Goal: Task Accomplishment & Management: Manage account settings

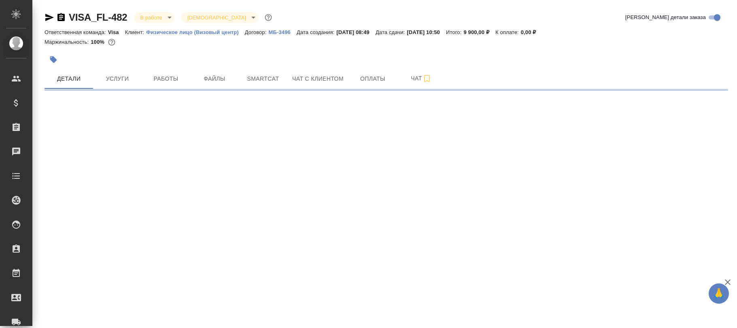
select select "RU"
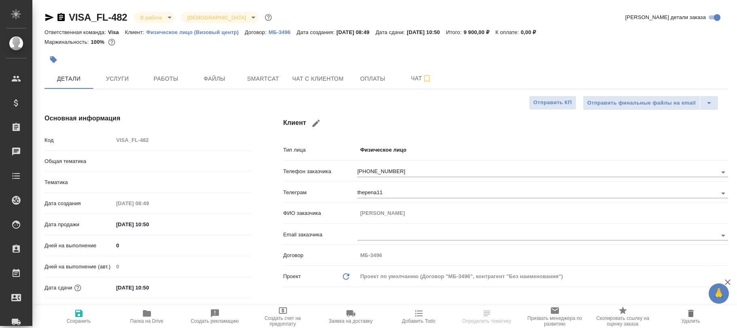
type textarea "x"
type input "Visa"
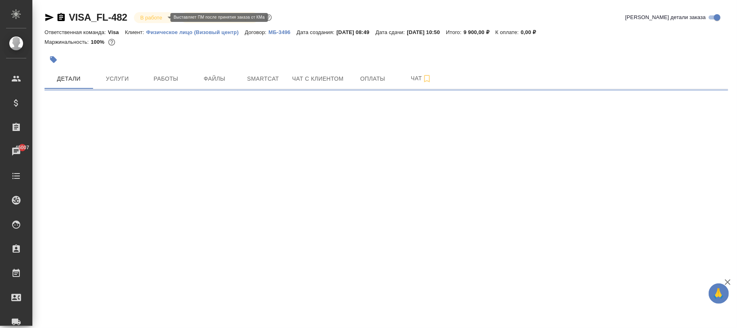
select select "RU"
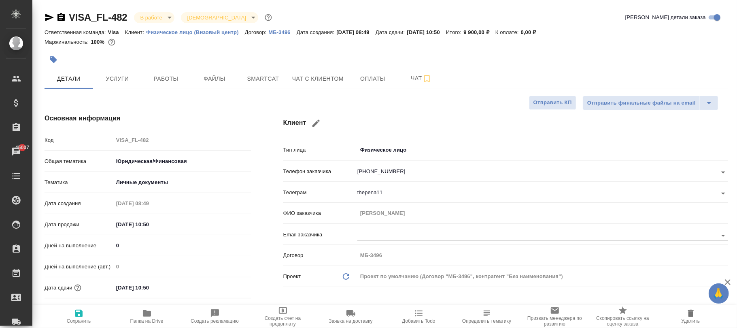
type textarea "x"
click at [207, 20] on body "🙏 .cls-1 fill:#fff; AWATERA Фокина Наталья n.fokina Клиенты Спецификации Заказы…" at bounding box center [368, 164] width 737 height 328
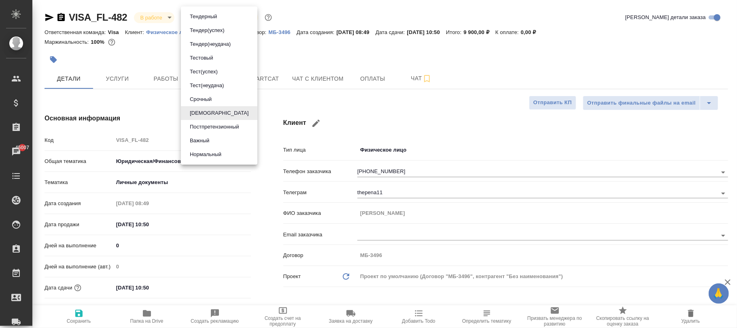
click at [160, 18] on div at bounding box center [368, 164] width 737 height 328
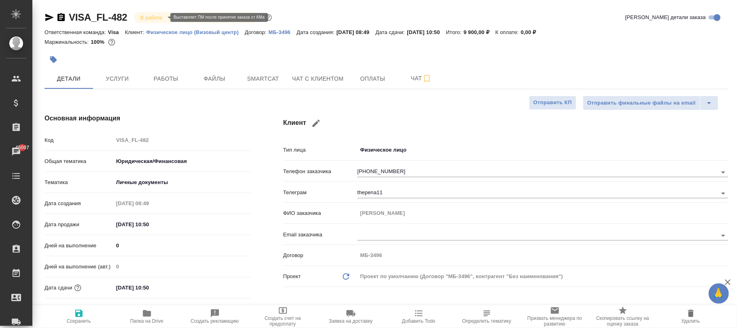
click at [159, 18] on body "🙏 .cls-1 fill:#fff; AWATERA Фокина Наталья n.fokina Клиенты Спецификации Заказы…" at bounding box center [368, 164] width 737 height 328
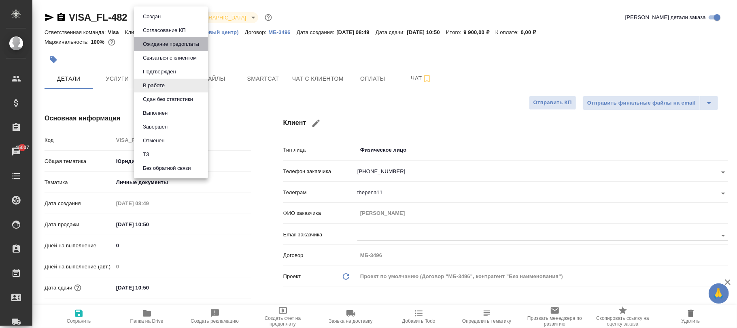
click at [170, 45] on button "Ожидание предоплаты" at bounding box center [171, 44] width 61 height 9
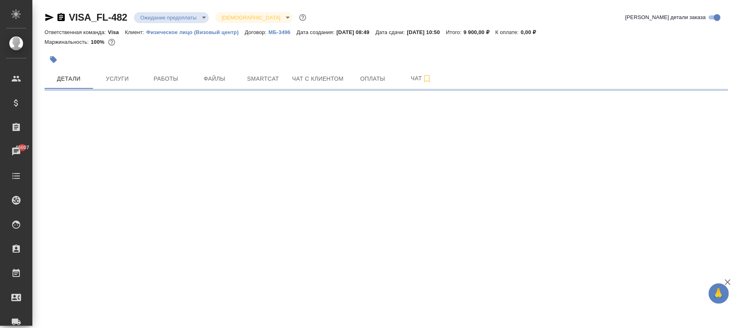
select select "RU"
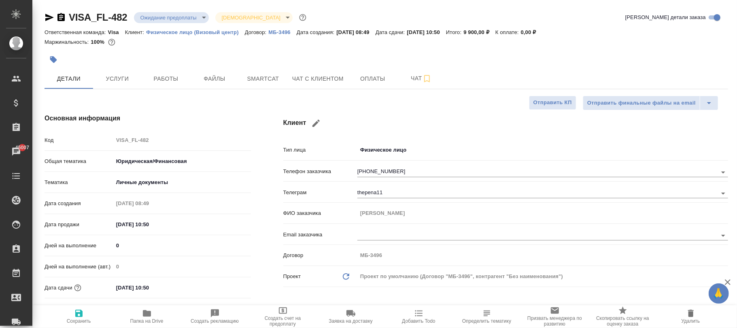
type textarea "x"
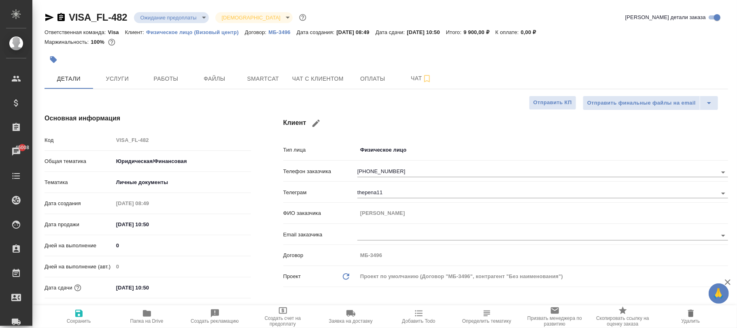
type textarea "x"
drag, startPoint x: 85, startPoint y: 316, endPoint x: 85, endPoint y: 312, distance: 4.5
click at [85, 315] on span "Сохранить" at bounding box center [79, 315] width 58 height 15
type textarea "x"
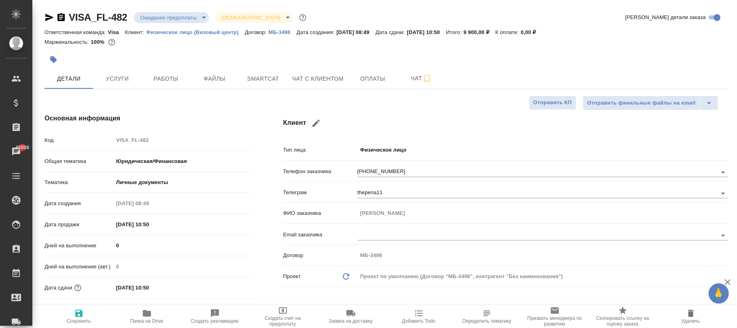
type textarea "x"
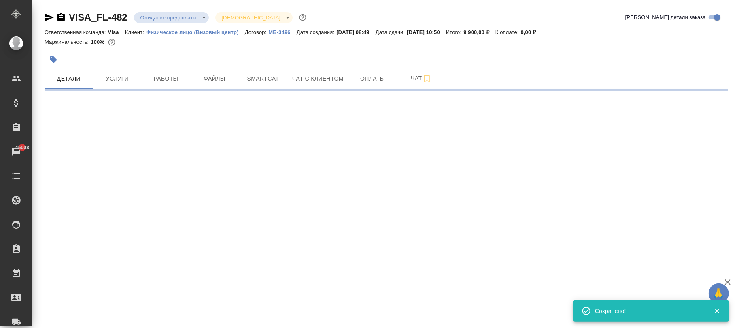
select select "RU"
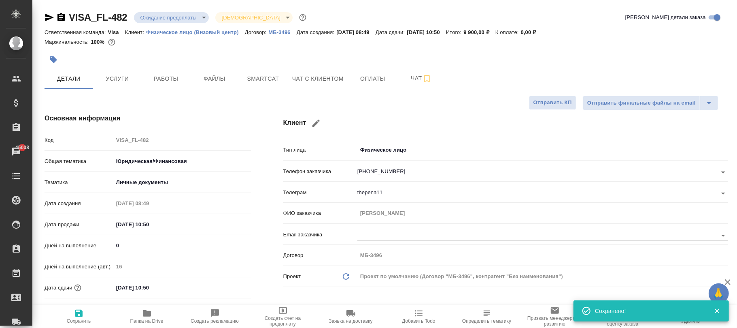
type textarea "x"
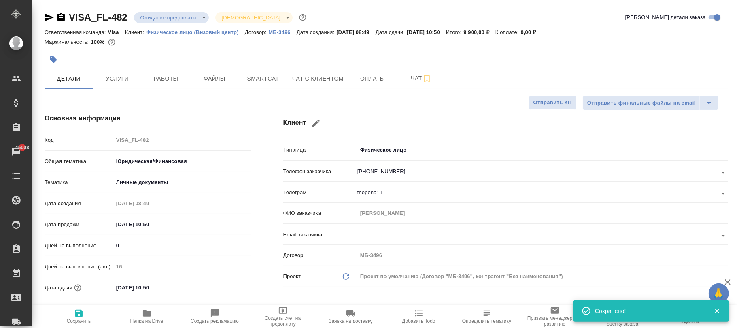
type textarea "x"
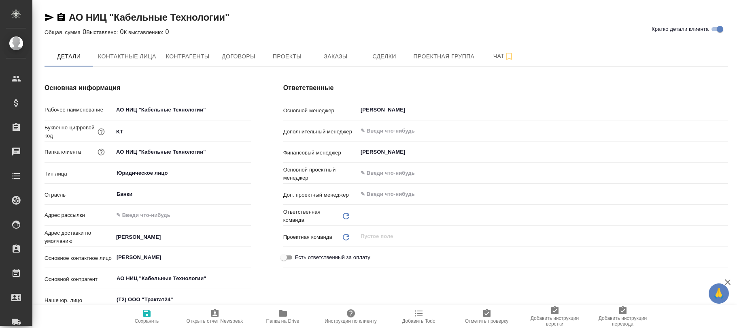
type input "Таганка"
click at [280, 61] on span "Проекты" at bounding box center [287, 56] width 39 height 10
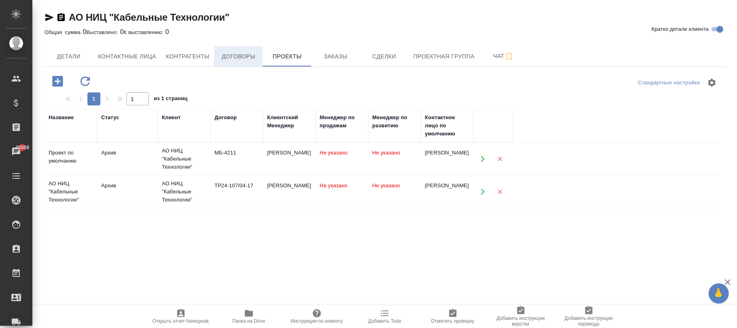
click at [242, 58] on span "Договоры" at bounding box center [238, 56] width 39 height 10
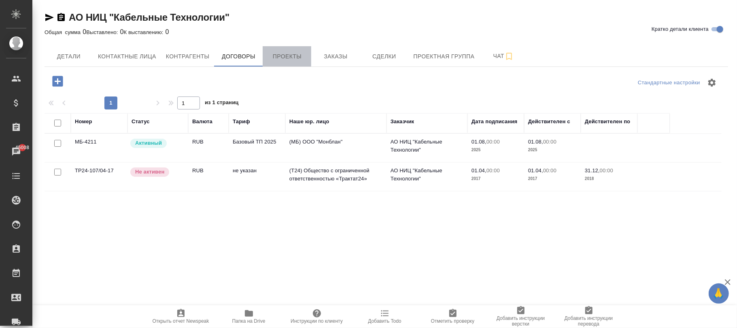
click at [290, 57] on span "Проекты" at bounding box center [287, 56] width 39 height 10
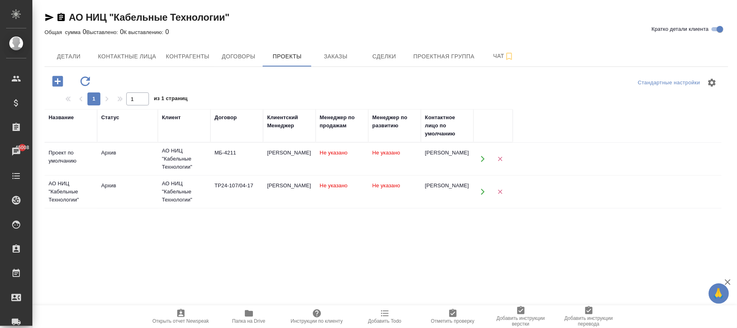
click at [232, 151] on div "МБ-4211" at bounding box center [237, 153] width 45 height 8
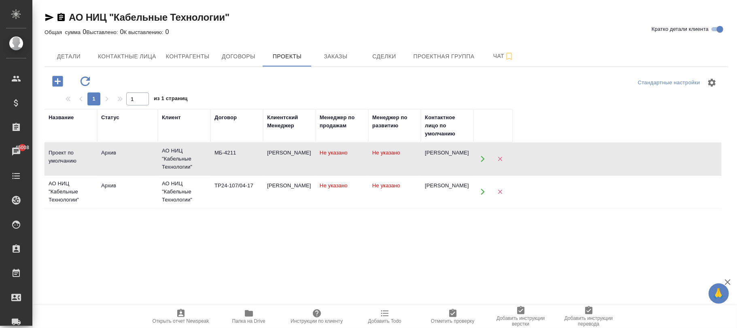
click at [232, 151] on div "МБ-4211" at bounding box center [237, 153] width 45 height 8
drag, startPoint x: 237, startPoint y: 57, endPoint x: 249, endPoint y: 59, distance: 12.3
click at [239, 55] on span "Договоры" at bounding box center [238, 56] width 39 height 10
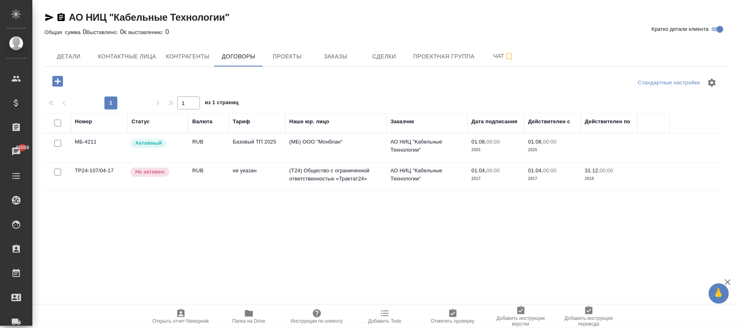
click at [280, 136] on td "Базовый ТП 2025" at bounding box center [257, 148] width 57 height 28
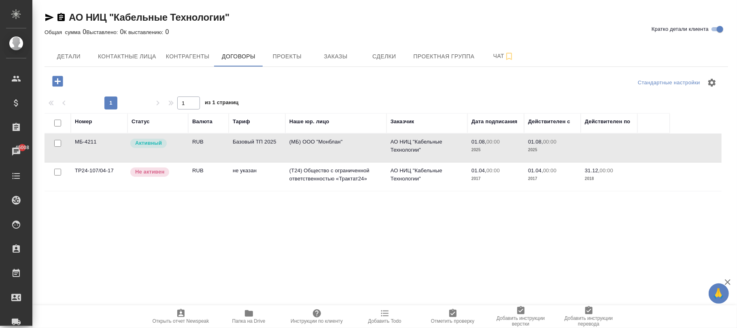
click at [280, 136] on td "Базовый ТП 2025" at bounding box center [257, 148] width 57 height 28
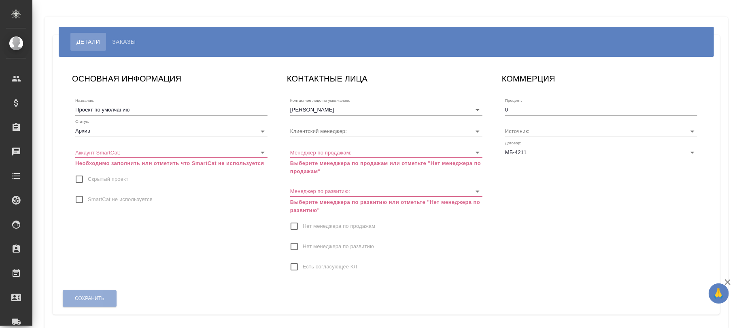
type input "[PERSON_NAME]"
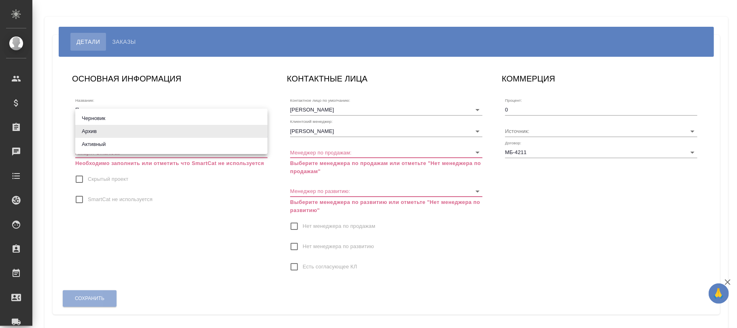
click at [104, 130] on body "🙏 .cls-1 fill:#fff; AWATERA Фокина Наталья n.fokina Клиенты Спецификации Заказы…" at bounding box center [368, 164] width 737 height 328
click at [91, 143] on li "Активный" at bounding box center [171, 144] width 192 height 13
type input "active"
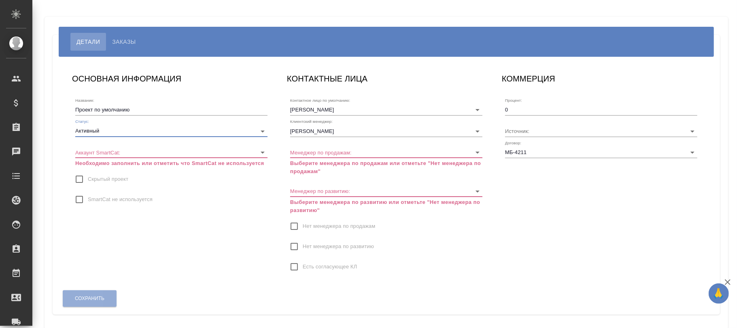
drag, startPoint x: 107, startPoint y: 200, endPoint x: 130, endPoint y: 198, distance: 23.1
click at [109, 200] on span "SmartCat не используется" at bounding box center [120, 199] width 65 height 8
click at [91, 200] on span "SmartCat не используется" at bounding box center [120, 199] width 65 height 8
click at [88, 200] on input "SmartCat не используется" at bounding box center [79, 199] width 17 height 17
checkbox input "true"
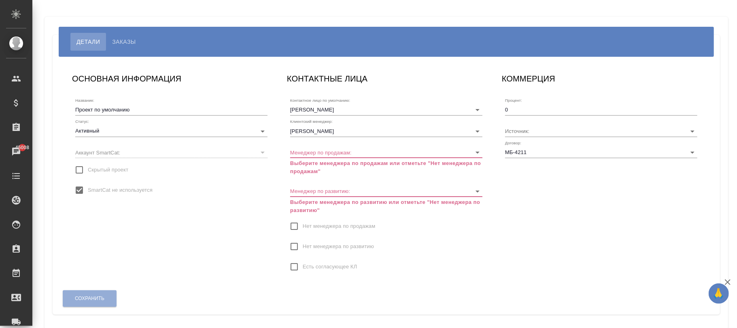
click at [311, 228] on span "Нет менеджера по продажам" at bounding box center [339, 226] width 72 height 8
click at [303, 228] on input "Нет менеджера по продажам" at bounding box center [294, 225] width 17 height 17
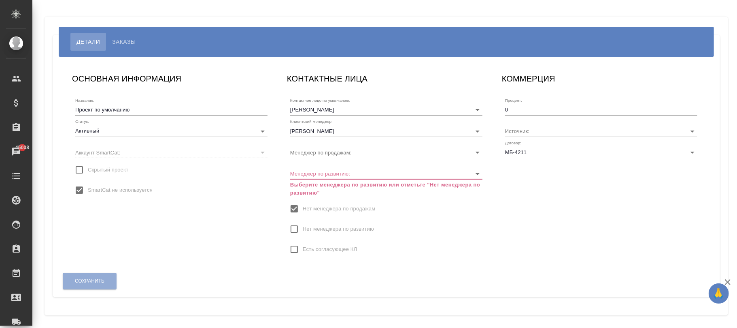
click at [308, 225] on span "Нет менеджера по развитию" at bounding box center [338, 229] width 71 height 8
click at [303, 225] on input "Нет менеджера по развитию" at bounding box center [294, 228] width 17 height 17
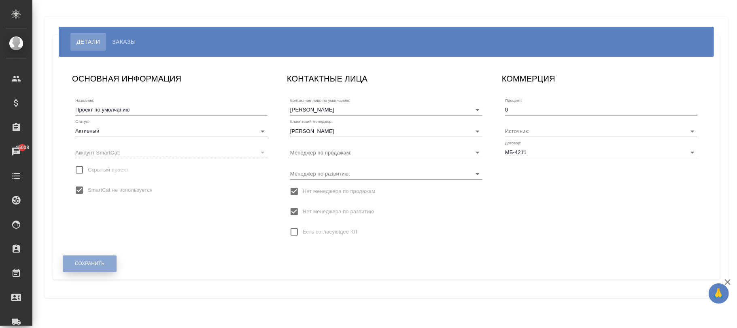
click at [102, 260] on span "Сохранить" at bounding box center [90, 263] width 30 height 7
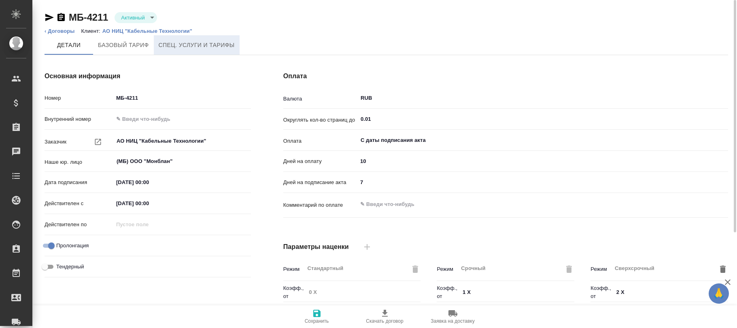
type input "Базовый ТП 2025"
click at [198, 47] on span "Спец. услуги и тарифы" at bounding box center [197, 45] width 76 height 10
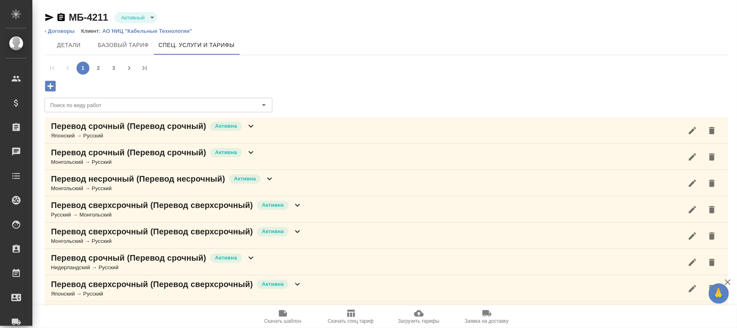
click at [708, 128] on icon "button" at bounding box center [712, 131] width 10 height 10
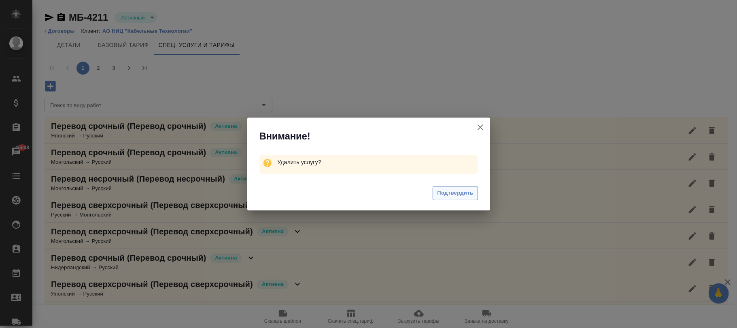
click at [458, 187] on button "Подтвердить" at bounding box center [455, 193] width 45 height 14
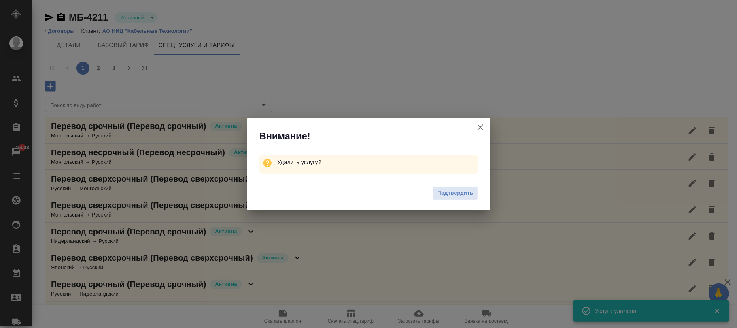
click at [706, 132] on div "Внимание! Удалить услугу? Подтвердить" at bounding box center [368, 164] width 737 height 328
drag, startPoint x: 459, startPoint y: 195, endPoint x: 701, endPoint y: 125, distance: 252.1
click at [462, 195] on span "Подтвердить" at bounding box center [455, 192] width 36 height 9
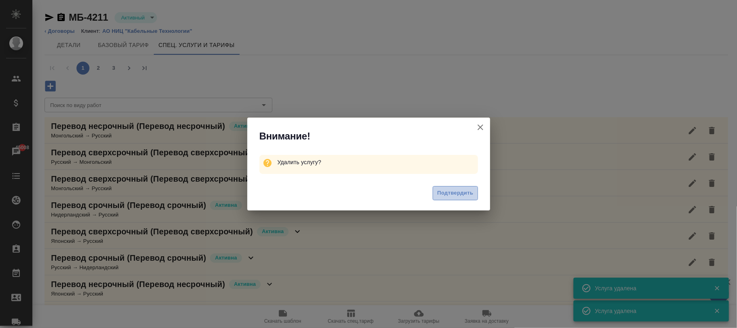
click at [467, 193] on span "Подтвердить" at bounding box center [455, 192] width 36 height 9
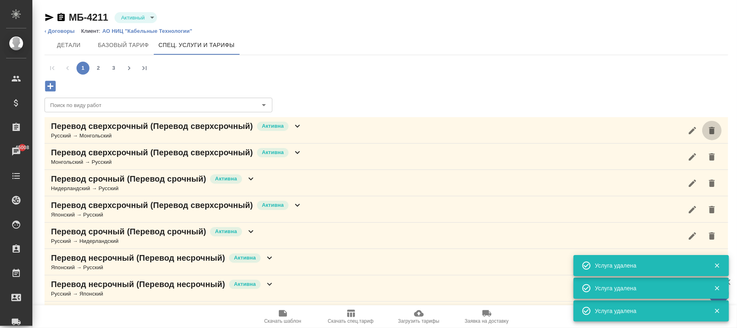
click at [707, 133] on icon "button" at bounding box center [712, 131] width 10 height 10
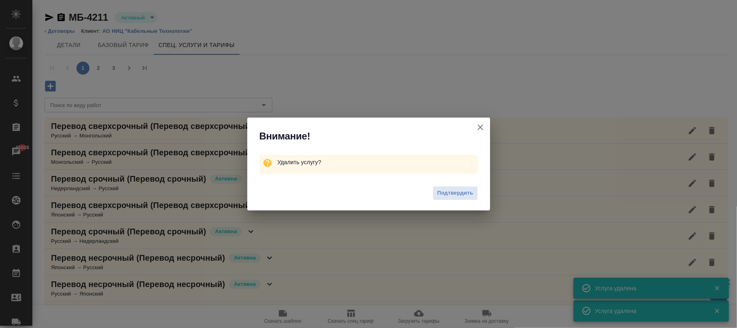
drag, startPoint x: 452, startPoint y: 197, endPoint x: 701, endPoint y: 133, distance: 257.4
click at [454, 195] on span "Подтвердить" at bounding box center [455, 192] width 36 height 9
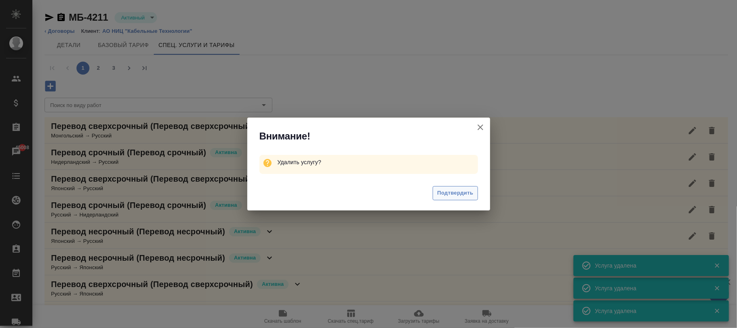
click at [447, 192] on span "Подтвердить" at bounding box center [455, 192] width 36 height 9
click at [449, 187] on button "Подтвердить" at bounding box center [455, 193] width 45 height 14
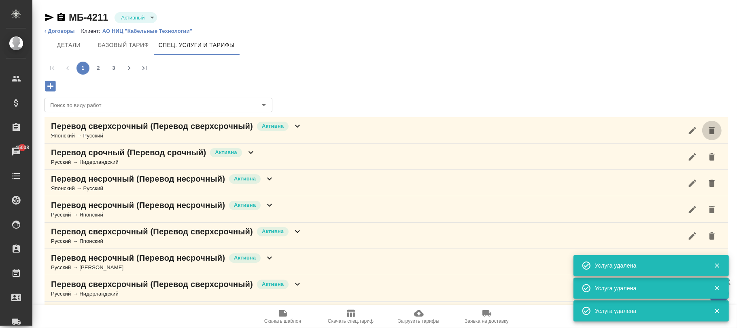
click at [709, 130] on icon "button" at bounding box center [712, 130] width 6 height 7
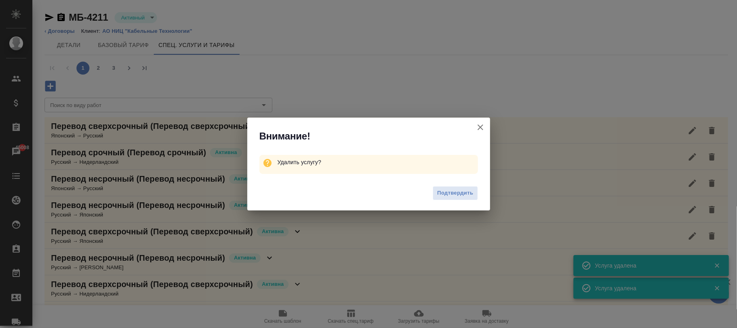
click at [457, 195] on span "Подтвердить" at bounding box center [455, 192] width 36 height 9
click at [464, 195] on span "Подтвердить" at bounding box center [455, 192] width 36 height 9
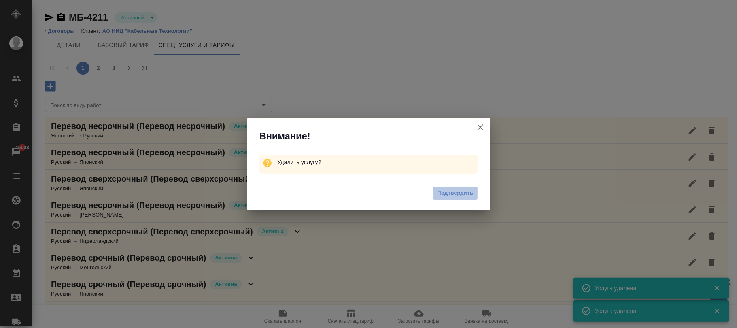
drag, startPoint x: 445, startPoint y: 188, endPoint x: 709, endPoint y: 133, distance: 268.9
click at [447, 188] on span "Подтвердить" at bounding box center [455, 192] width 36 height 9
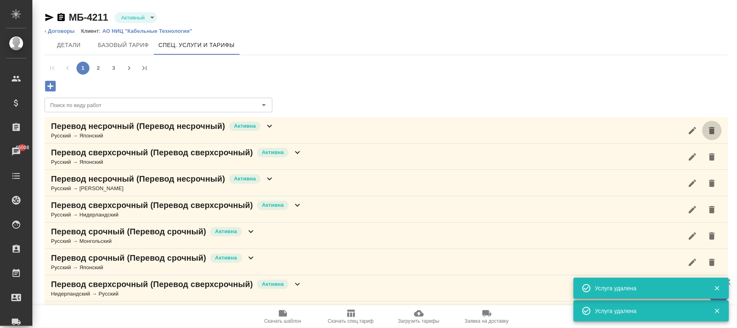
click at [709, 127] on icon "button" at bounding box center [712, 130] width 6 height 7
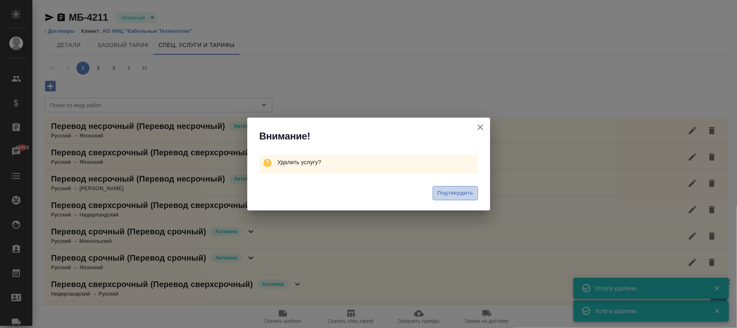
drag, startPoint x: 454, startPoint y: 192, endPoint x: 703, endPoint y: 114, distance: 260.9
click at [457, 192] on span "Подтвердить" at bounding box center [455, 192] width 36 height 9
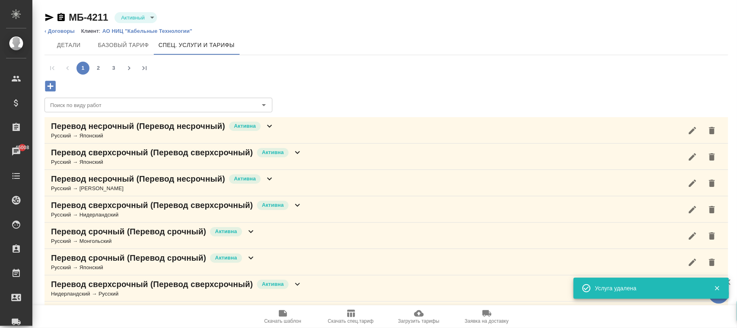
click at [707, 132] on icon "button" at bounding box center [712, 131] width 10 height 10
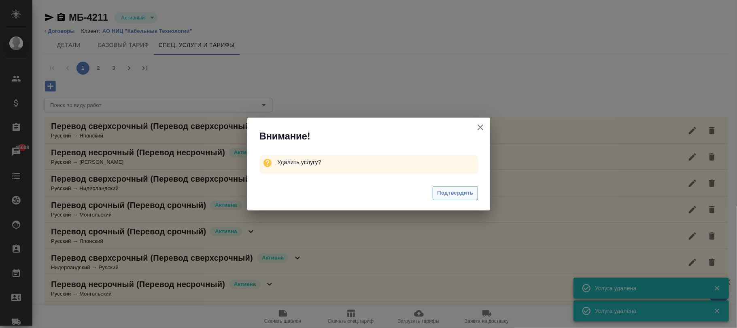
click at [465, 193] on span "Подтвердить" at bounding box center [455, 192] width 36 height 9
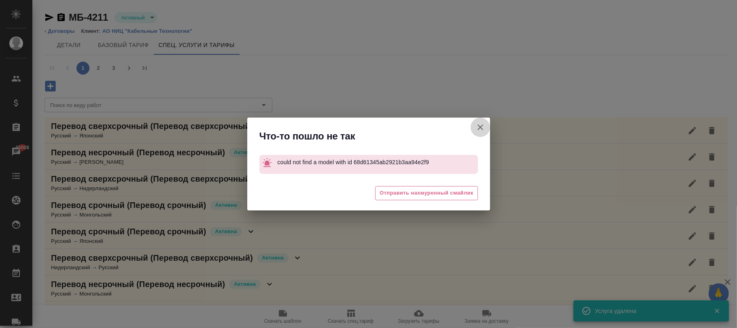
drag, startPoint x: 481, startPoint y: 128, endPoint x: 663, endPoint y: 125, distance: 181.5
click at [482, 128] on icon "button" at bounding box center [481, 127] width 10 height 10
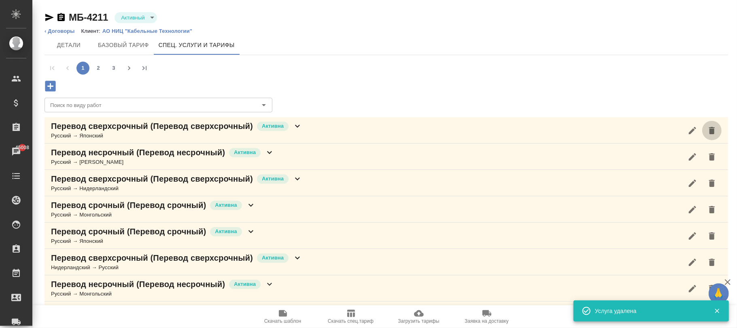
click at [709, 129] on icon "button" at bounding box center [712, 130] width 6 height 7
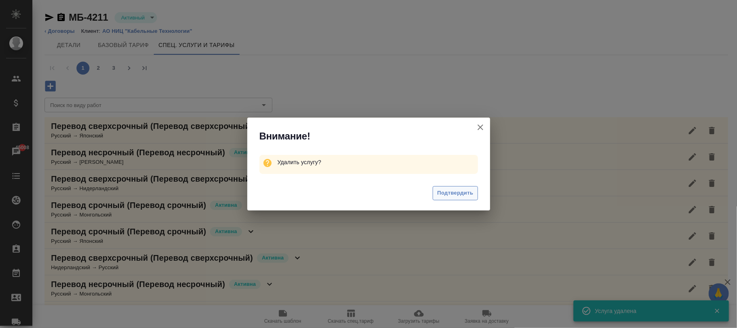
drag, startPoint x: 447, startPoint y: 195, endPoint x: 735, endPoint y: 102, distance: 302.2
click at [448, 195] on span "Подтвердить" at bounding box center [455, 192] width 36 height 9
click at [453, 193] on span "Подтвердить" at bounding box center [455, 192] width 36 height 9
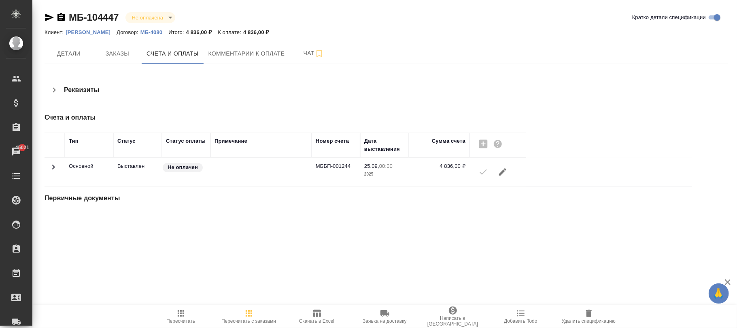
click at [505, 166] on button "button" at bounding box center [502, 171] width 19 height 19
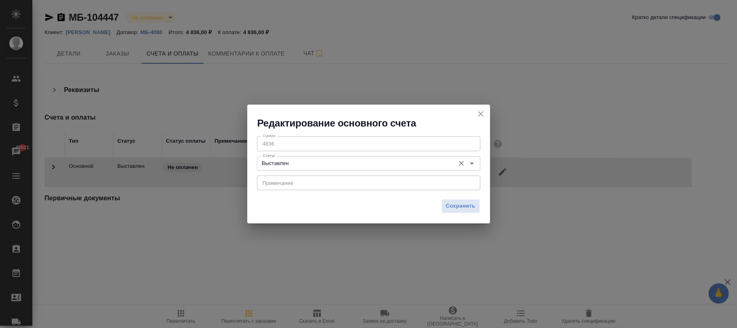
click at [344, 162] on input "Выставлен" at bounding box center [356, 163] width 192 height 10
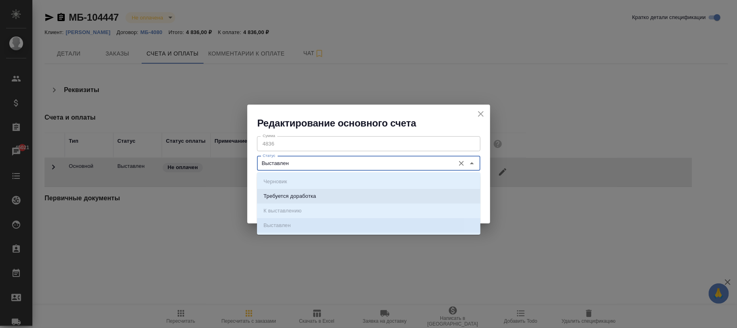
click at [387, 193] on li "Требуется доработка" at bounding box center [369, 196] width 224 height 15
type input "Требуется доработка"
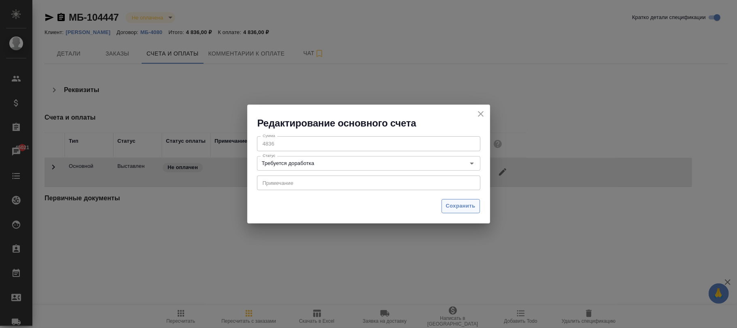
click at [462, 211] on button "Сохранить" at bounding box center [461, 206] width 38 height 14
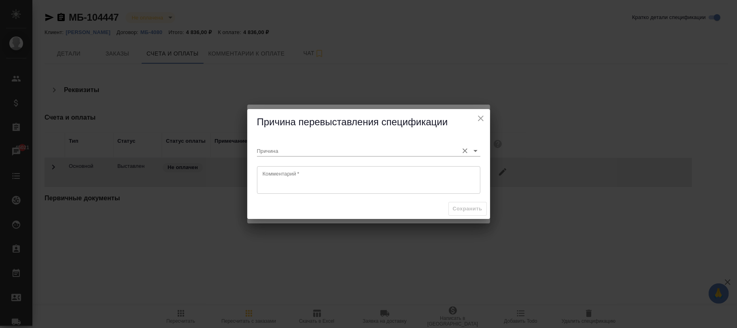
click at [272, 143] on div "Причина" at bounding box center [369, 147] width 224 height 18
paste input "https://youtrack.awatera.com/tickets?preview=TeraHelp-72#:~:text=%D0%B2%20%D0%B…"
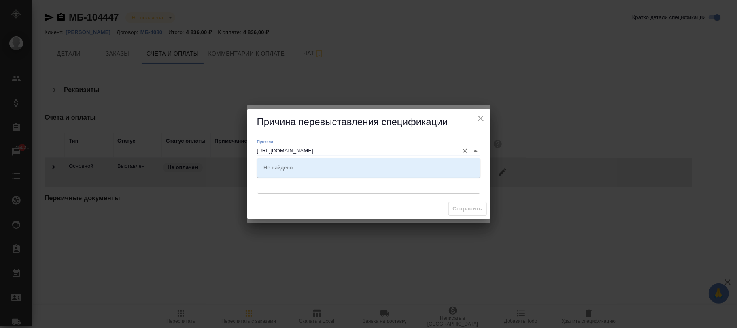
scroll to position [0, 703]
drag, startPoint x: 265, startPoint y: 147, endPoint x: 588, endPoint y: 145, distance: 323.6
click at [588, 145] on div "Причина перевыставления спецификации Причина https://youtrack.awatera.com/ticke…" at bounding box center [368, 164] width 737 height 328
type input "https://youtrack.awatera.com/tickets?preview=TeraHelp-72#:~:text=%D0%B2%20%"
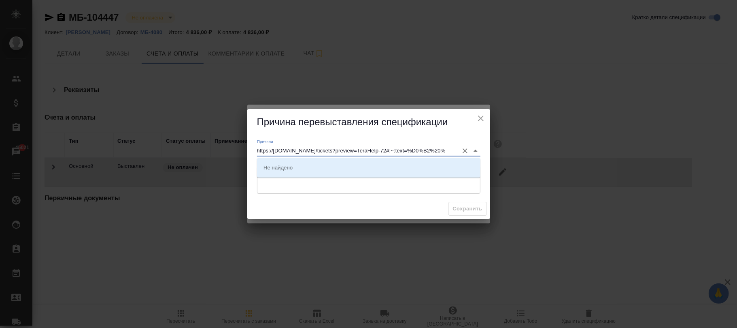
click at [480, 117] on icon "close" at bounding box center [481, 118] width 6 height 6
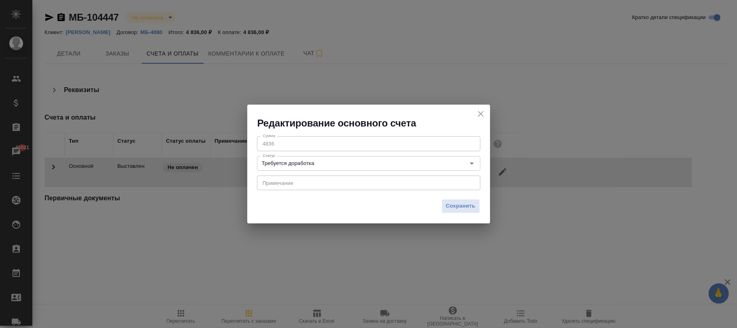
click at [482, 111] on icon "close" at bounding box center [481, 114] width 10 height 10
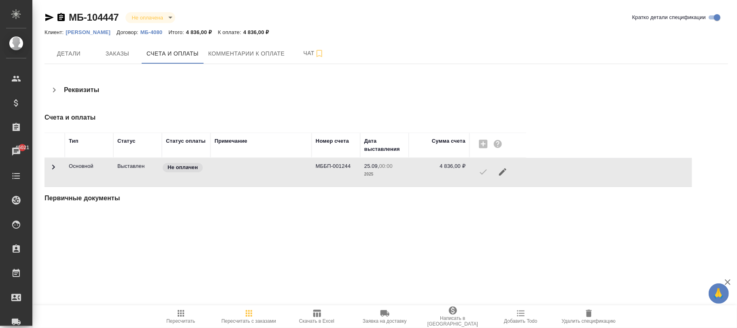
click at [86, 32] on p "Кубань Вино" at bounding box center [91, 32] width 51 height 6
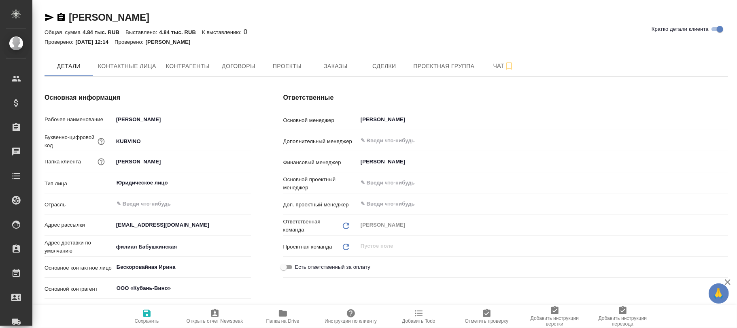
type textarea "x"
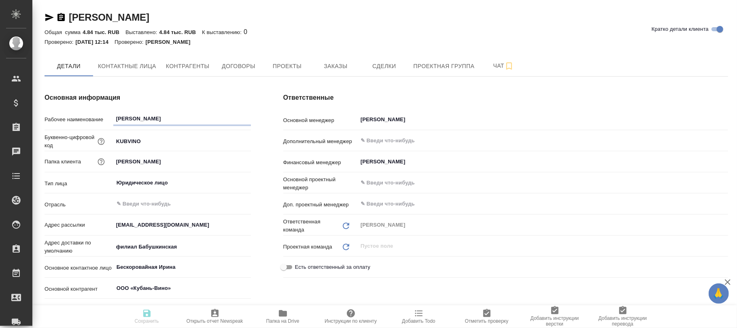
type textarea "x"
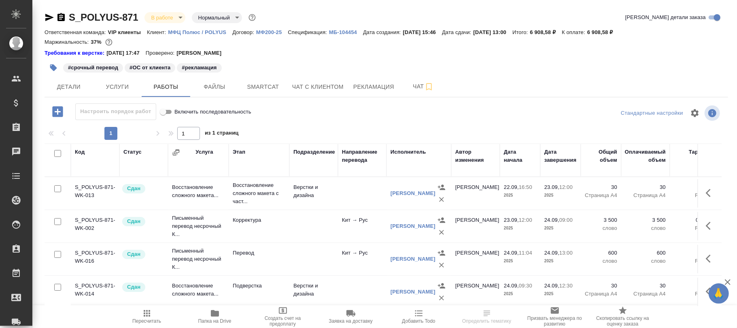
scroll to position [18, 0]
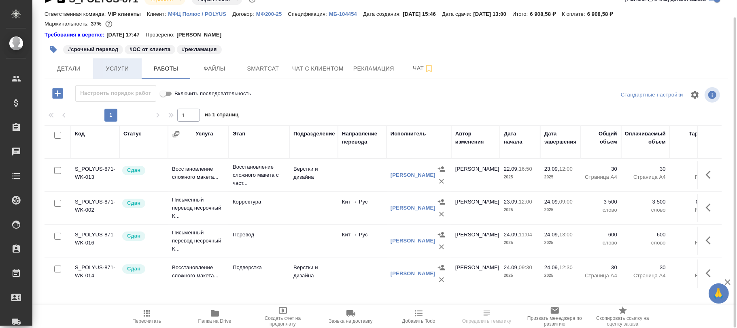
click at [117, 70] on span "Услуги" at bounding box center [117, 69] width 39 height 10
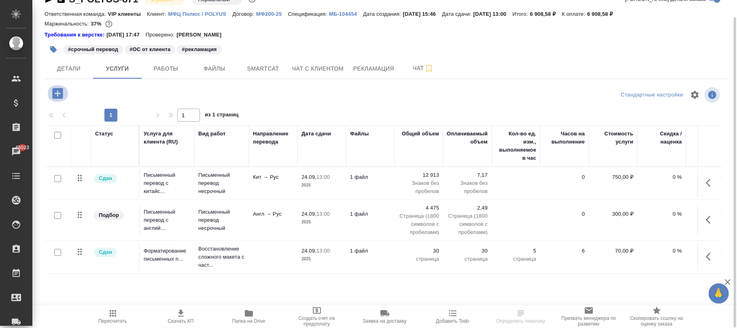
click at [58, 94] on icon "button" at bounding box center [58, 93] width 14 height 14
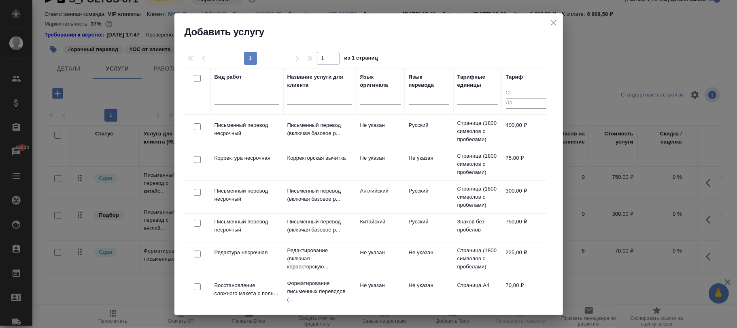
click at [247, 94] on div at bounding box center [247, 96] width 65 height 12
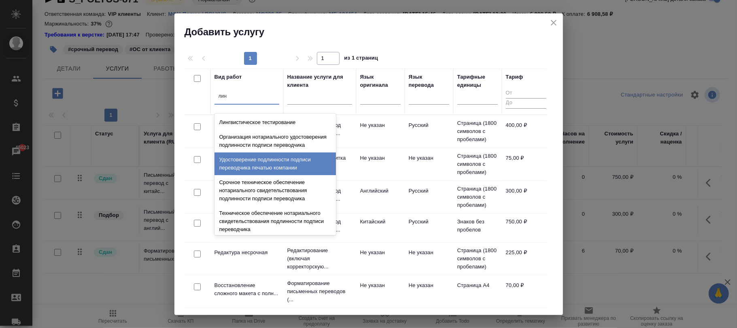
type input "линг"
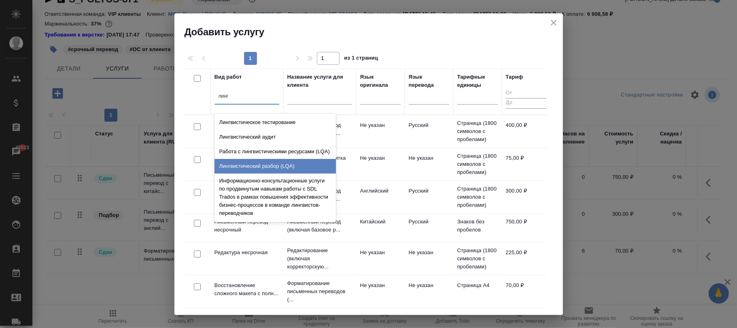
click at [284, 168] on div "Лингвистический разбор (LQA)" at bounding box center [275, 166] width 121 height 15
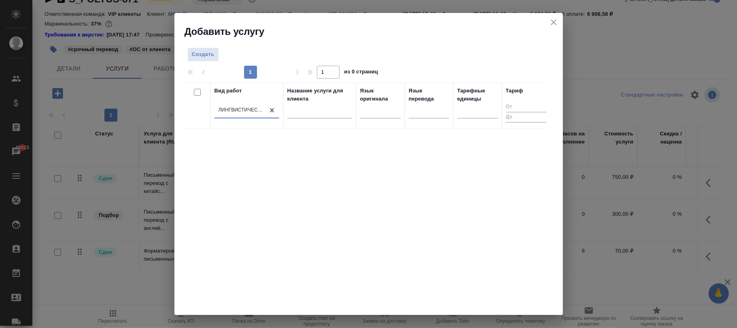
click at [556, 23] on icon "close" at bounding box center [554, 22] width 10 height 10
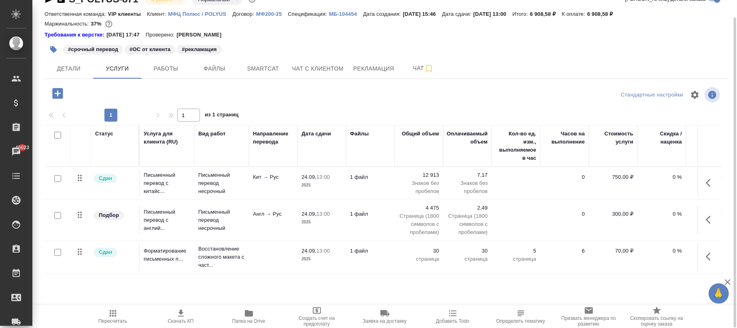
click at [271, 15] on p "МФ200-25" at bounding box center [272, 14] width 32 height 6
click at [62, 94] on icon "button" at bounding box center [57, 93] width 11 height 11
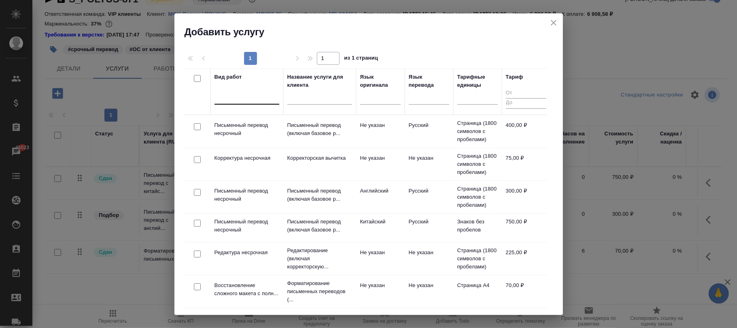
click at [245, 96] on div at bounding box center [247, 96] width 65 height 12
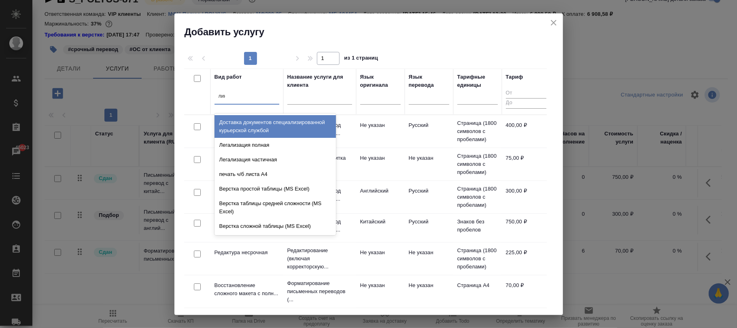
type input "линг"
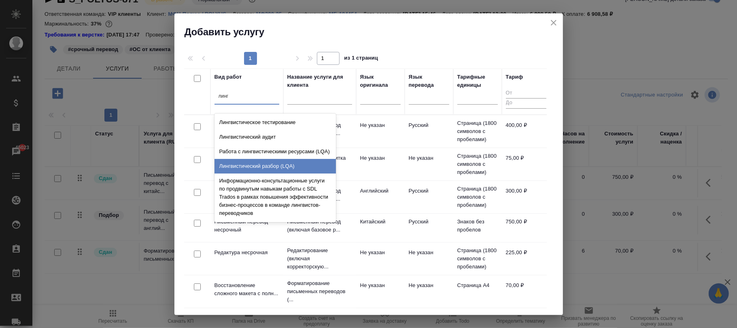
click at [277, 166] on div "Лингвистический разбор (LQA)" at bounding box center [275, 166] width 121 height 15
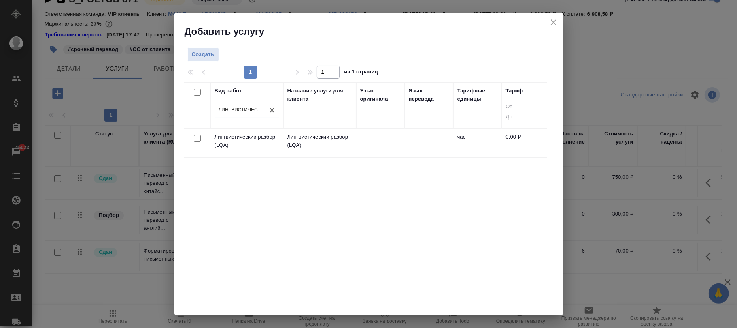
click at [298, 142] on p "Лингвистический разбор (LQA)" at bounding box center [320, 141] width 65 height 16
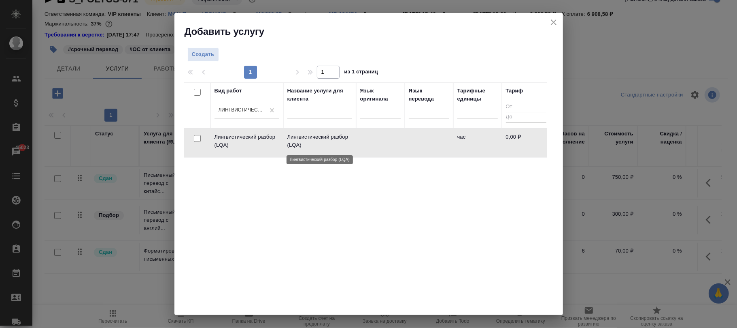
click at [301, 143] on p "Лингвистический разбор (LQA)" at bounding box center [320, 141] width 65 height 16
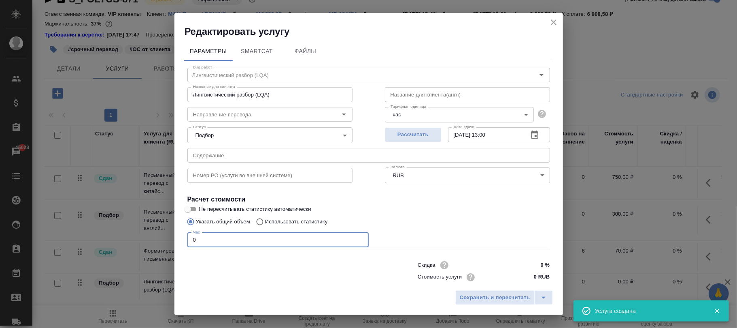
drag, startPoint x: 235, startPoint y: 237, endPoint x: 173, endPoint y: 235, distance: 62.0
click at [173, 235] on div "Редактировать услугу Параметры SmartCat Файлы Вид работ Лингвистический разбор …" at bounding box center [368, 164] width 737 height 328
type input "1"
click at [494, 297] on span "Сохранить и пересчитать" at bounding box center [495, 297] width 70 height 9
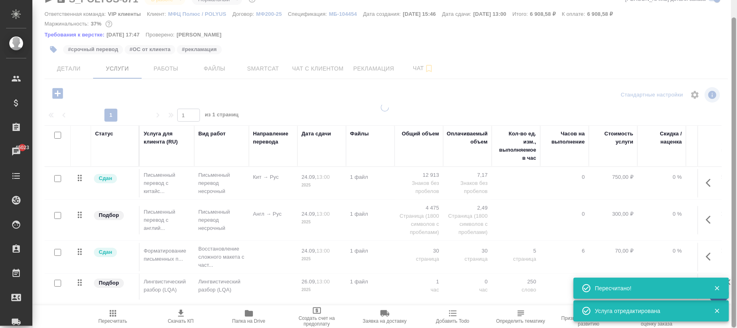
scroll to position [12, 0]
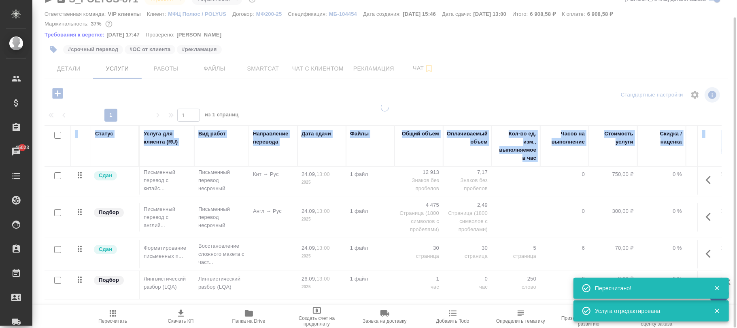
click at [733, 237] on div "S_POLYUS-871 В работе inProgress Нормальный normal Кратко детали заказа Ответст…" at bounding box center [384, 164] width 705 height 328
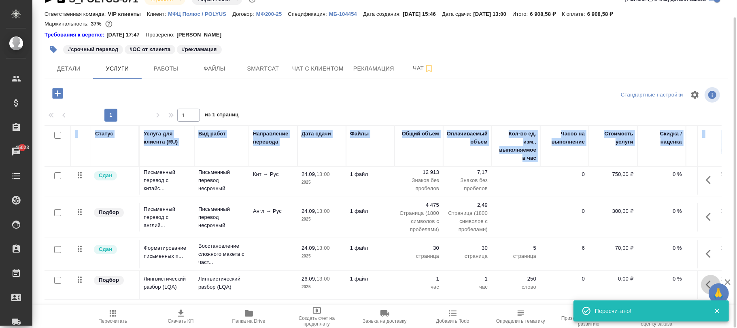
click at [701, 275] on button "button" at bounding box center [710, 284] width 19 height 19
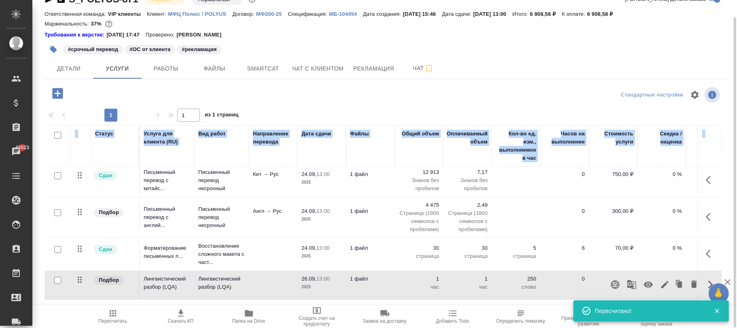
click at [644, 281] on icon "button" at bounding box center [648, 284] width 9 height 6
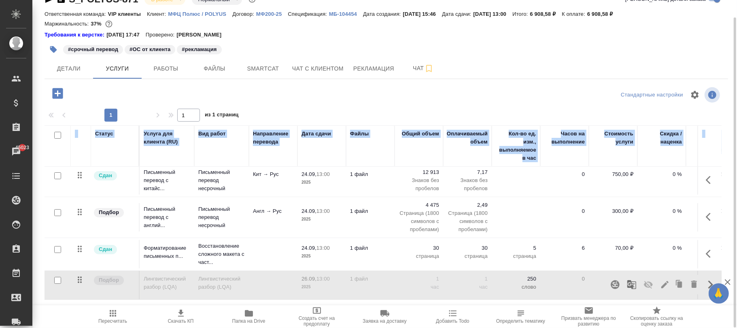
click at [117, 316] on icon "button" at bounding box center [113, 313] width 10 height 10
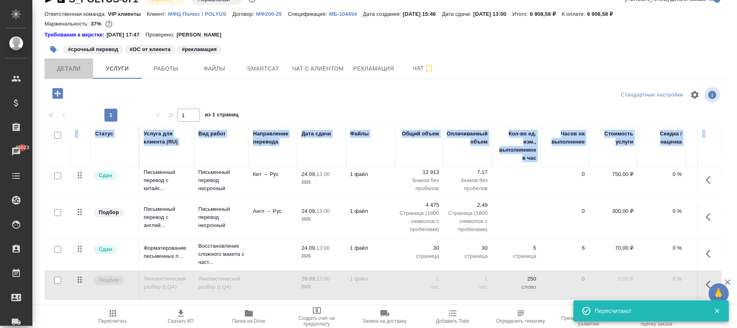
click at [70, 69] on span "Детали" at bounding box center [68, 69] width 39 height 10
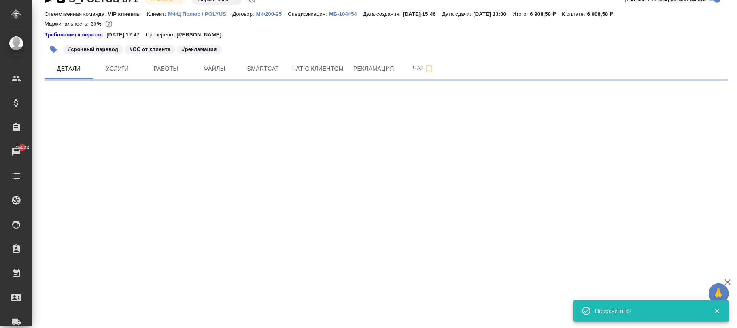
select select "RU"
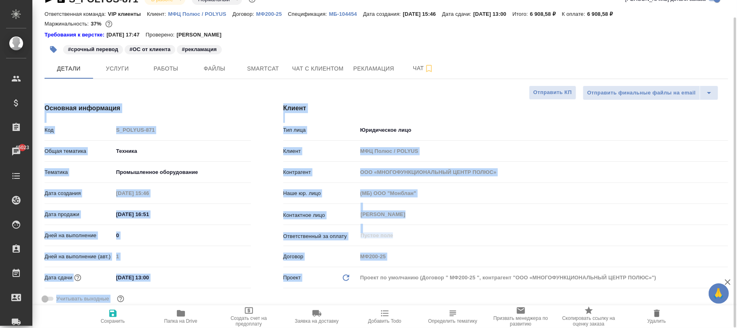
type textarea "x"
drag, startPoint x: 113, startPoint y: 318, endPoint x: 97, endPoint y: 23, distance: 295.2
click at [113, 318] on span "Сохранить" at bounding box center [113, 321] width 24 height 6
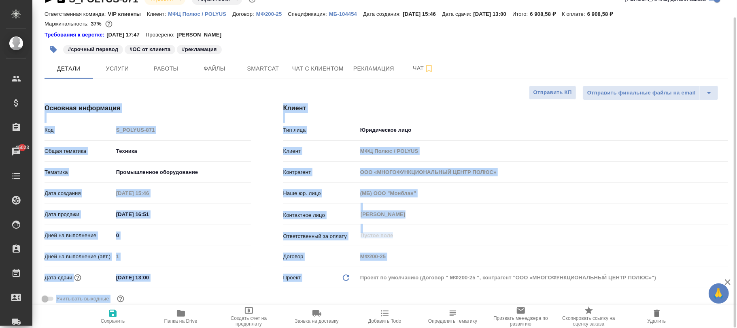
type textarea "x"
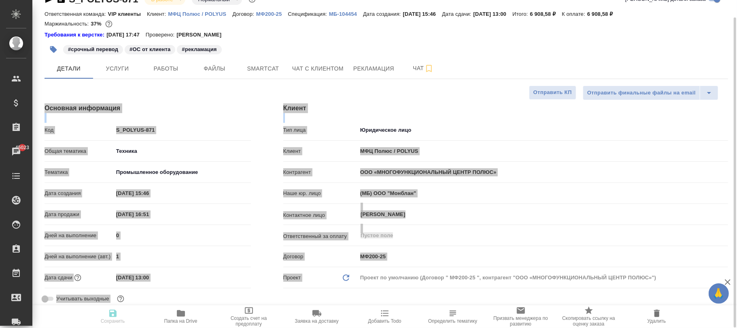
type textarea "x"
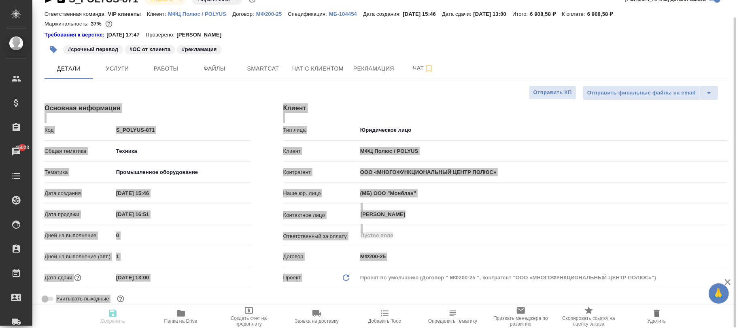
type textarea "x"
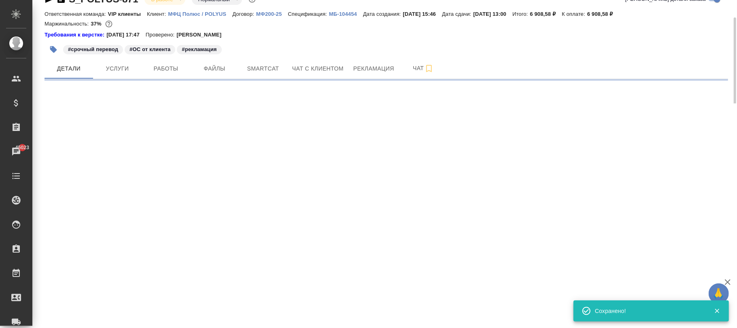
select select "RU"
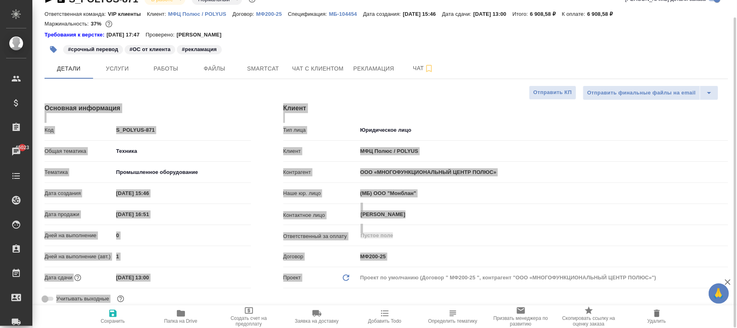
type textarea "x"
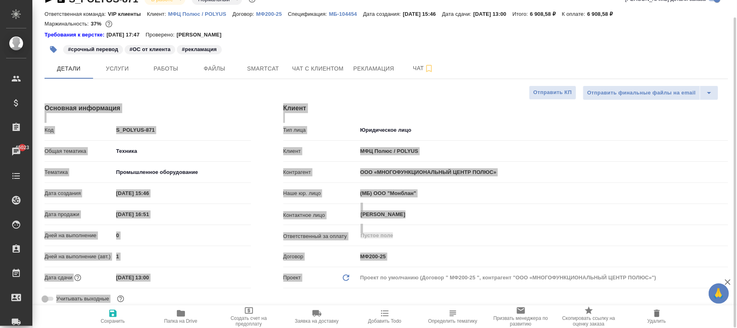
type textarea "x"
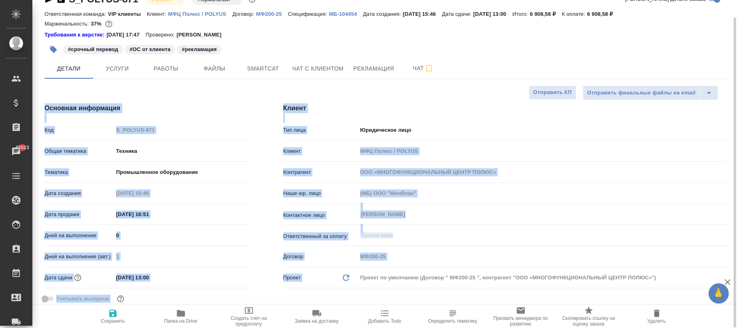
type textarea "x"
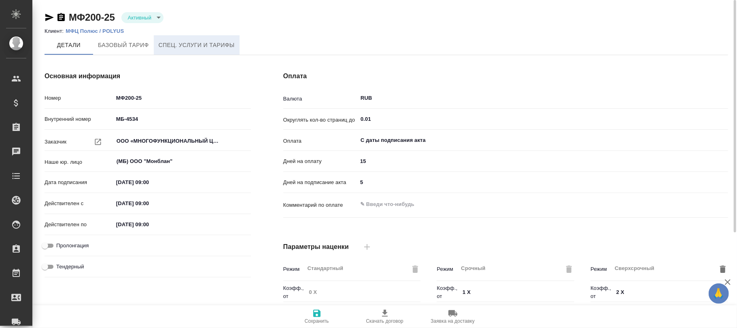
click at [182, 42] on span "Спец. услуги и тарифы" at bounding box center [197, 45] width 76 height 10
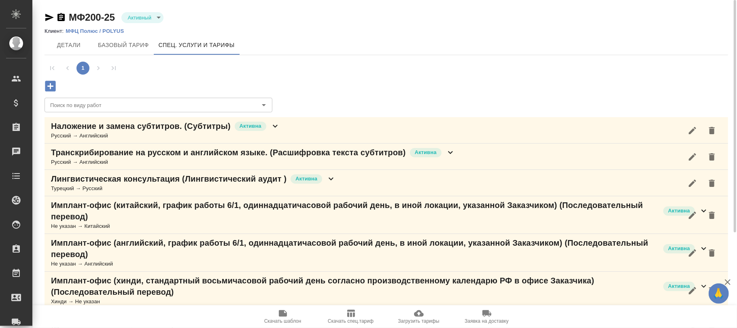
click at [52, 81] on icon "button" at bounding box center [50, 86] width 11 height 11
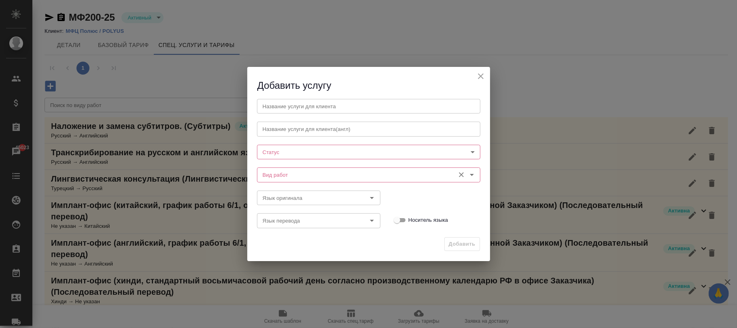
click at [279, 173] on input "Вид работ" at bounding box center [356, 175] width 192 height 10
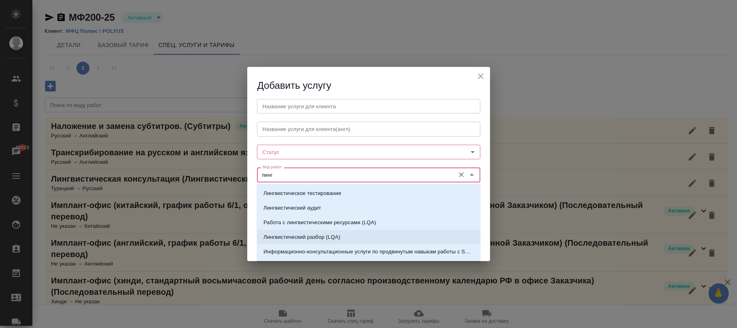
drag, startPoint x: 318, startPoint y: 236, endPoint x: 309, endPoint y: 172, distance: 64.7
click at [318, 235] on p "Лингвистический разбор (LQA)" at bounding box center [302, 237] width 77 height 8
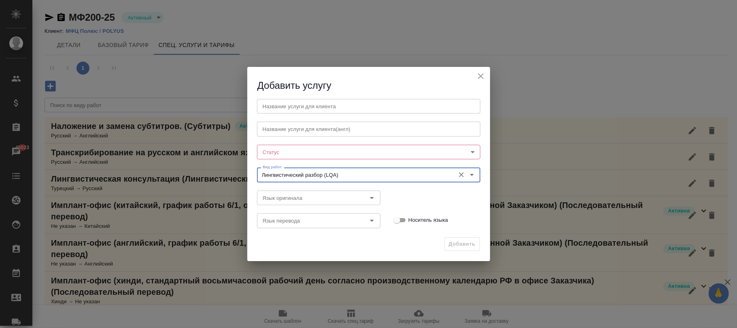
type input "Лингвистический разбор (LQA)"
click at [295, 151] on body "🙏 .cls-1 fill:#fff; AWATERA Фокина Наталья n.fokina Клиенты Спецификации Заказы…" at bounding box center [368, 164] width 737 height 328
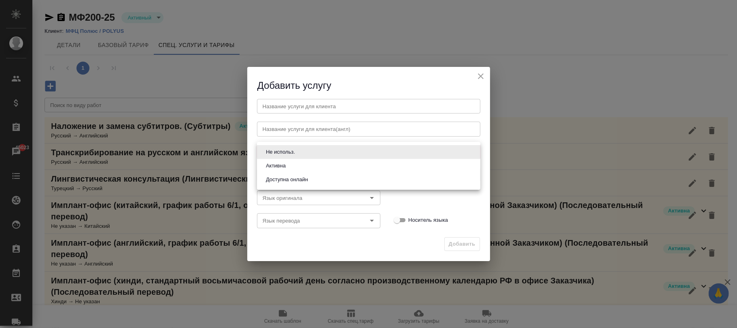
click at [287, 162] on button "Активна" at bounding box center [276, 165] width 25 height 9
type input "active"
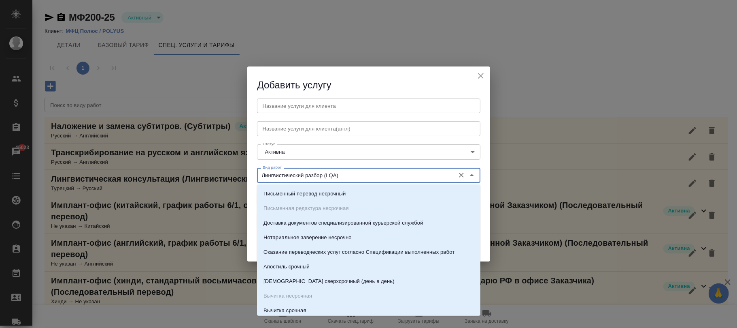
drag, startPoint x: 347, startPoint y: 174, endPoint x: 222, endPoint y: 174, distance: 125.1
click at [222, 174] on div "Добавить услугу Название услуги для клиента Название услуги для клиента Названи…" at bounding box center [368, 164] width 737 height 328
click at [296, 108] on input "text" at bounding box center [369, 105] width 224 height 15
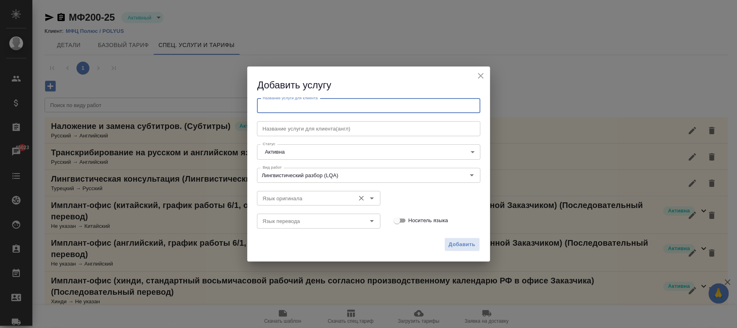
paste input "Лингвистический разбор (LQA)"
type input "Лингвистический разбор (LQA)"
drag, startPoint x: 461, startPoint y: 245, endPoint x: 438, endPoint y: 232, distance: 26.3
click at [461, 244] on span "Добавить" at bounding box center [462, 244] width 27 height 9
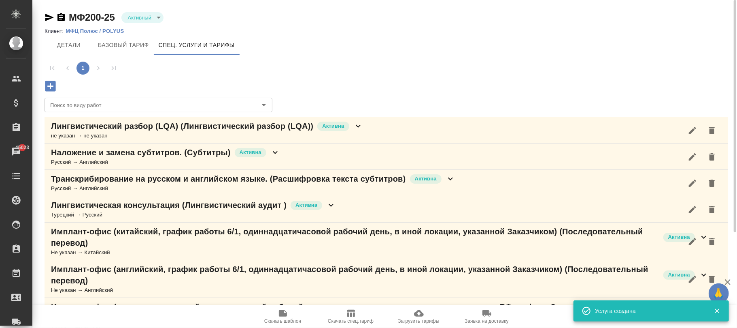
click at [354, 125] on icon at bounding box center [359, 126] width 10 height 10
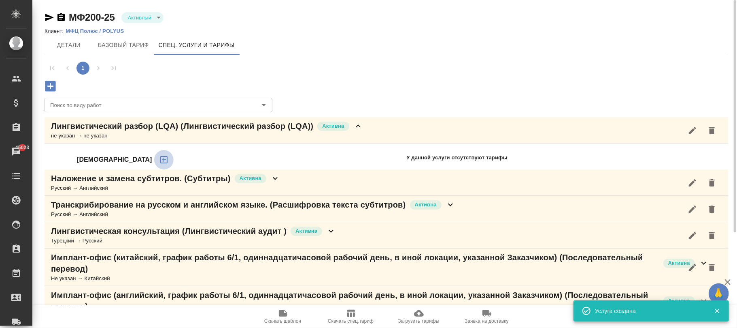
click at [159, 158] on icon "button" at bounding box center [164, 160] width 10 height 10
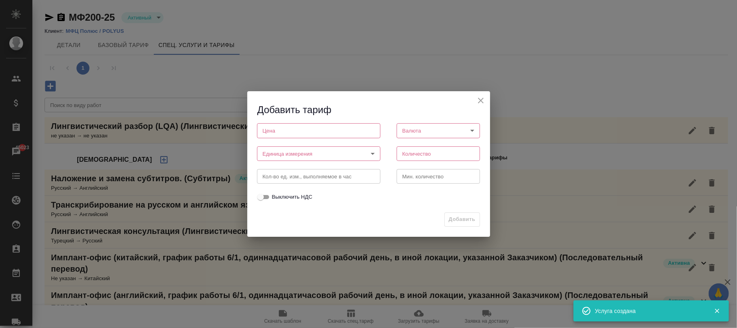
click at [298, 130] on input "number" at bounding box center [319, 130] width 124 height 15
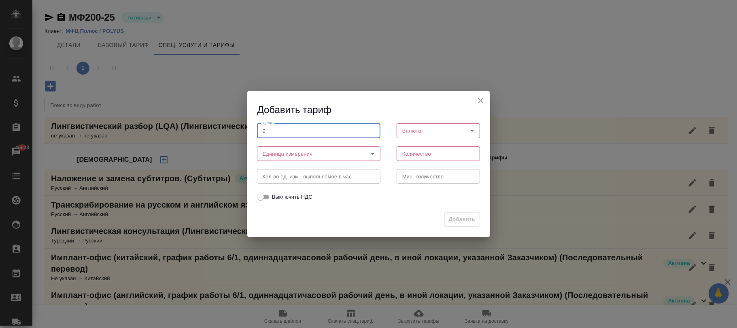
type input "0"
click at [297, 153] on body "🙏 .cls-1 fill:#fff; AWATERA Фокина Наталья n.fokina Клиенты Спецификации Заказы…" at bounding box center [368, 164] width 737 height 328
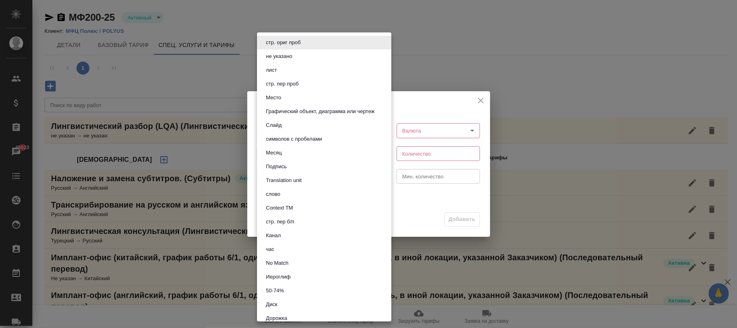
click at [295, 249] on li "час" at bounding box center [324, 249] width 134 height 14
type input "5a8b1489cc6b4906c91bfd93"
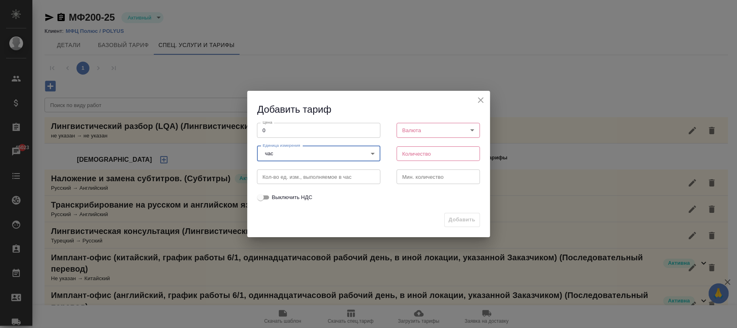
click at [419, 128] on div "стр. ориг проб не указано лист стр. пер проб Место Графический объект, диаграмм…" at bounding box center [368, 164] width 737 height 328
click at [416, 126] on body "🙏 .cls-1 fill:#fff; AWATERA Фокина Наталья n.fokina Клиенты Спецификации Заказы…" at bounding box center [368, 164] width 737 height 328
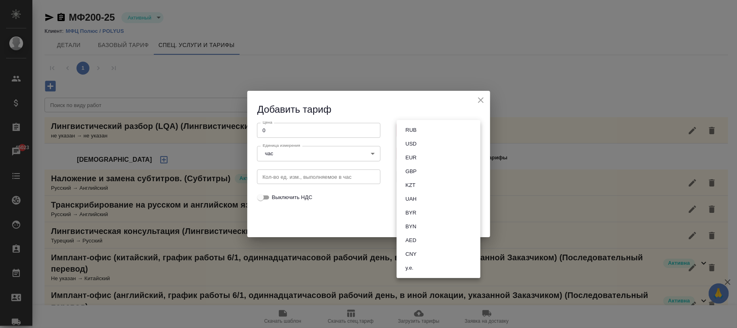
click at [414, 130] on button "RUB" at bounding box center [411, 130] width 16 height 9
type input "RUB"
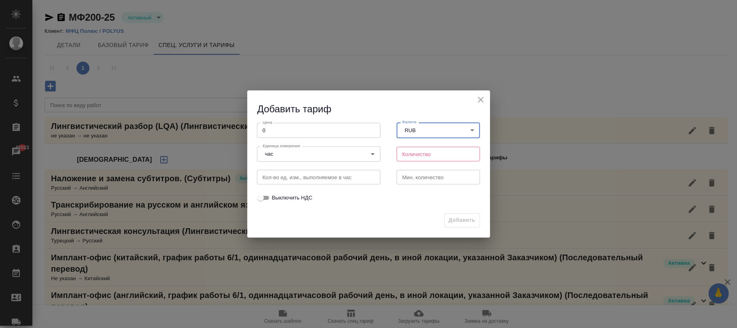
click at [411, 153] on input "number" at bounding box center [439, 154] width 84 height 15
type input "1"
click at [459, 219] on span "Добавить" at bounding box center [462, 219] width 27 height 9
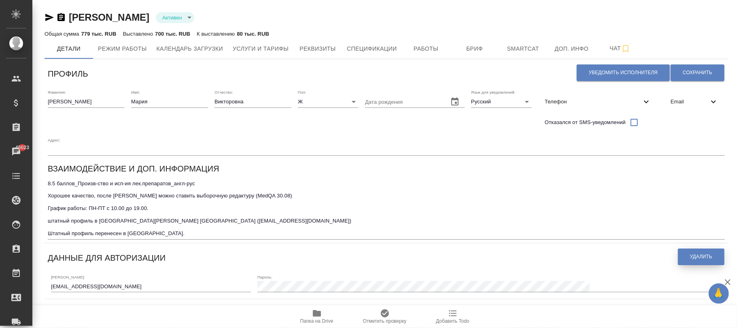
click at [705, 253] on span "Удалить" at bounding box center [701, 256] width 22 height 7
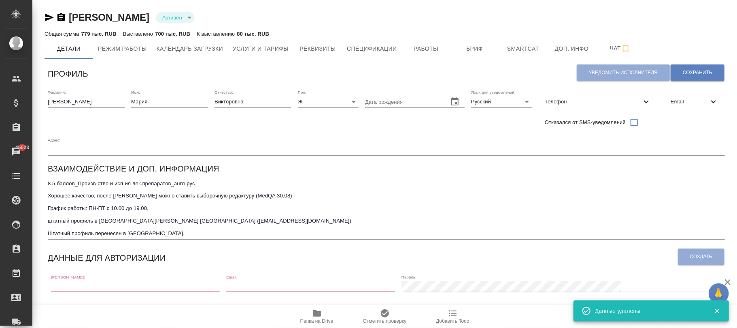
scroll to position [108, 0]
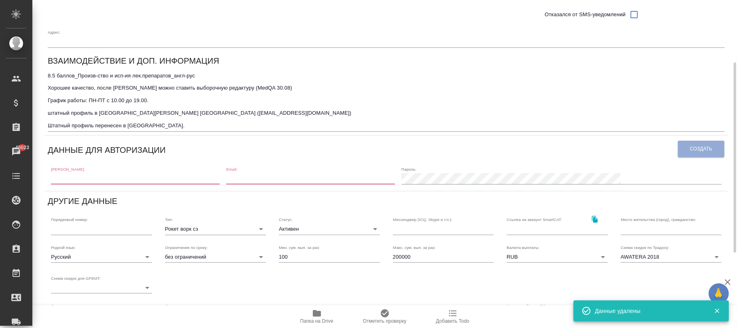
click at [70, 173] on input "text" at bounding box center [135, 178] width 169 height 11
paste input "[EMAIL_ADDRESS][DOMAIN_NAME]"
type input "[EMAIL_ADDRESS][DOMAIN_NAME]"
click at [295, 177] on input "email" at bounding box center [310, 178] width 169 height 11
paste input "[EMAIL_ADDRESS][DOMAIN_NAME]"
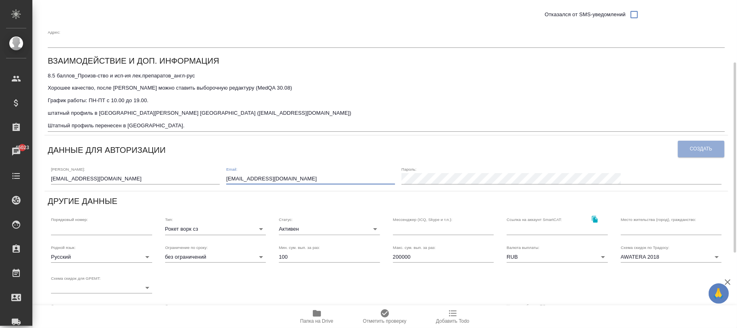
click at [310, 175] on input "[EMAIL_ADDRESS][DOMAIN_NAME]" at bounding box center [310, 178] width 169 height 11
type input "[EMAIL_ADDRESS][DOMAIN_NAME]"
click at [707, 146] on span "Создать" at bounding box center [701, 148] width 22 height 7
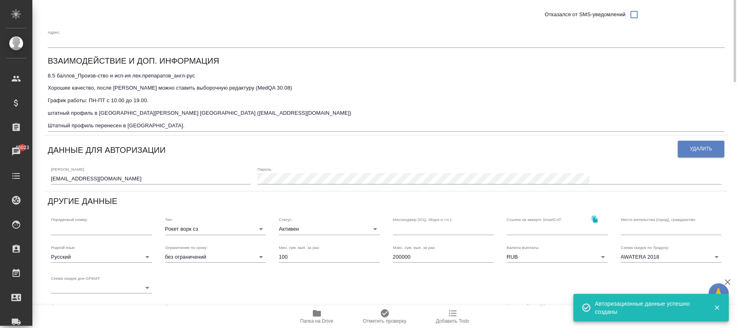
scroll to position [0, 0]
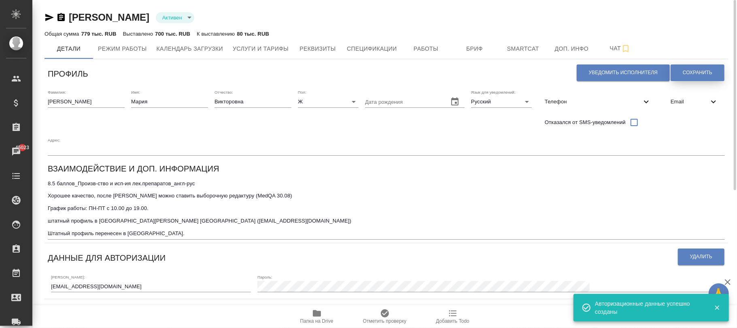
click at [701, 64] on button "Сохранить" at bounding box center [698, 72] width 54 height 17
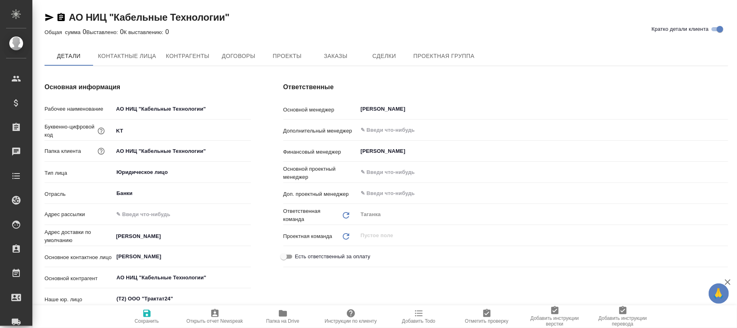
type textarea "x"
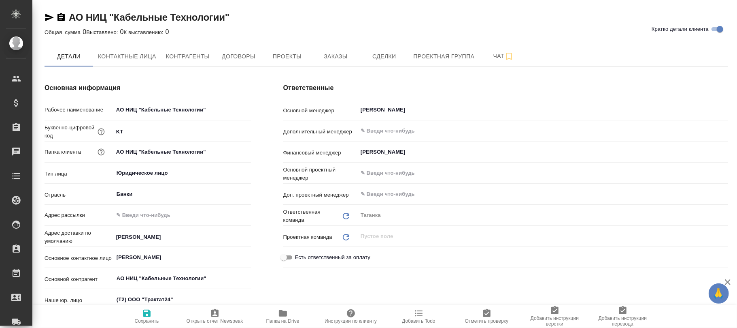
type textarea "x"
click at [239, 58] on span "Договоры" at bounding box center [238, 56] width 39 height 10
type textarea "x"
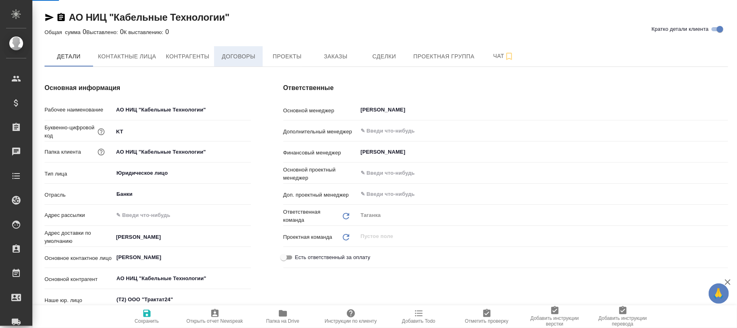
type textarea "x"
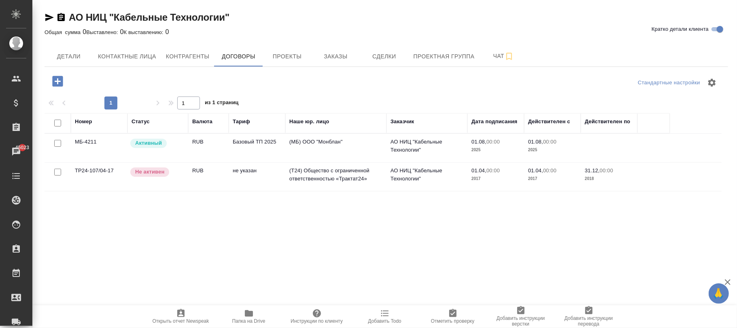
click at [276, 140] on td "Базовый ТП 2025" at bounding box center [257, 148] width 57 height 28
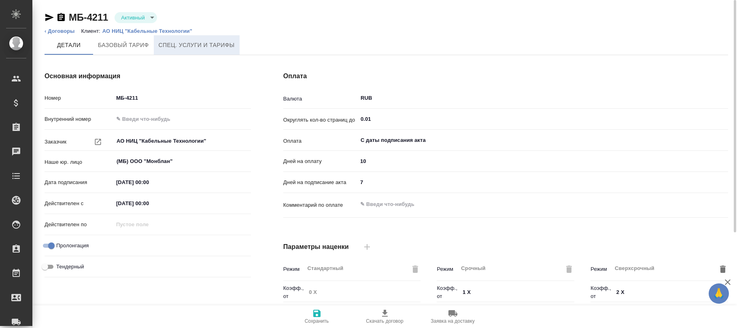
type input "Базовый ТП 2025"
click at [217, 47] on span "Спец. услуги и тарифы" at bounding box center [197, 45] width 76 height 10
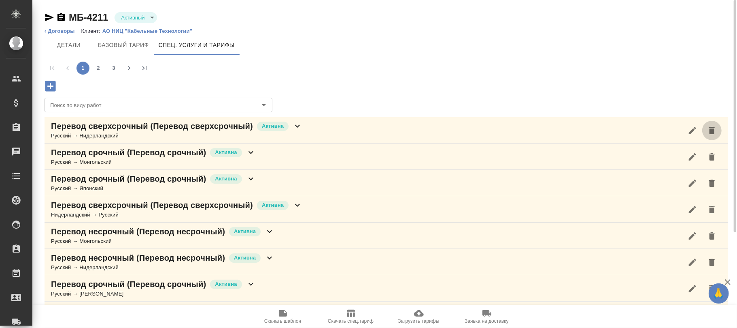
click at [708, 134] on icon "button" at bounding box center [712, 131] width 10 height 10
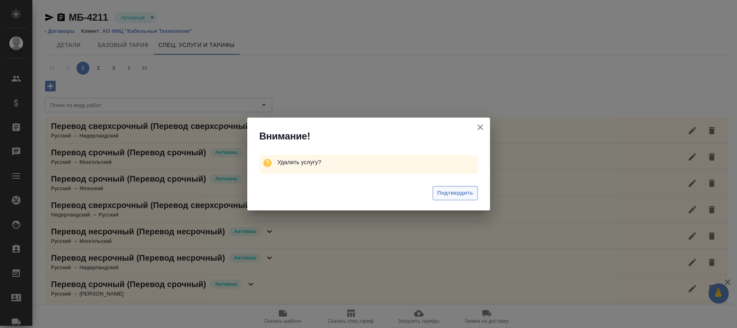
drag, startPoint x: 464, startPoint y: 192, endPoint x: 694, endPoint y: 132, distance: 237.3
click at [464, 193] on span "Подтвердить" at bounding box center [455, 192] width 36 height 9
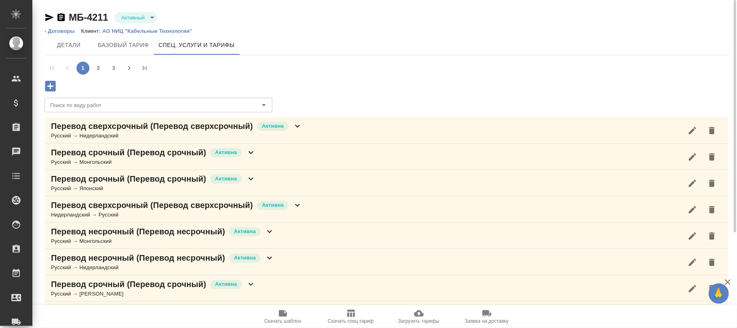
click at [712, 132] on icon "button" at bounding box center [712, 130] width 6 height 7
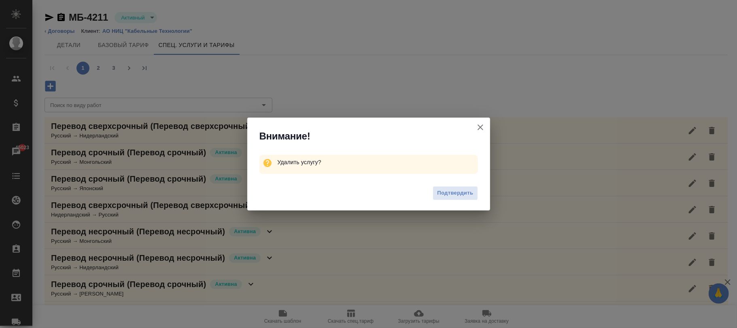
drag, startPoint x: 454, startPoint y: 193, endPoint x: 718, endPoint y: 141, distance: 269.9
click at [454, 193] on span "Подтвердить" at bounding box center [455, 192] width 36 height 9
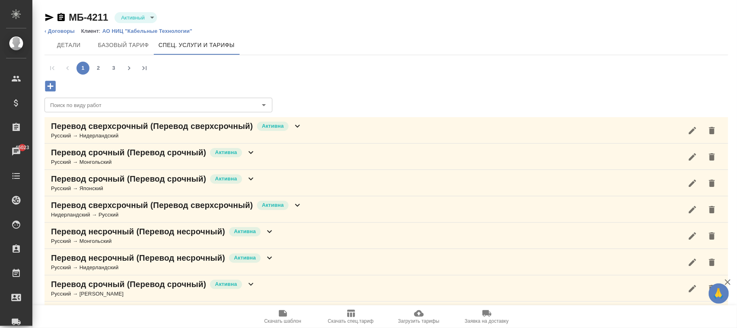
drag, startPoint x: 714, startPoint y: 162, endPoint x: 439, endPoint y: 235, distance: 284.1
click at [714, 160] on button "button" at bounding box center [712, 156] width 19 height 19
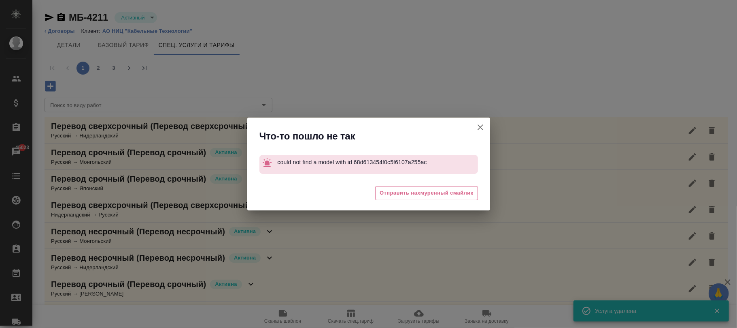
click at [483, 124] on icon "button" at bounding box center [481, 127] width 10 height 10
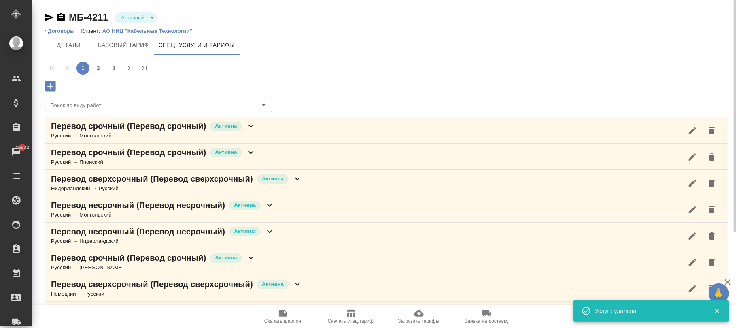
click at [713, 130] on icon "button" at bounding box center [712, 130] width 6 height 7
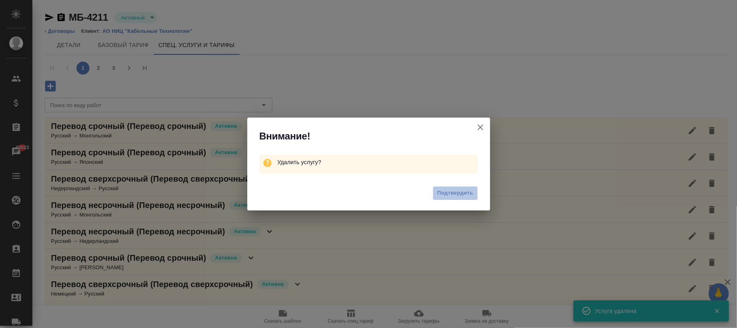
drag, startPoint x: 441, startPoint y: 193, endPoint x: 726, endPoint y: 147, distance: 288.1
click at [443, 193] on span "Подтвердить" at bounding box center [455, 192] width 36 height 9
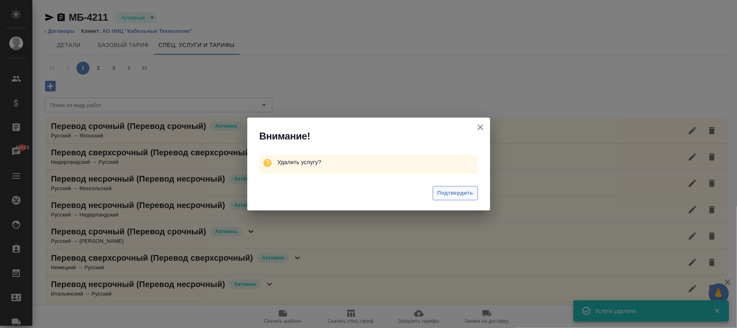
drag, startPoint x: 449, startPoint y: 190, endPoint x: 737, endPoint y: 138, distance: 293.1
click at [449, 190] on span "Подтвердить" at bounding box center [455, 192] width 36 height 9
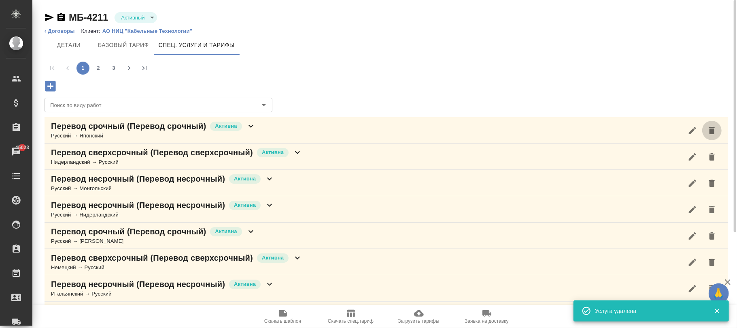
click at [716, 129] on icon "button" at bounding box center [712, 131] width 10 height 10
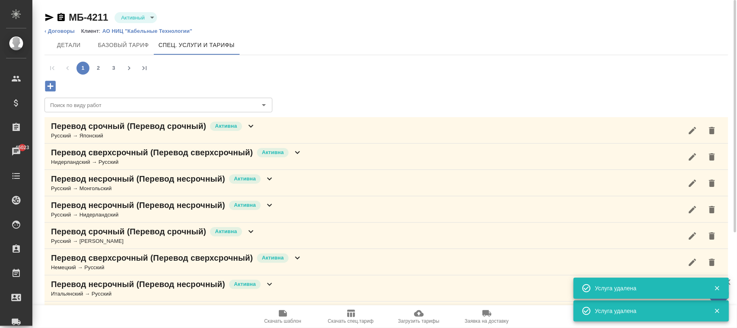
drag, startPoint x: 459, startPoint y: 188, endPoint x: 463, endPoint y: 190, distance: 4.4
click at [460, 188] on body "🙏 .cls-1 fill:#fff; AWATERA Фокина Наталья n.fokina Клиенты Спецификации Заказы…" at bounding box center [368, 164] width 737 height 328
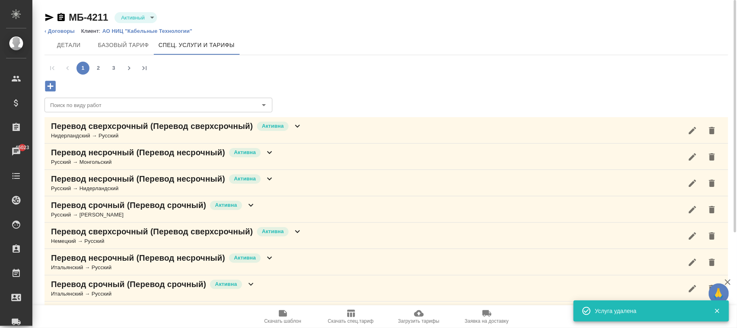
click at [718, 130] on button "button" at bounding box center [712, 130] width 19 height 19
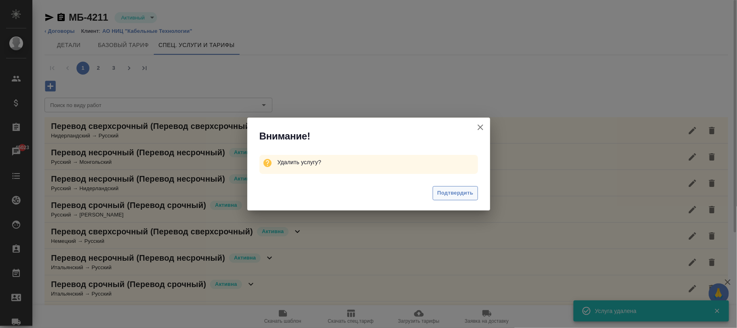
drag, startPoint x: 446, startPoint y: 193, endPoint x: 737, endPoint y: 167, distance: 291.9
click at [447, 192] on span "Подтвердить" at bounding box center [455, 192] width 36 height 9
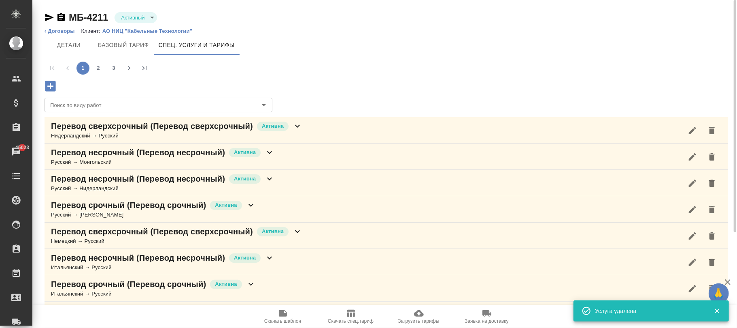
click at [715, 132] on icon "button" at bounding box center [712, 131] width 10 height 10
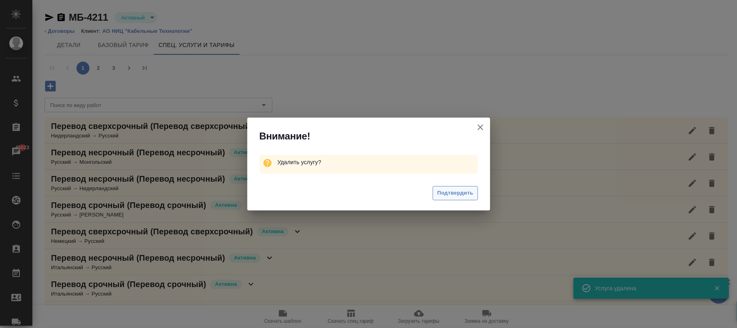
drag, startPoint x: 455, startPoint y: 191, endPoint x: 710, endPoint y: 130, distance: 261.9
click at [456, 190] on span "Подтвердить" at bounding box center [455, 192] width 36 height 9
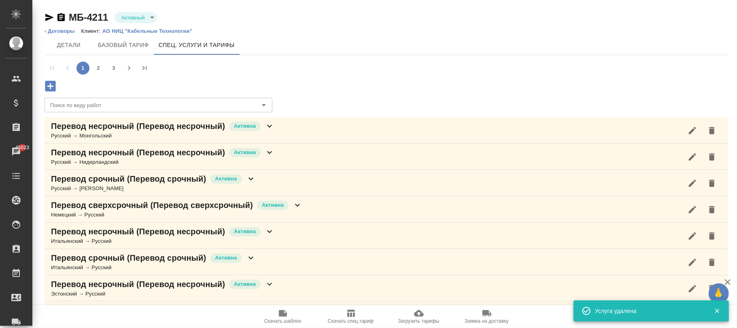
click at [714, 128] on div at bounding box center [368, 164] width 737 height 328
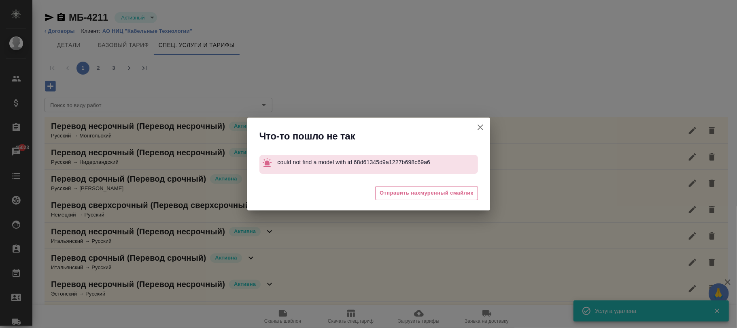
drag, startPoint x: 478, startPoint y: 126, endPoint x: 730, endPoint y: 146, distance: 252.6
click at [497, 126] on div "Что-то пошло не так could not find a model with id 68d61345d9a1227b698c69a6 😒 О…" at bounding box center [368, 164] width 737 height 328
click at [485, 130] on icon "button" at bounding box center [481, 127] width 10 height 10
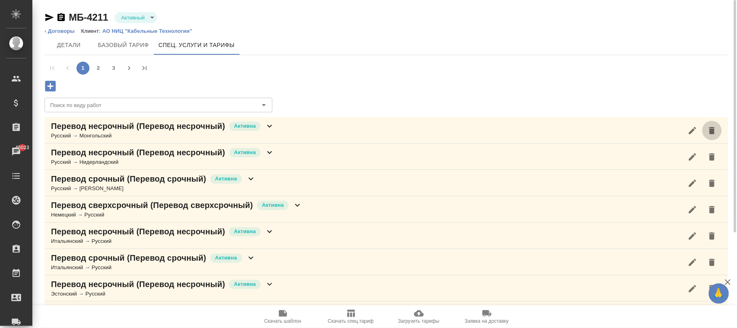
click at [712, 132] on icon "button" at bounding box center [712, 130] width 6 height 7
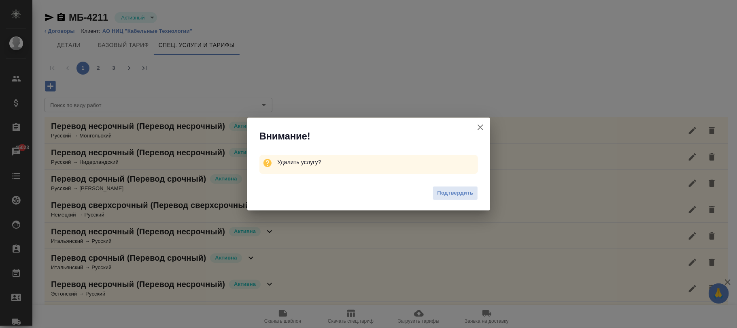
drag, startPoint x: 447, startPoint y: 190, endPoint x: 711, endPoint y: 159, distance: 265.9
click at [448, 190] on span "Подтвердить" at bounding box center [455, 192] width 36 height 9
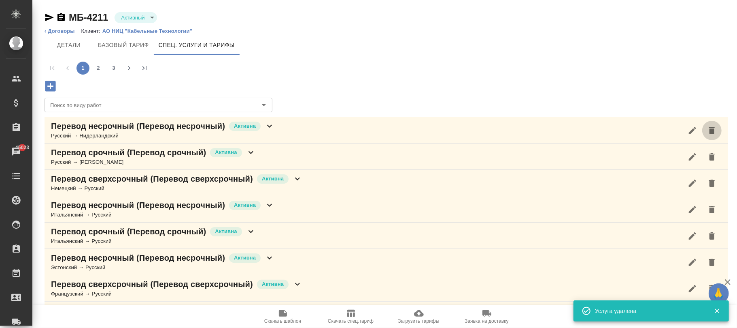
drag, startPoint x: 715, startPoint y: 131, endPoint x: 526, endPoint y: 190, distance: 197.8
click at [715, 131] on icon "button" at bounding box center [712, 131] width 10 height 10
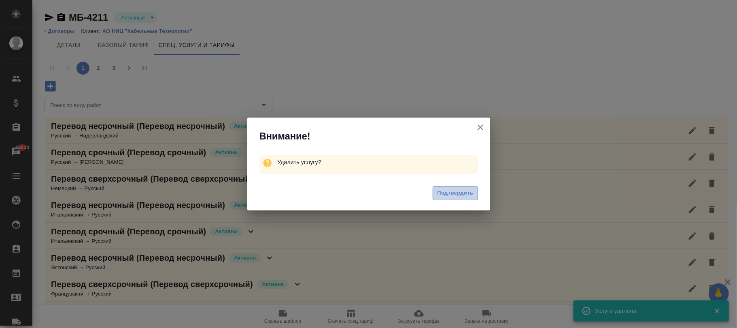
click at [459, 190] on span "Подтвердить" at bounding box center [455, 192] width 36 height 9
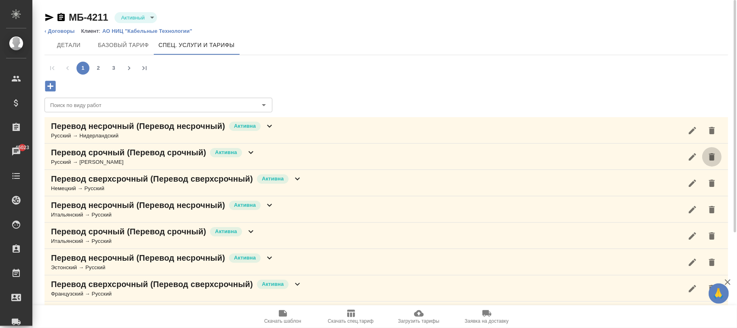
click at [716, 154] on icon "button" at bounding box center [712, 157] width 10 height 10
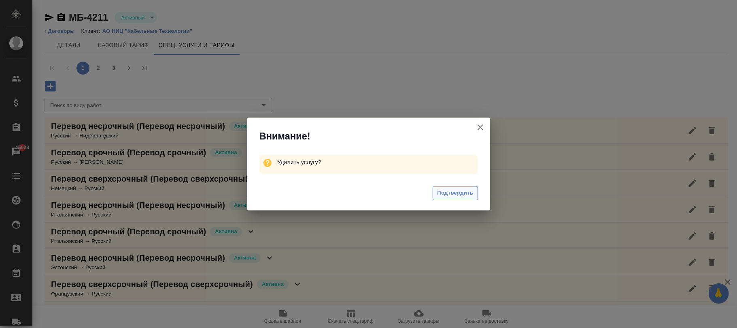
click at [462, 190] on span "Подтвердить" at bounding box center [455, 192] width 36 height 9
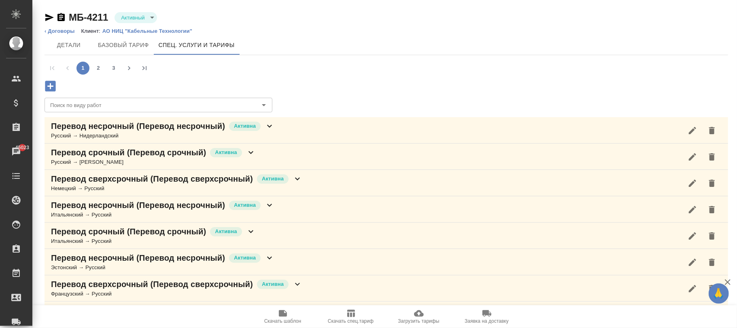
click at [710, 181] on icon "button" at bounding box center [712, 182] width 6 height 7
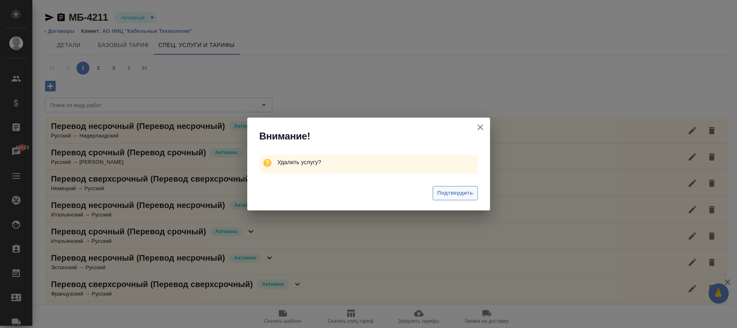
click at [442, 192] on span "Подтвердить" at bounding box center [455, 192] width 36 height 9
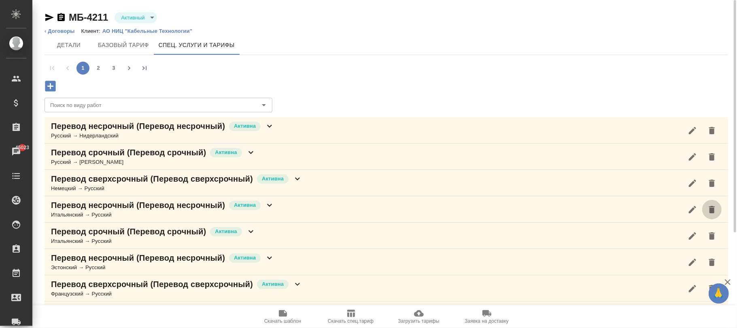
click at [707, 208] on button "button" at bounding box center [712, 209] width 19 height 19
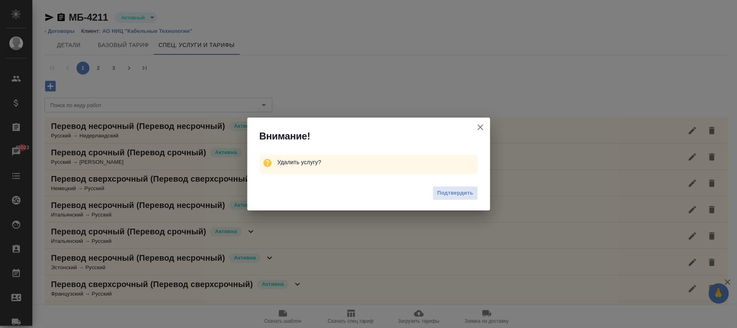
drag, startPoint x: 447, startPoint y: 190, endPoint x: 732, endPoint y: 241, distance: 289.3
click at [453, 191] on span "Подтвердить" at bounding box center [455, 192] width 36 height 9
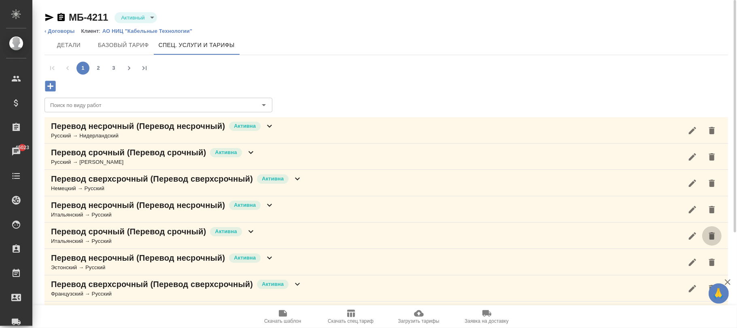
click at [718, 237] on button "button" at bounding box center [712, 235] width 19 height 19
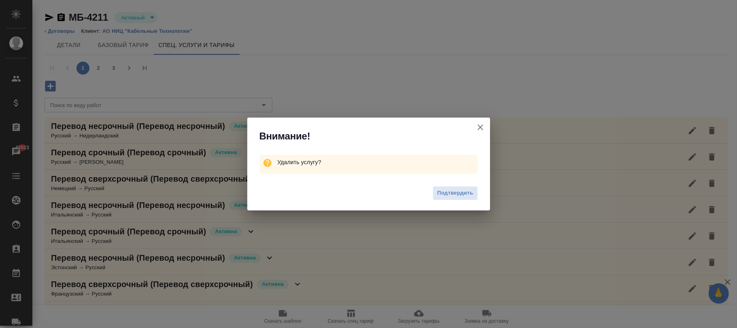
click at [468, 196] on div "Внимание! Удалить услугу? Подтвердить" at bounding box center [368, 164] width 737 height 328
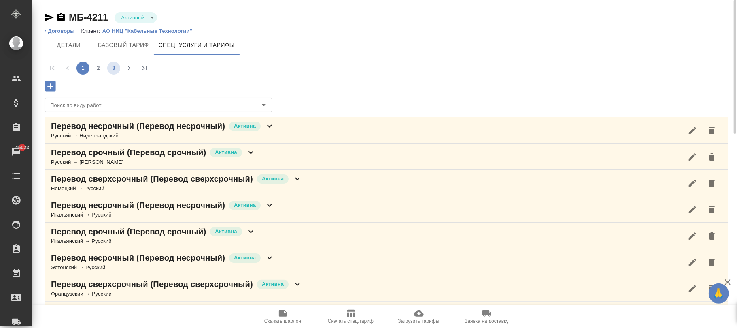
click at [117, 68] on button "3" at bounding box center [113, 68] width 13 height 13
click at [130, 67] on li "pagination navigation" at bounding box center [128, 68] width 15 height 13
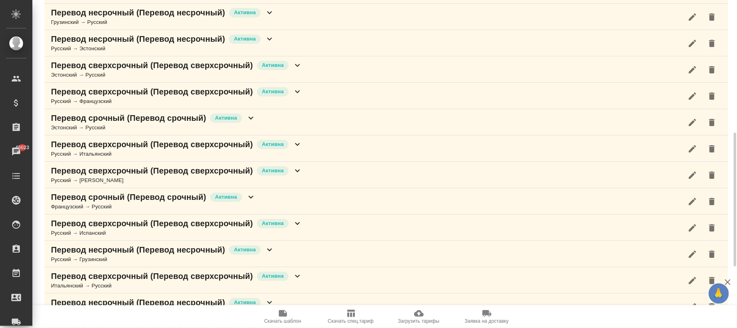
scroll to position [473, 0]
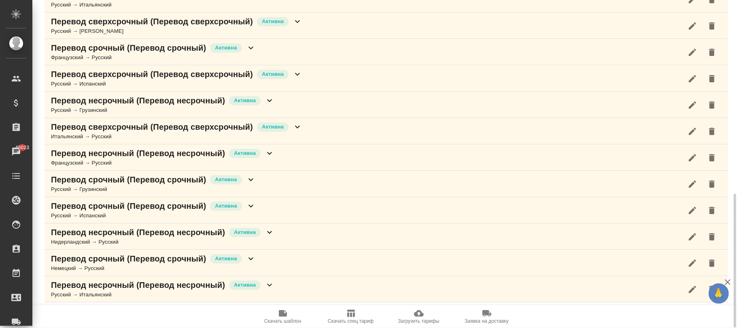
drag, startPoint x: 707, startPoint y: 266, endPoint x: 695, endPoint y: 262, distance: 12.6
click at [708, 266] on icon "button" at bounding box center [712, 263] width 10 height 10
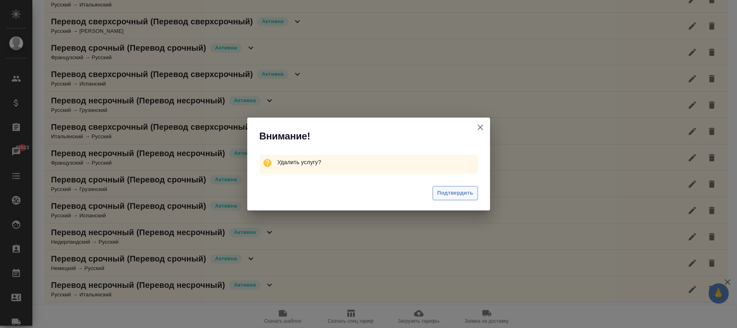
click at [460, 186] on div "Подтвердить" at bounding box center [368, 194] width 243 height 32
click at [456, 190] on span "Подтвердить" at bounding box center [455, 192] width 36 height 9
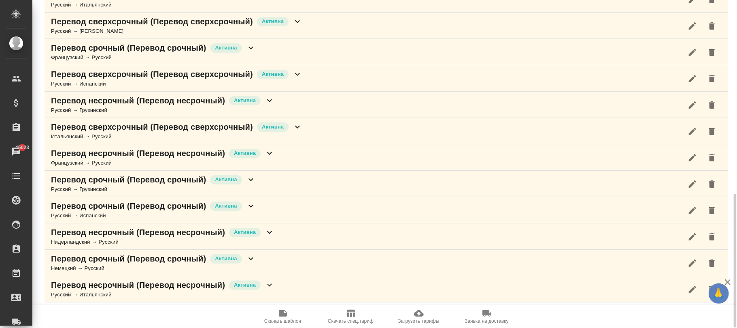
click at [714, 239] on icon "button" at bounding box center [712, 236] width 6 height 7
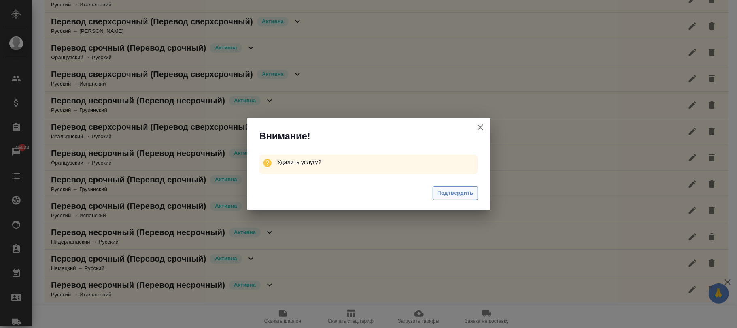
click at [464, 193] on span "Подтвердить" at bounding box center [455, 192] width 36 height 9
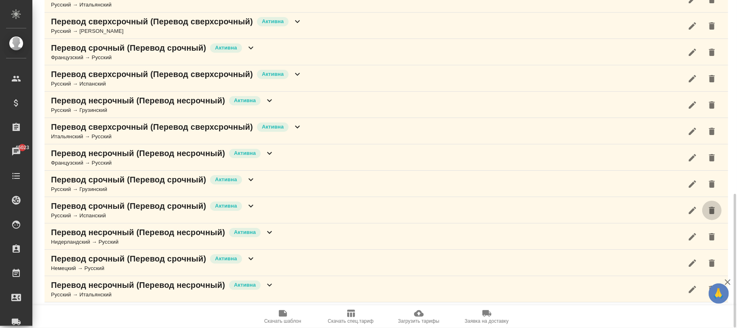
click at [714, 211] on icon "button" at bounding box center [712, 210] width 6 height 7
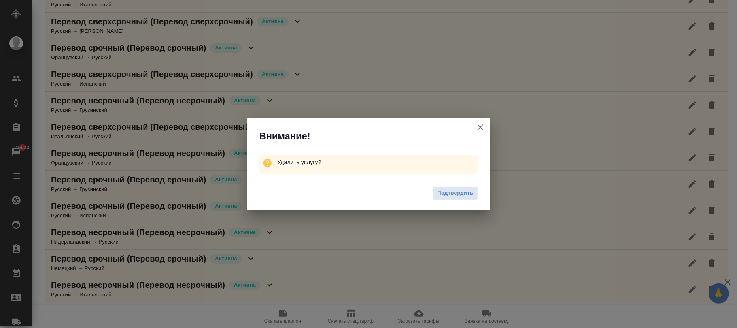
click at [462, 193] on div "Подтвердить" at bounding box center [368, 194] width 243 height 32
click at [714, 190] on div "Внимание! Удалить услугу? Подтвердить" at bounding box center [368, 164] width 737 height 328
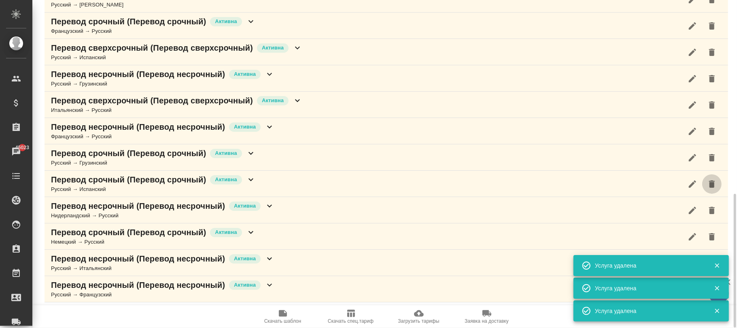
click at [714, 185] on icon "button" at bounding box center [712, 183] width 6 height 7
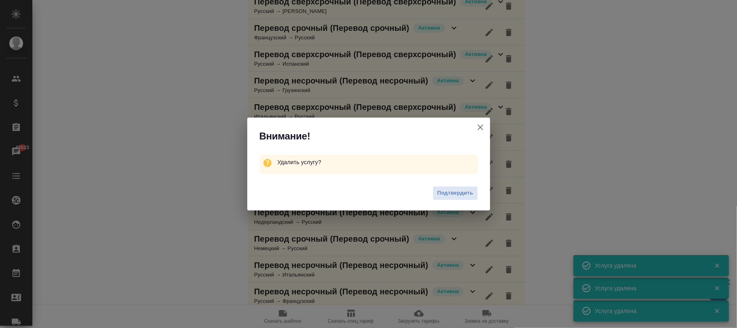
click at [457, 192] on span "Подтвердить" at bounding box center [455, 192] width 36 height 9
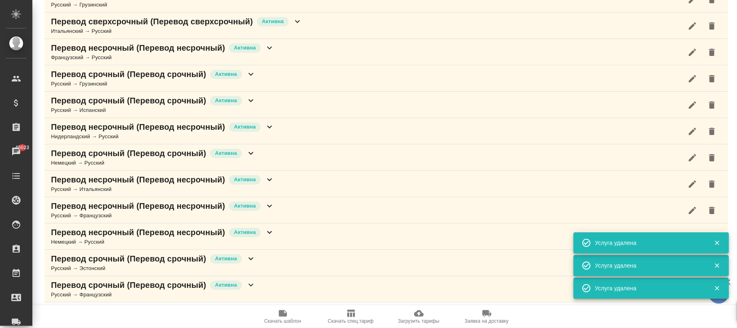
click at [714, 162] on div at bounding box center [368, 164] width 737 height 328
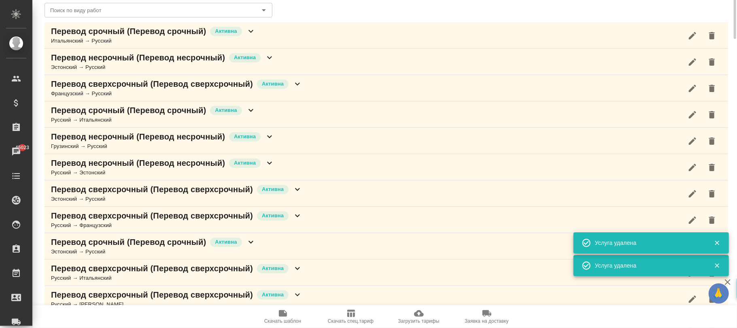
scroll to position [0, 0]
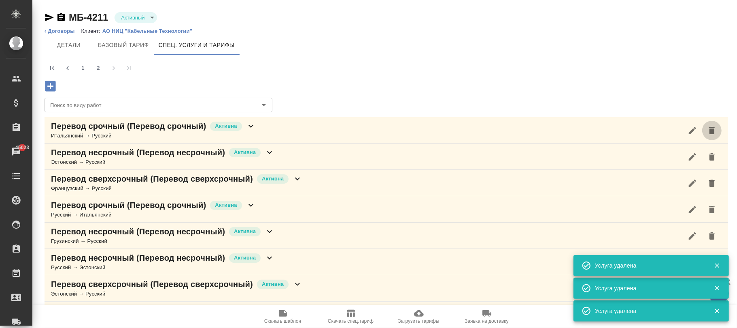
click at [709, 132] on icon "button" at bounding box center [712, 130] width 6 height 7
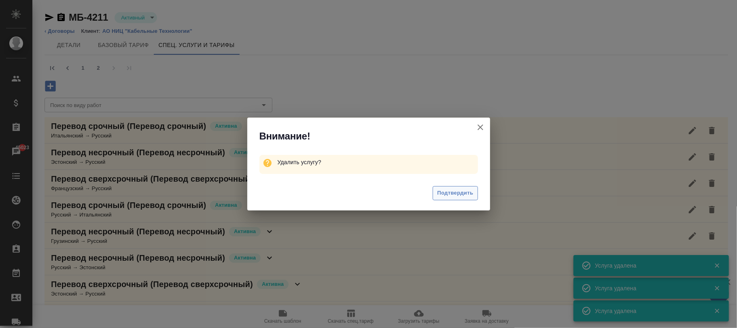
click at [460, 194] on span "Подтвердить" at bounding box center [455, 192] width 36 height 9
drag, startPoint x: 448, startPoint y: 193, endPoint x: 708, endPoint y: 135, distance: 266.4
click at [452, 193] on span "Подтвердить" at bounding box center [455, 192] width 36 height 9
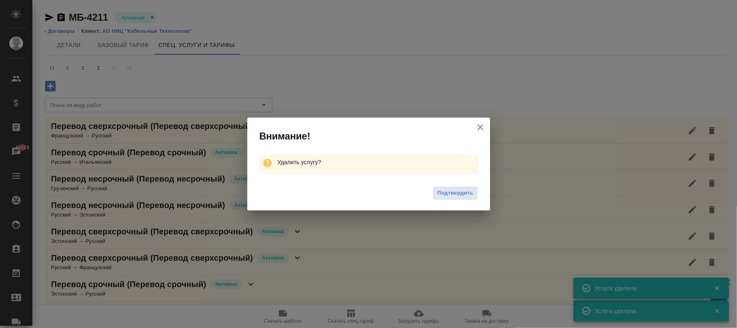
click at [462, 194] on span "Подтвердить" at bounding box center [455, 192] width 36 height 9
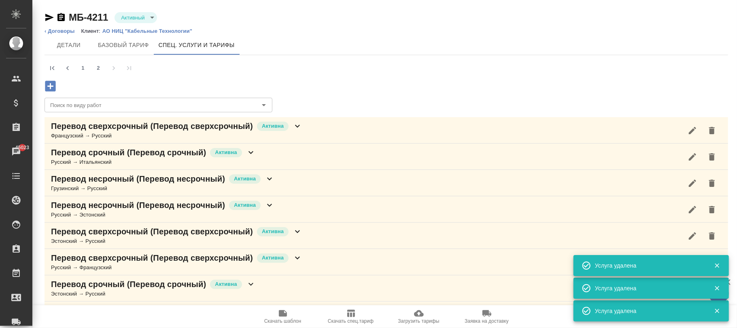
click at [709, 130] on button "button" at bounding box center [712, 130] width 19 height 19
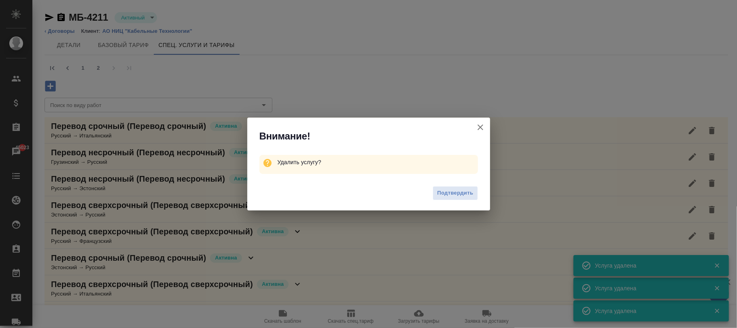
drag, startPoint x: 451, startPoint y: 196, endPoint x: 718, endPoint y: 127, distance: 276.5
click at [451, 195] on span "Подтвердить" at bounding box center [455, 192] width 36 height 9
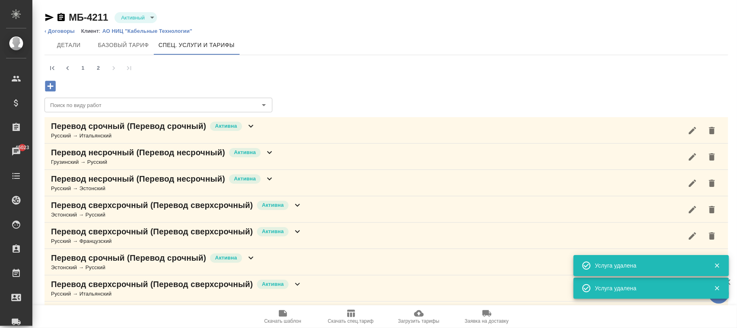
click at [709, 128] on icon "button" at bounding box center [712, 130] width 6 height 7
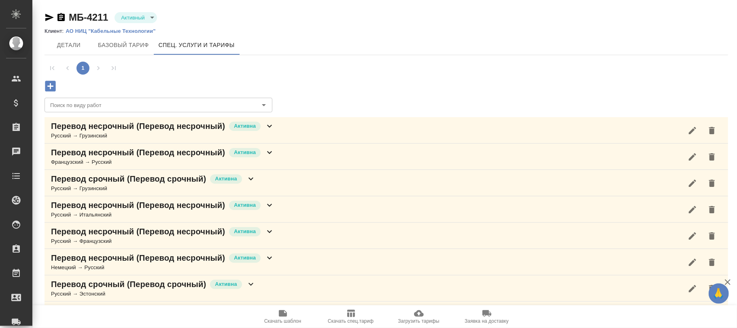
click at [715, 130] on icon "button" at bounding box center [712, 131] width 10 height 10
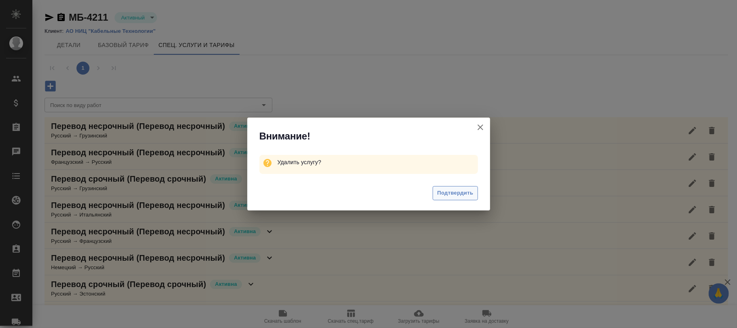
click at [467, 190] on span "Подтвердить" at bounding box center [455, 192] width 36 height 9
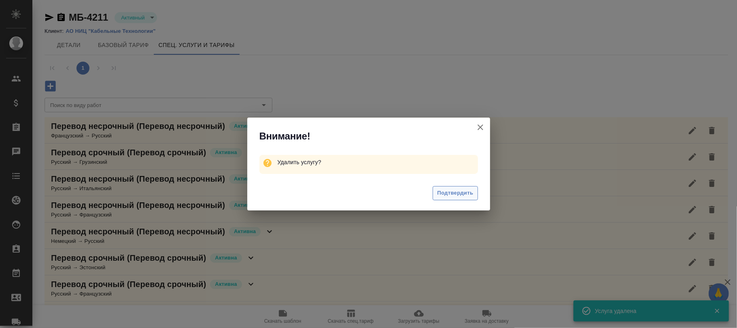
click at [462, 195] on span "Подтвердить" at bounding box center [455, 192] width 36 height 9
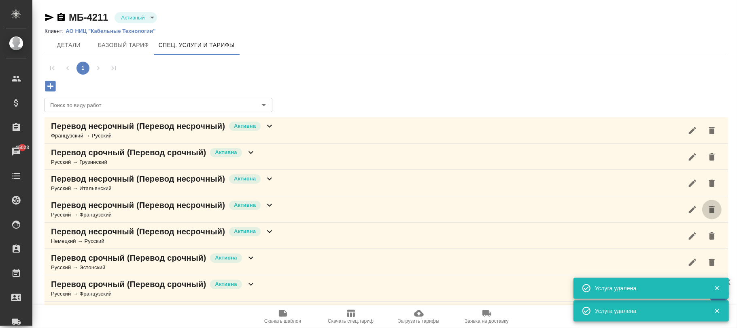
click at [713, 208] on icon "button" at bounding box center [712, 209] width 6 height 7
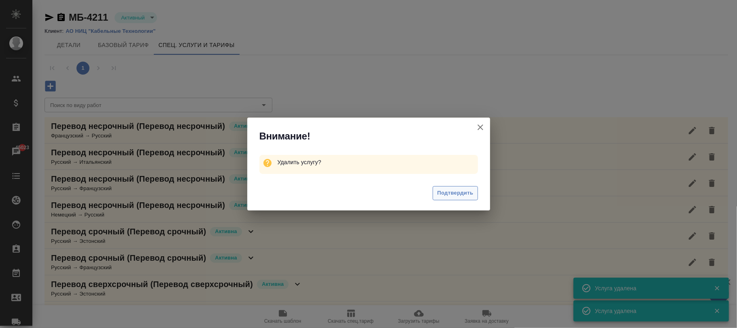
click at [460, 196] on span "Подтвердить" at bounding box center [455, 192] width 36 height 9
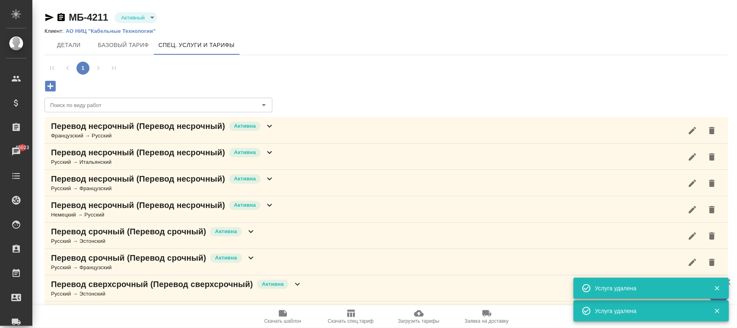
click at [712, 133] on icon "button" at bounding box center [712, 130] width 6 height 7
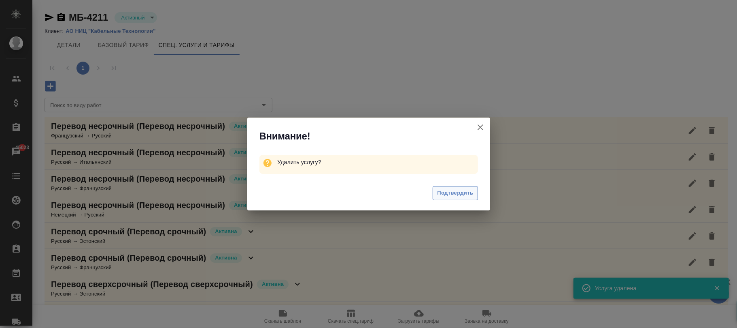
drag, startPoint x: 457, startPoint y: 196, endPoint x: 624, endPoint y: 189, distance: 167.4
click at [458, 195] on span "Подтвердить" at bounding box center [455, 192] width 36 height 9
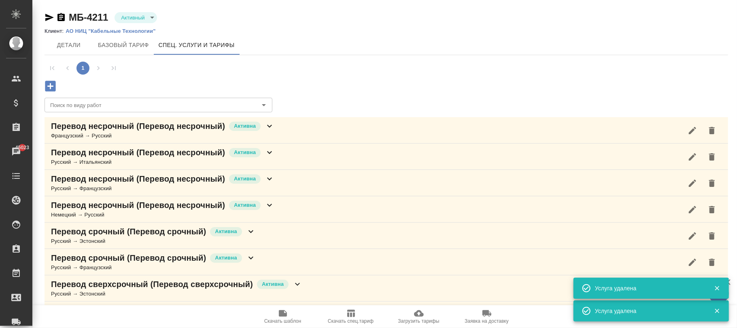
click at [714, 257] on button "button" at bounding box center [712, 261] width 19 height 19
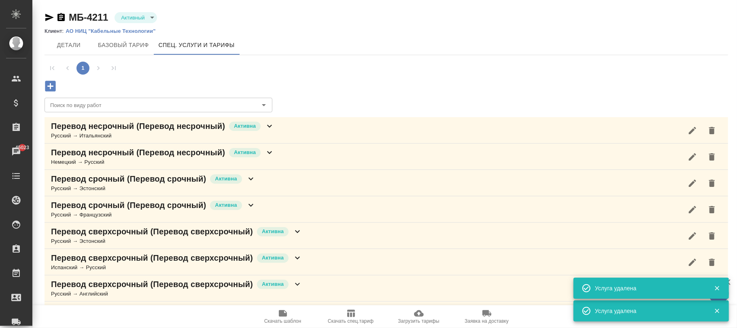
scroll to position [235, 0]
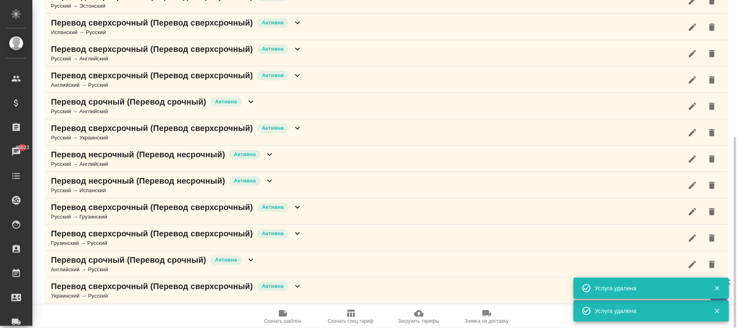
click at [714, 214] on icon "button" at bounding box center [712, 211] width 6 height 7
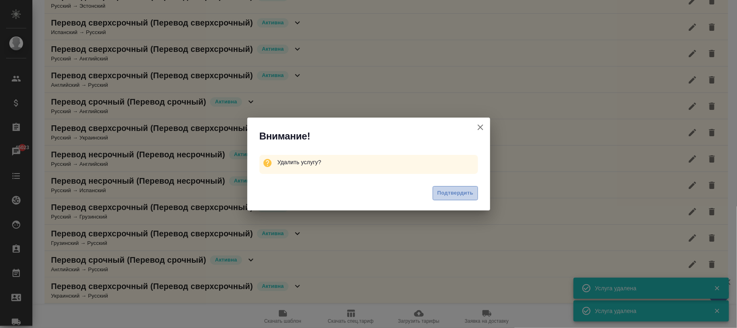
drag, startPoint x: 454, startPoint y: 196, endPoint x: 737, endPoint y: 164, distance: 285.3
click at [454, 195] on span "Подтвердить" at bounding box center [455, 192] width 36 height 9
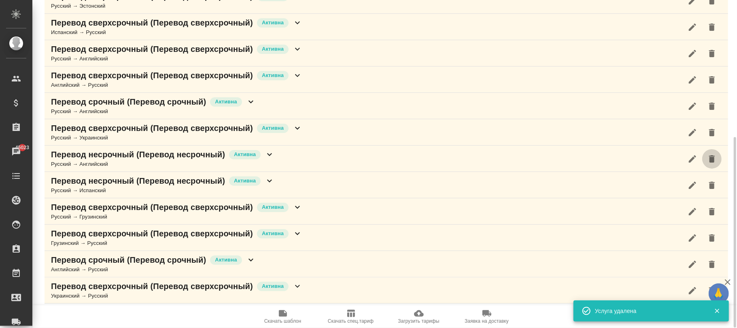
click at [719, 159] on button "button" at bounding box center [712, 158] width 19 height 19
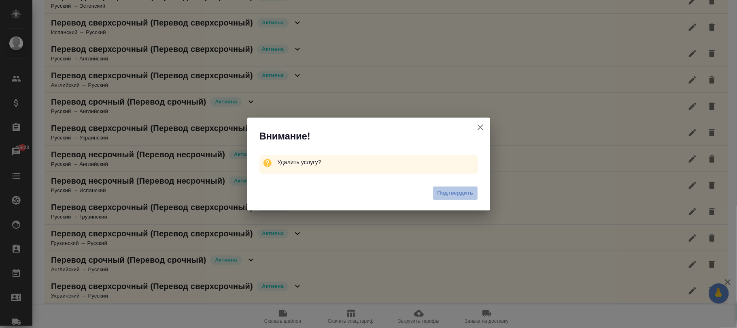
drag, startPoint x: 454, startPoint y: 193, endPoint x: 737, endPoint y: 268, distance: 292.5
click at [454, 192] on span "Подтвердить" at bounding box center [455, 192] width 36 height 9
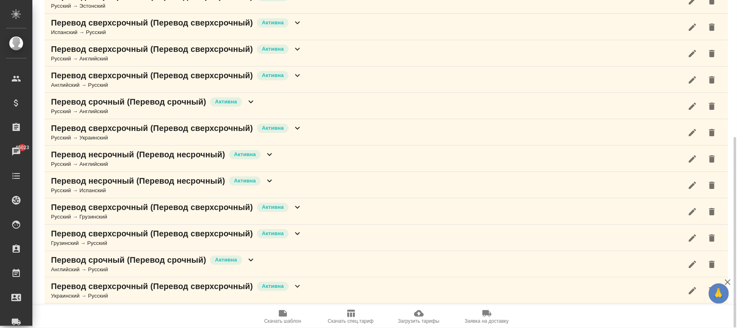
click at [715, 266] on icon "button" at bounding box center [712, 264] width 10 height 10
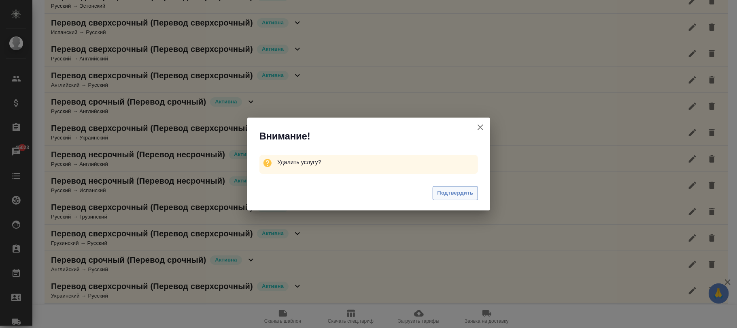
click at [446, 193] on span "Подтвердить" at bounding box center [455, 192] width 36 height 9
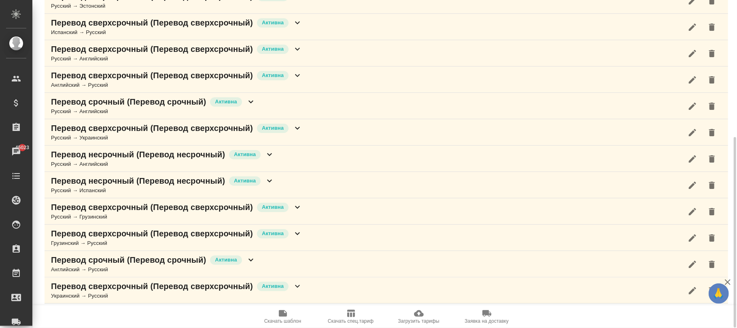
click at [713, 77] on icon "button" at bounding box center [712, 79] width 6 height 7
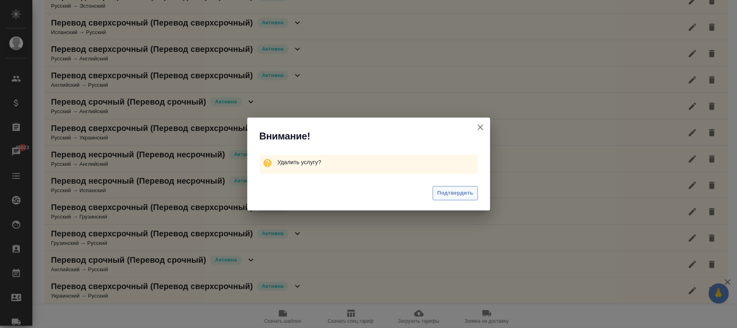
click at [466, 194] on span "Подтвердить" at bounding box center [455, 192] width 36 height 9
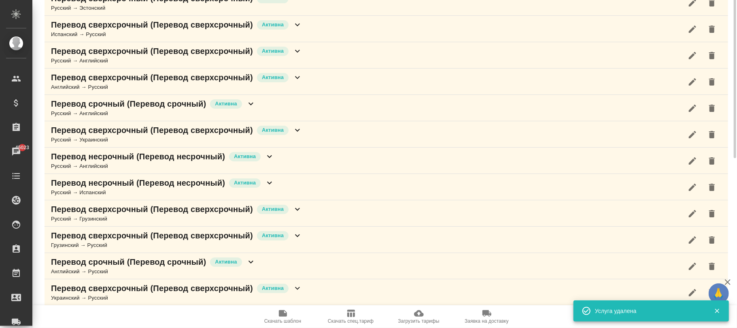
scroll to position [0, 0]
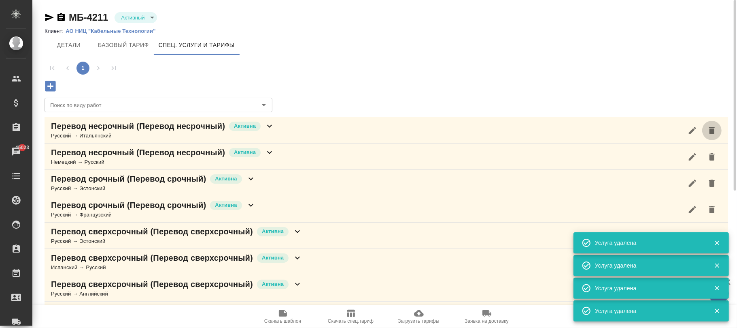
click at [715, 130] on icon "button" at bounding box center [712, 131] width 10 height 10
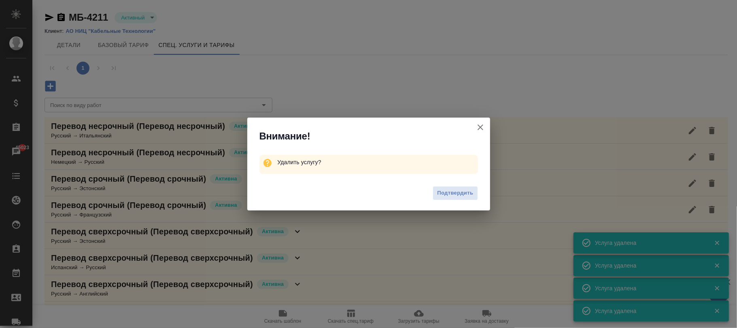
click at [451, 192] on span "Подтвердить" at bounding box center [455, 192] width 36 height 9
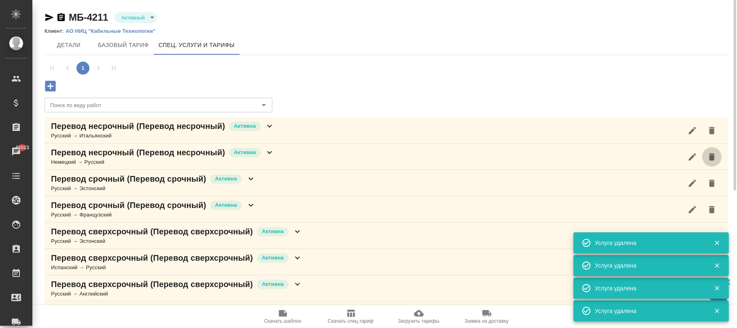
click at [714, 152] on icon "button" at bounding box center [712, 157] width 10 height 10
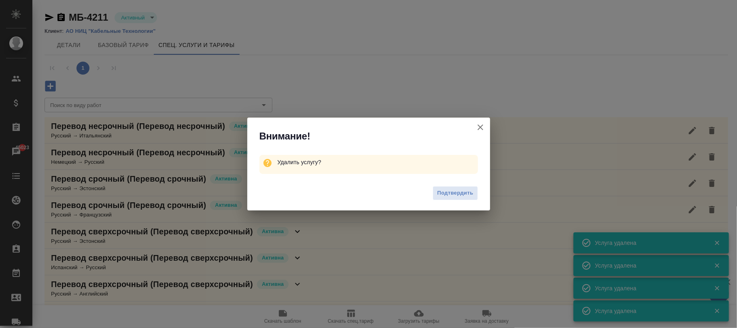
click at [456, 195] on span "Подтвердить" at bounding box center [455, 192] width 36 height 9
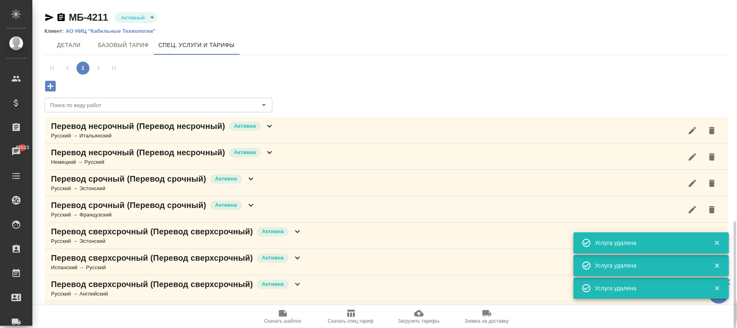
scroll to position [129, 0]
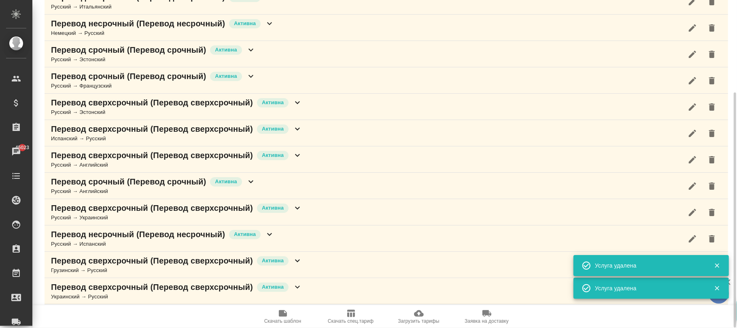
click at [714, 211] on icon "button" at bounding box center [712, 212] width 6 height 7
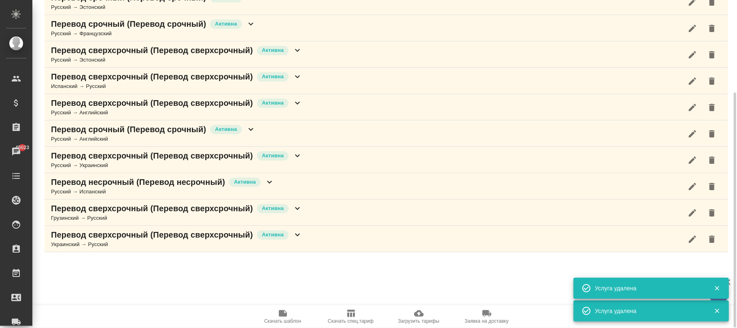
scroll to position [128, 0]
click at [457, 190] on body "🙏 .cls-1 fill:#fff; AWATERA Фокина Наталья n.fokina Клиенты Спецификации Заказы…" at bounding box center [368, 164] width 737 height 328
click at [712, 162] on icon "button" at bounding box center [712, 159] width 6 height 7
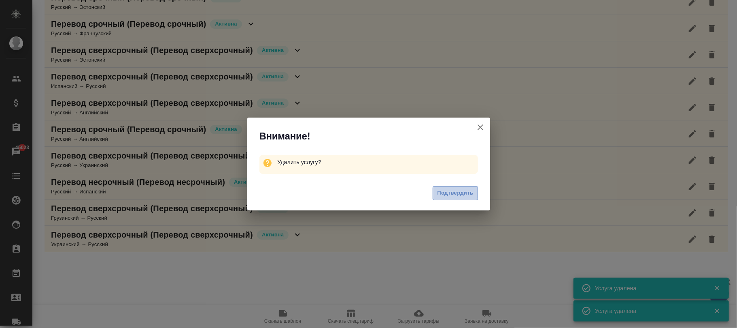
click at [465, 194] on span "Подтвердить" at bounding box center [455, 192] width 36 height 9
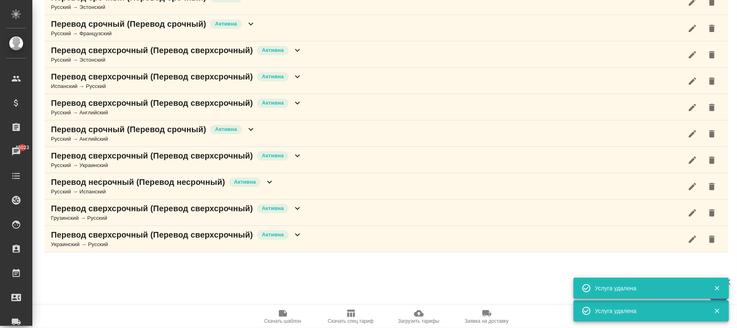
click at [716, 107] on icon "button" at bounding box center [712, 107] width 10 height 10
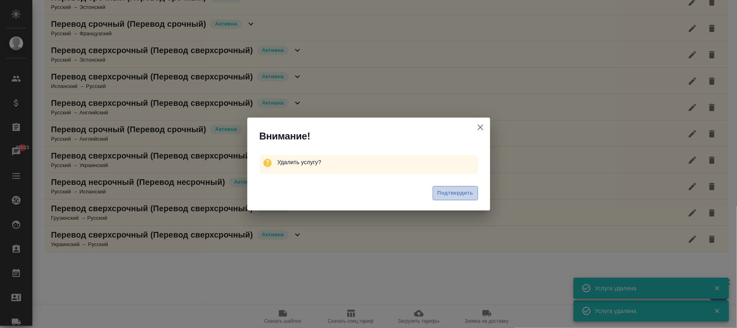
click at [460, 191] on span "Подтвердить" at bounding box center [455, 192] width 36 height 9
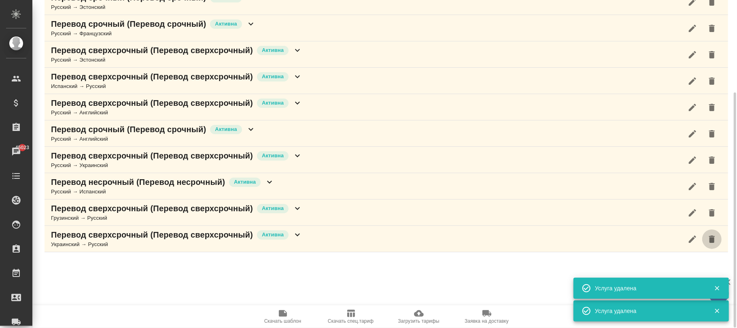
click at [716, 237] on icon "button" at bounding box center [712, 239] width 10 height 10
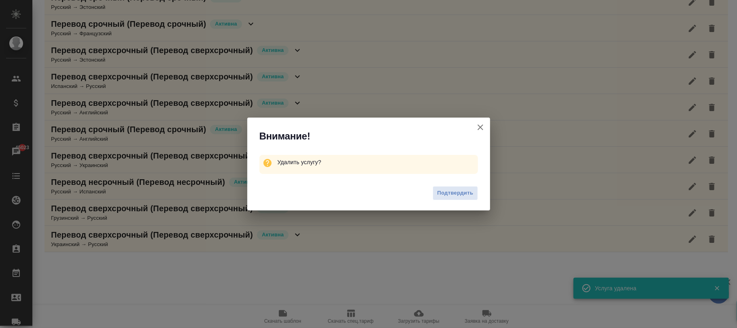
click at [454, 186] on button "Подтвердить" at bounding box center [455, 193] width 45 height 14
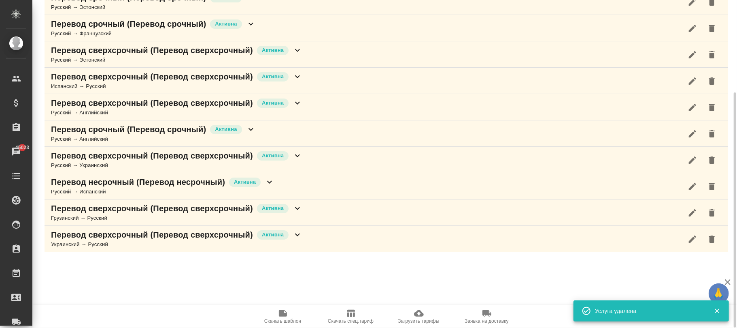
click at [713, 211] on icon "button" at bounding box center [712, 212] width 6 height 7
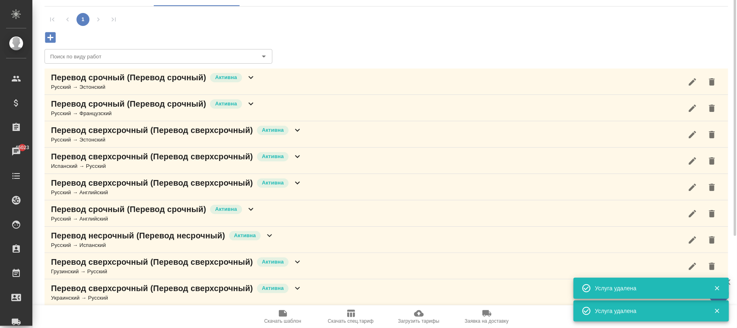
scroll to position [0, 0]
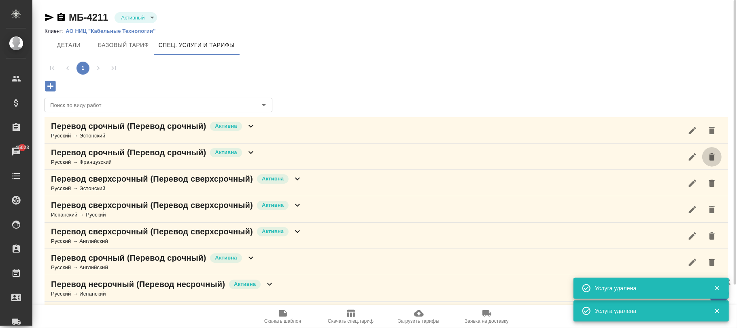
click at [714, 158] on icon "button" at bounding box center [712, 156] width 6 height 7
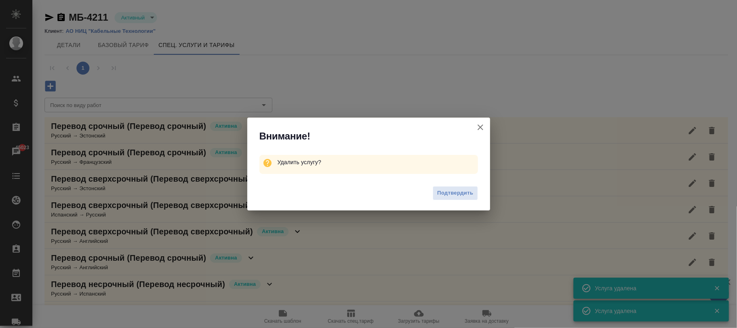
drag, startPoint x: 456, startPoint y: 193, endPoint x: 707, endPoint y: 151, distance: 254.5
click at [456, 192] on span "Подтвердить" at bounding box center [455, 192] width 36 height 9
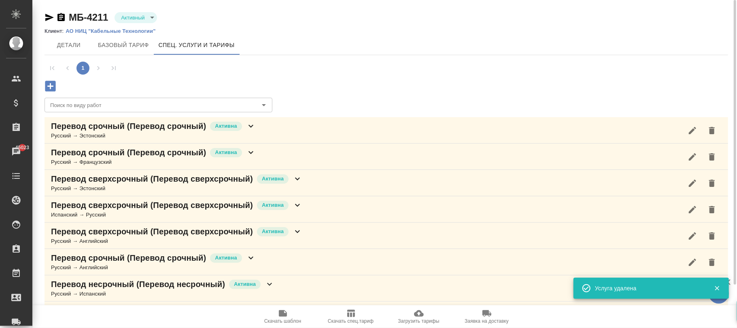
click at [712, 130] on icon "button" at bounding box center [712, 130] width 6 height 7
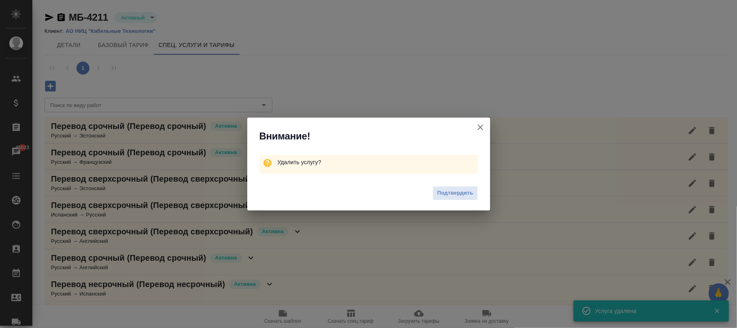
click at [450, 190] on div "Подтвердить" at bounding box center [368, 194] width 243 height 32
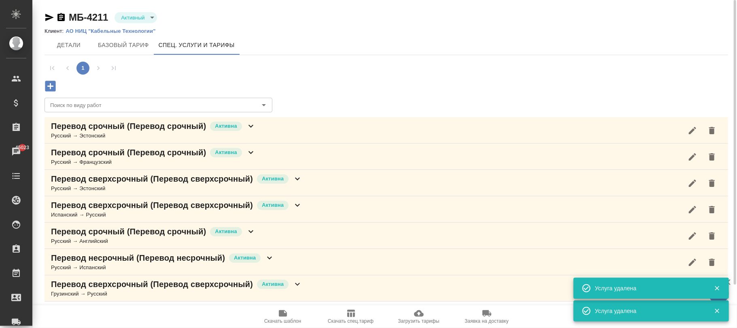
scroll to position [4, 0]
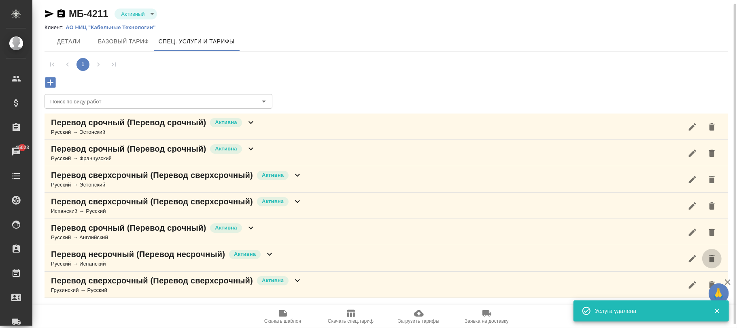
click at [717, 260] on icon "button" at bounding box center [712, 259] width 10 height 10
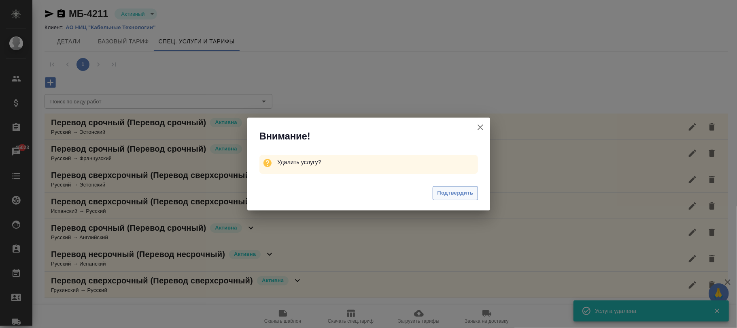
click at [447, 192] on span "Подтвердить" at bounding box center [455, 192] width 36 height 9
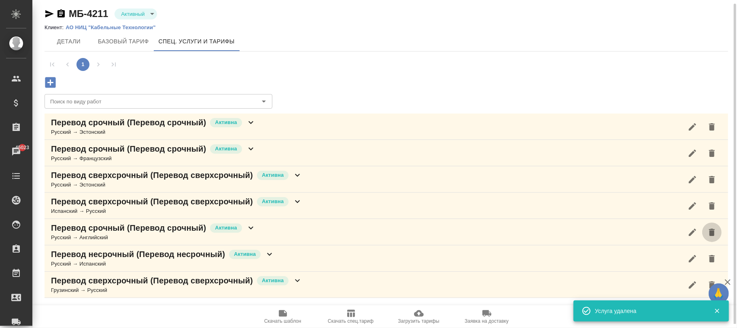
click at [714, 232] on icon "button" at bounding box center [712, 231] width 6 height 7
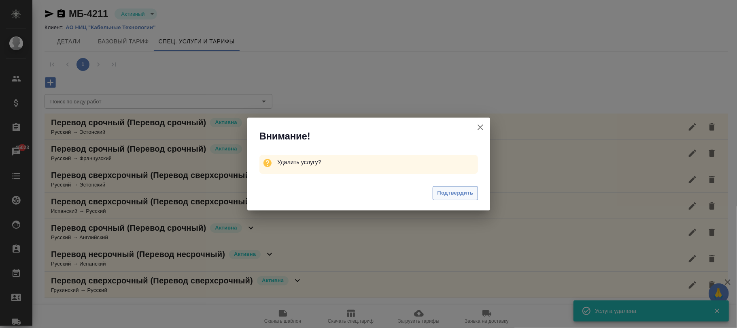
click at [467, 188] on span "Подтвердить" at bounding box center [455, 192] width 36 height 9
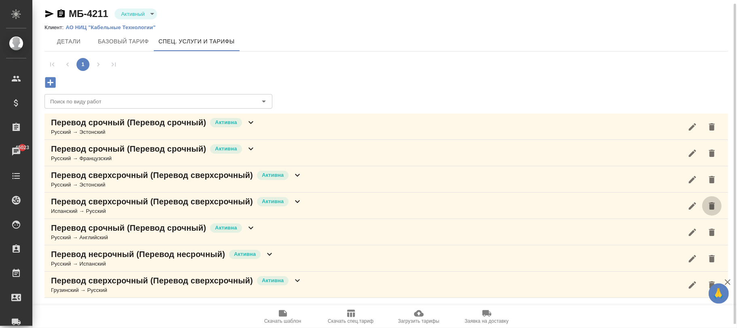
click at [713, 205] on icon "button" at bounding box center [712, 205] width 6 height 7
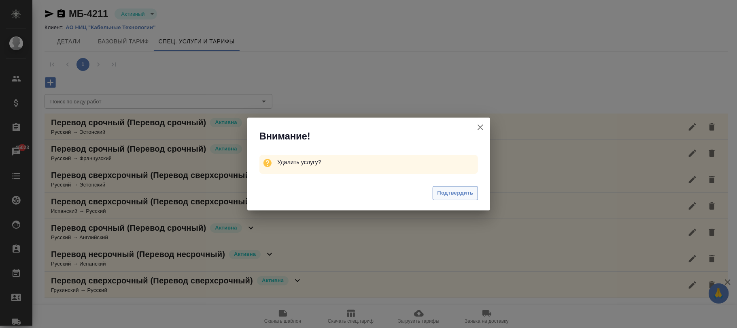
drag, startPoint x: 439, startPoint y: 192, endPoint x: 729, endPoint y: 202, distance: 290.1
click at [439, 192] on span "Подтвердить" at bounding box center [455, 192] width 36 height 9
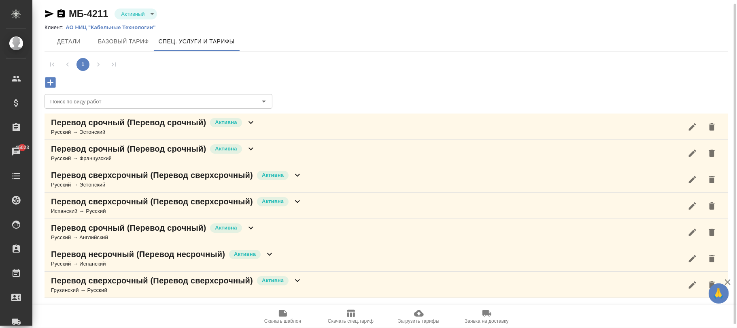
click at [713, 178] on icon "button" at bounding box center [712, 179] width 6 height 7
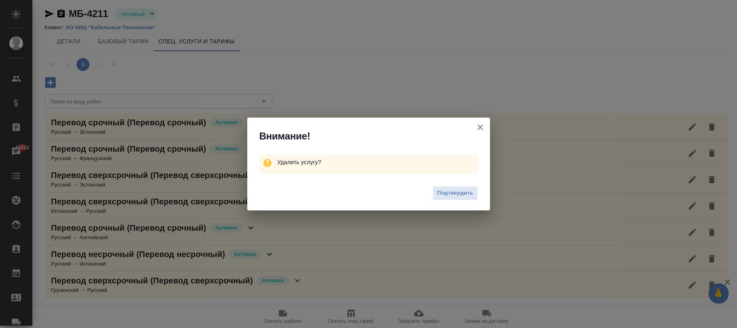
drag, startPoint x: 452, startPoint y: 188, endPoint x: 516, endPoint y: 218, distance: 70.3
click at [452, 187] on button "Подтвердить" at bounding box center [455, 193] width 45 height 14
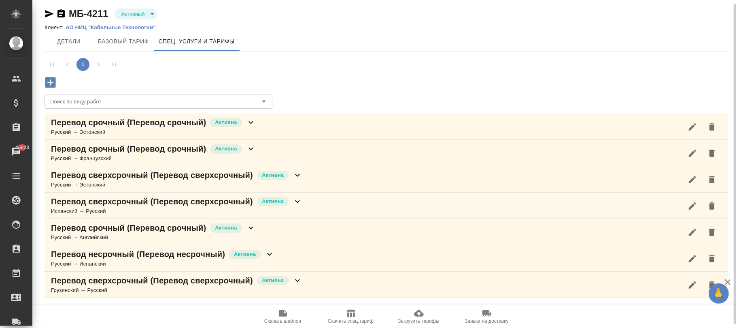
scroll to position [0, 0]
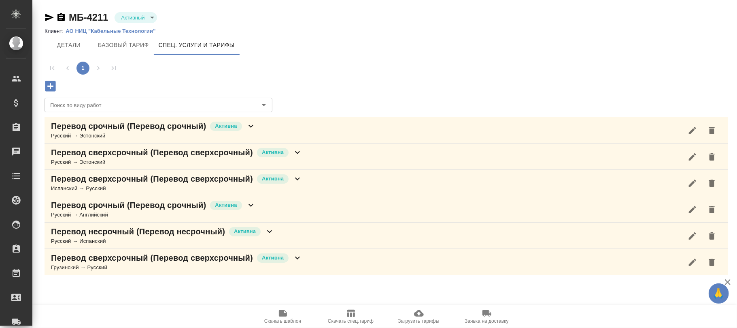
click at [714, 130] on icon "button" at bounding box center [712, 130] width 6 height 7
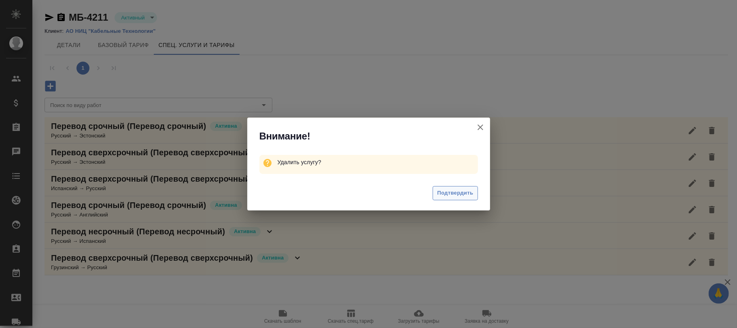
click at [457, 196] on span "Подтвердить" at bounding box center [455, 192] width 36 height 9
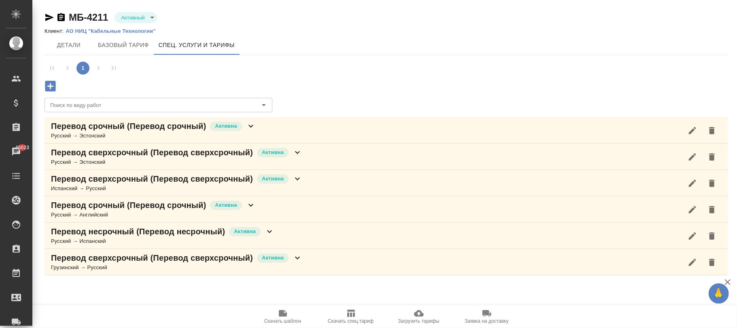
click at [718, 157] on button "button" at bounding box center [712, 156] width 19 height 19
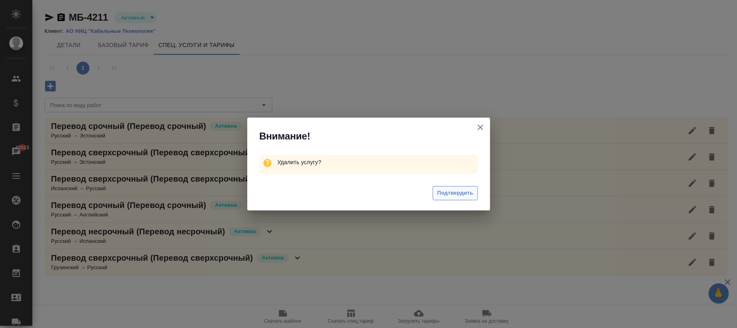
drag, startPoint x: 457, startPoint y: 187, endPoint x: 466, endPoint y: 192, distance: 10.3
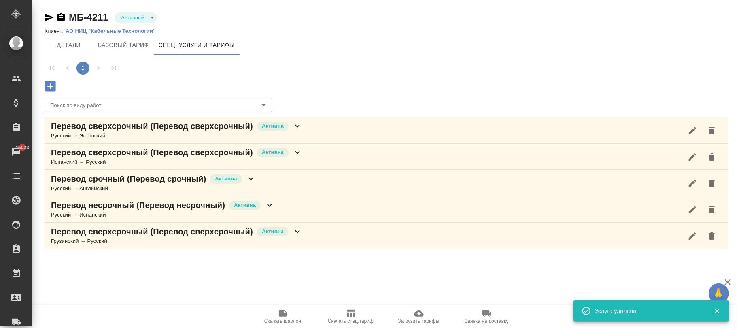
click at [711, 187] on icon "button" at bounding box center [712, 182] width 6 height 7
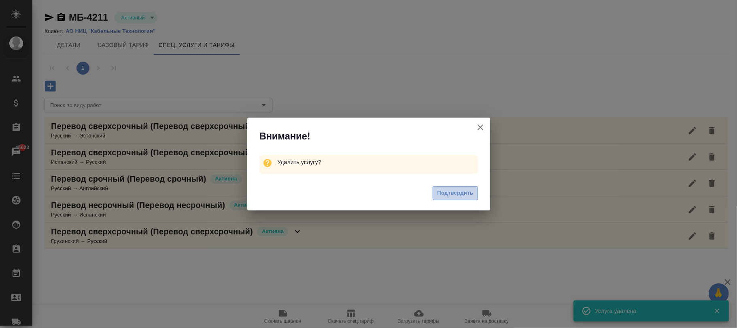
click at [466, 191] on span "Подтвердить" at bounding box center [455, 192] width 36 height 9
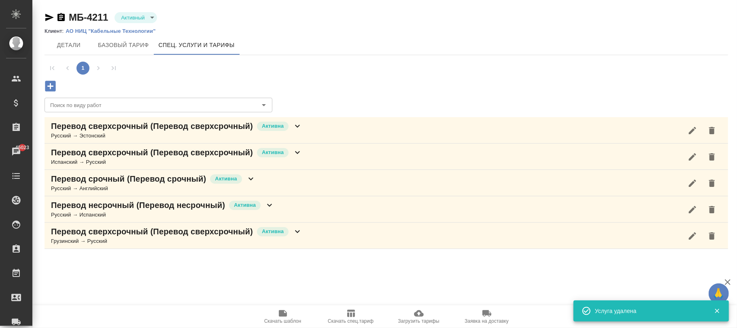
click at [715, 209] on icon "button" at bounding box center [712, 210] width 10 height 10
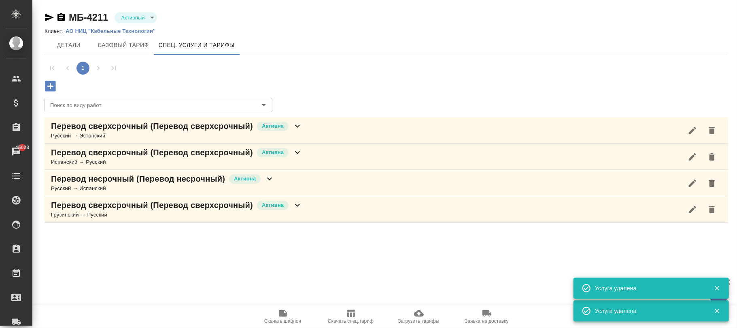
click at [449, 188] on div "Перевод несрочный (Перевод несрочный) Активна Русский → Испанский" at bounding box center [387, 183] width 684 height 26
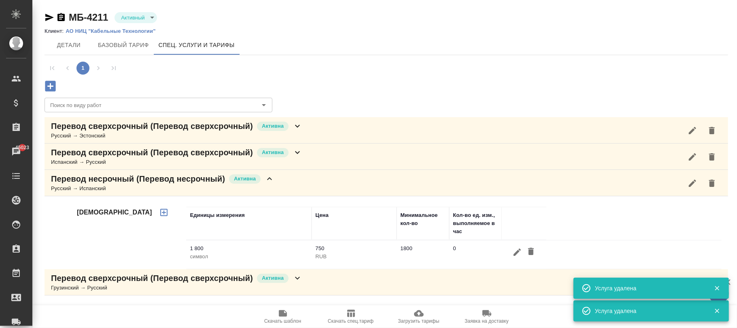
click at [717, 185] on icon "button" at bounding box center [712, 183] width 10 height 10
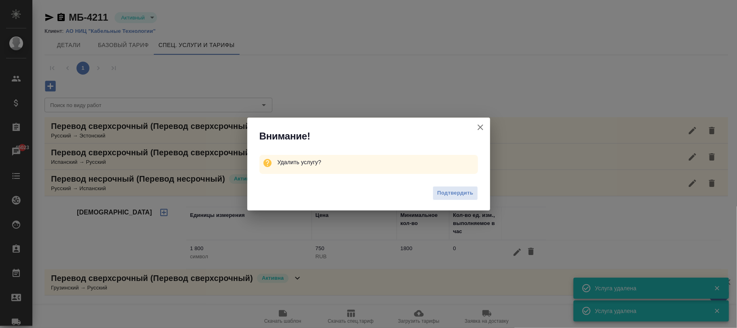
click at [459, 194] on span "Подтвердить" at bounding box center [455, 192] width 36 height 9
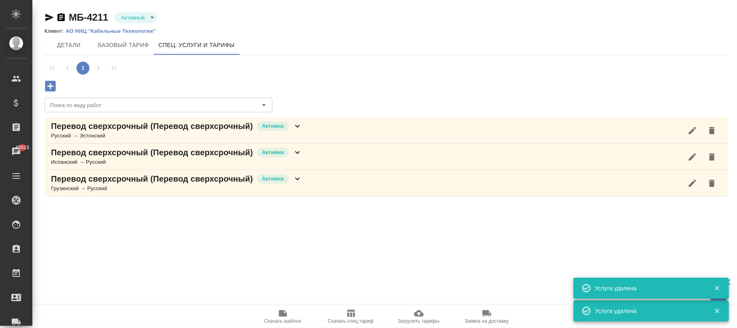
click at [711, 185] on icon "button" at bounding box center [712, 182] width 6 height 7
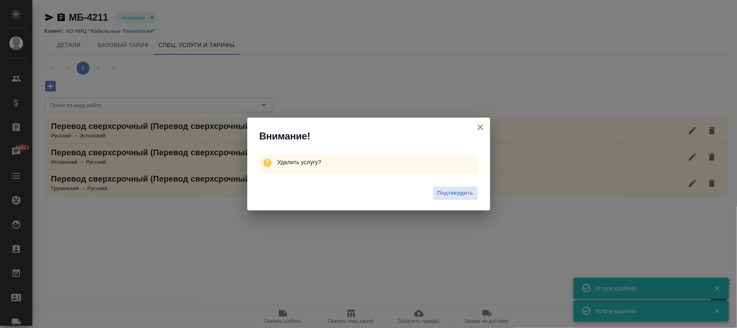
click at [451, 192] on span "Подтвердить" at bounding box center [455, 192] width 36 height 9
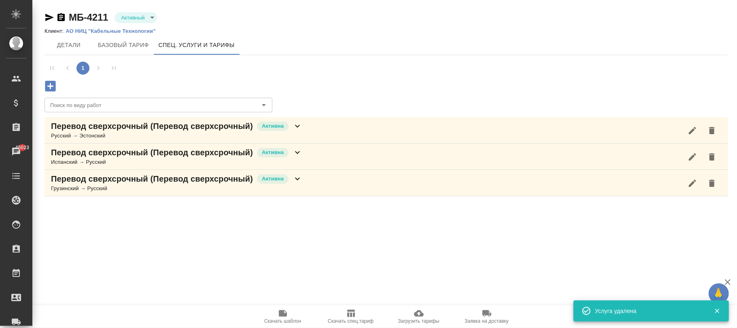
click at [713, 129] on icon "button" at bounding box center [712, 130] width 6 height 7
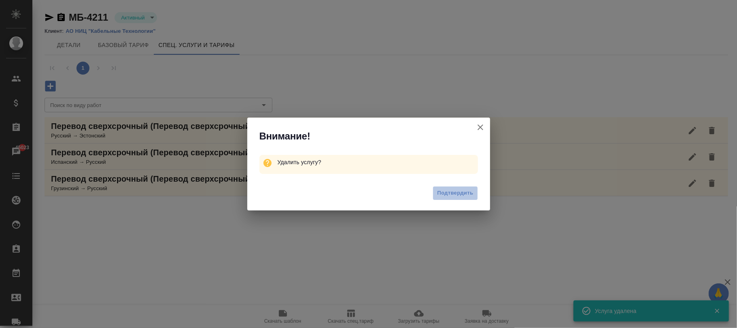
drag, startPoint x: 446, startPoint y: 193, endPoint x: 484, endPoint y: 190, distance: 38.6
click at [447, 191] on span "Подтвердить" at bounding box center [455, 192] width 36 height 9
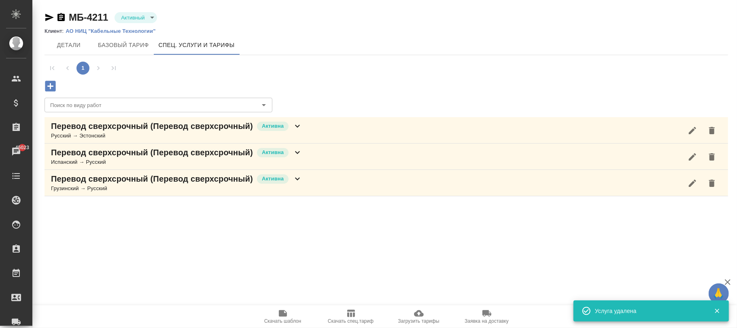
click at [713, 158] on icon "button" at bounding box center [712, 156] width 6 height 7
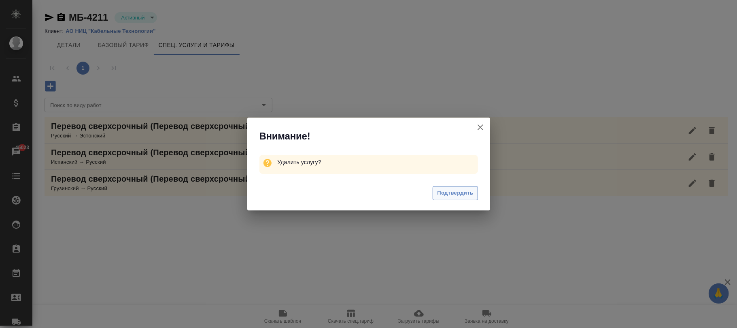
drag, startPoint x: 452, startPoint y: 190, endPoint x: 484, endPoint y: 194, distance: 32.2
click at [460, 190] on span "Подтвердить" at bounding box center [455, 192] width 36 height 9
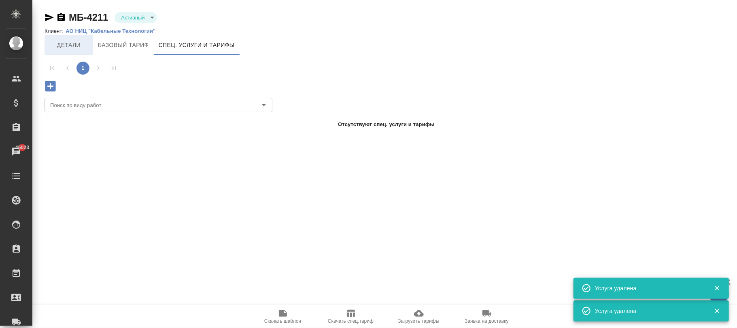
drag, startPoint x: 75, startPoint y: 46, endPoint x: 112, endPoint y: 51, distance: 37.6
click at [79, 46] on span "Детали" at bounding box center [68, 45] width 39 height 10
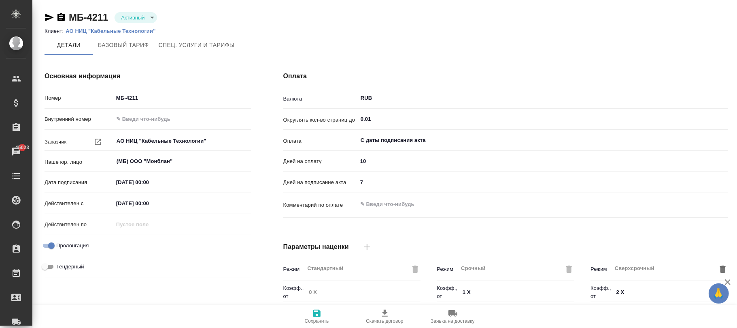
type input "Базовый ТП 2025"
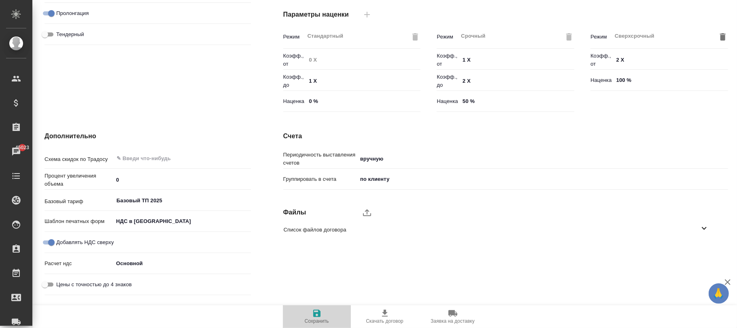
click at [317, 315] on icon "button" at bounding box center [317, 313] width 10 height 10
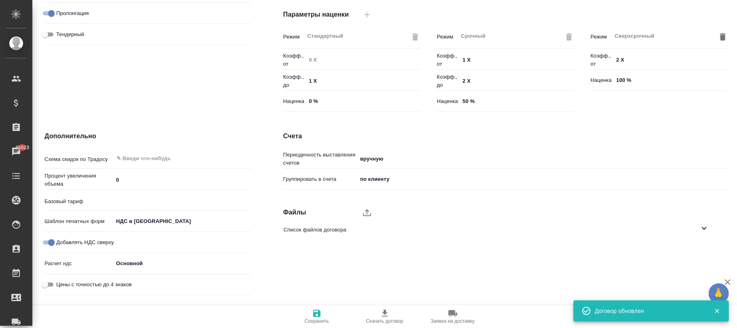
type input "Базовый ТП 2025"
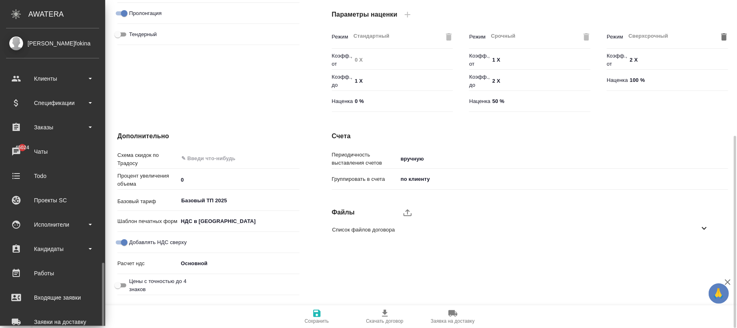
scroll to position [139, 0]
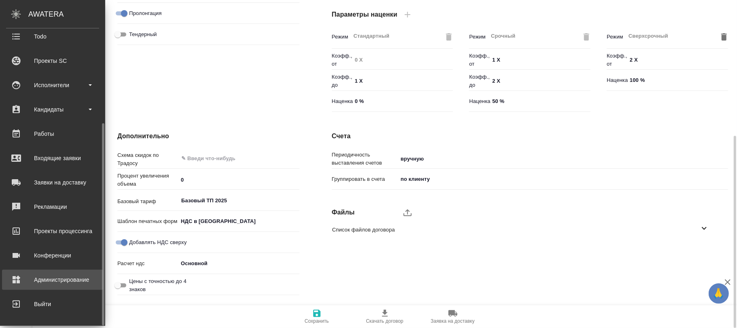
click at [55, 279] on div "Администрирование" at bounding box center [52, 279] width 93 height 12
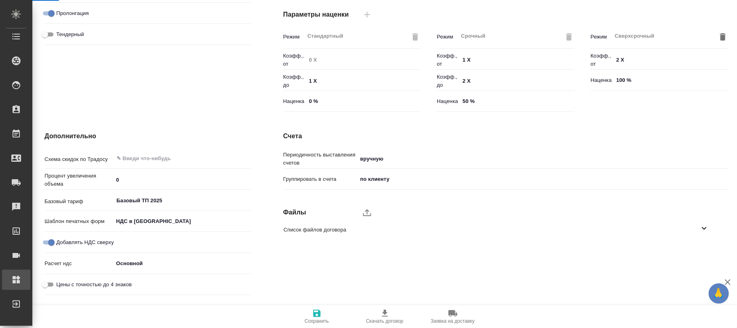
scroll to position [232, 0]
type textarea "x"
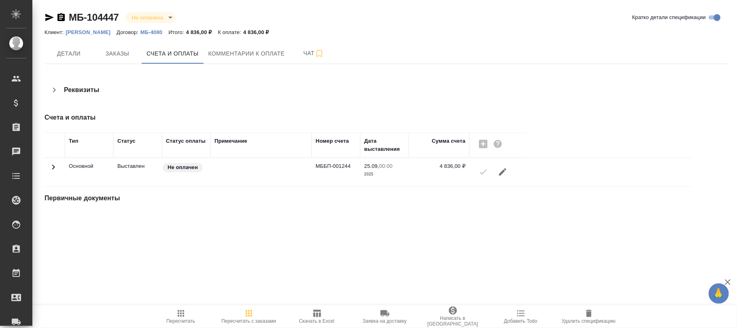
click at [505, 174] on icon "button" at bounding box center [503, 172] width 10 height 10
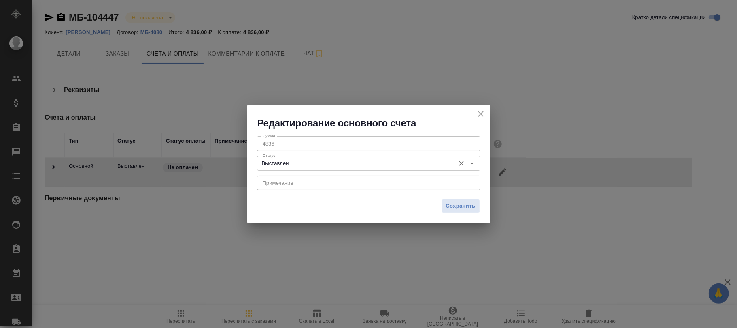
click at [334, 164] on input "Выставлен" at bounding box center [356, 163] width 192 height 10
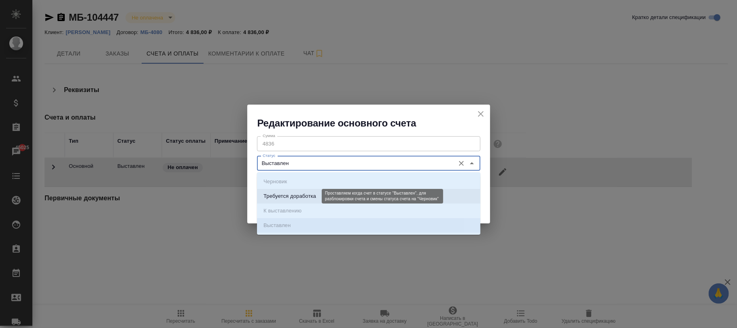
drag, startPoint x: 294, startPoint y: 194, endPoint x: 334, endPoint y: 196, distance: 40.6
click at [295, 194] on p "Требуется доработка" at bounding box center [290, 196] width 53 height 8
type input "Требуется доработка"
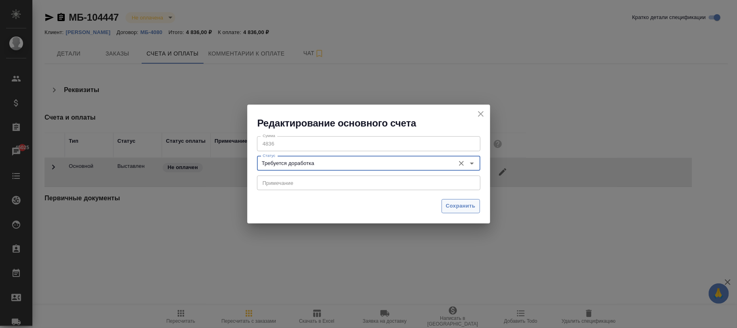
click at [455, 205] on span "Сохранить" at bounding box center [461, 205] width 30 height 9
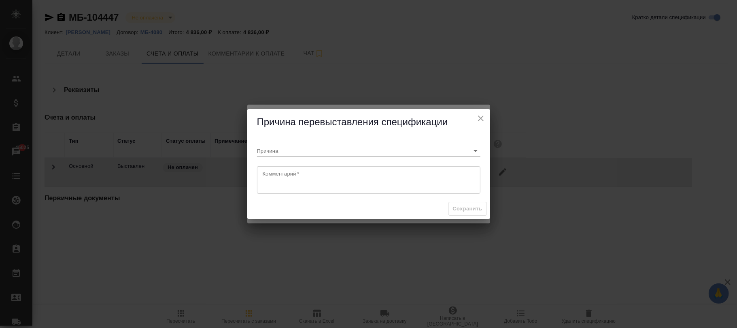
click at [479, 118] on icon "close" at bounding box center [481, 118] width 10 height 10
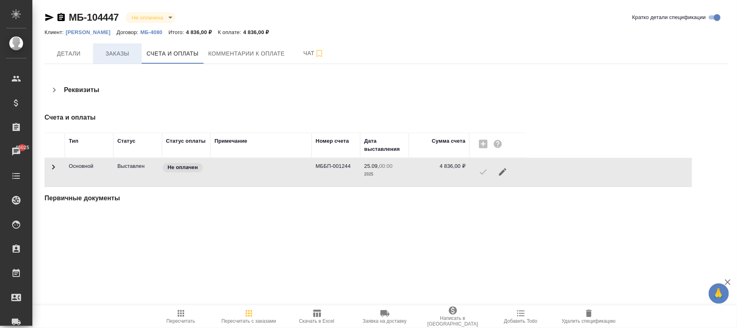
click at [123, 57] on span "Заказы" at bounding box center [117, 54] width 39 height 10
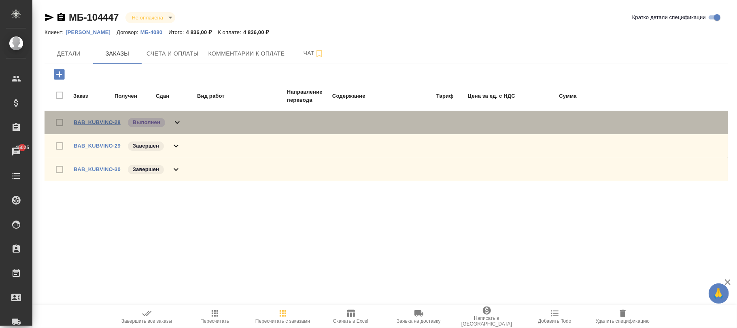
click at [104, 121] on link "BAB_KUBVINO-28" at bounding box center [97, 122] width 47 height 6
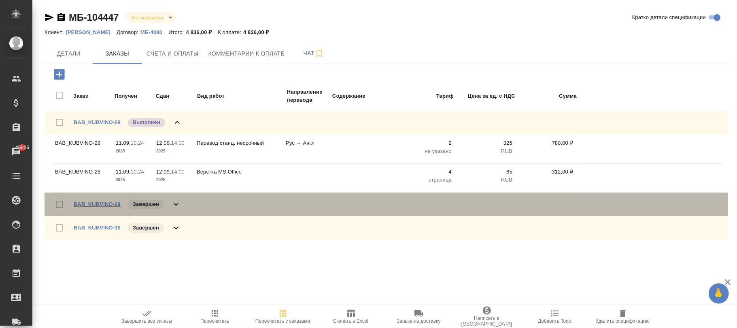
click at [103, 203] on link "BAB_KUBVINO-29" at bounding box center [97, 204] width 47 height 6
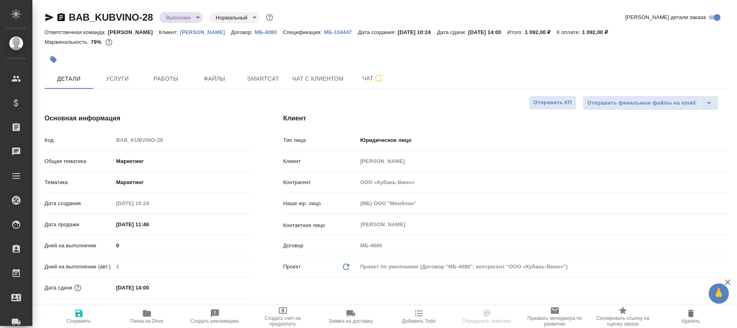
select select "RU"
type input "[PERSON_NAME]"
click at [120, 75] on span "Услуги" at bounding box center [117, 79] width 39 height 10
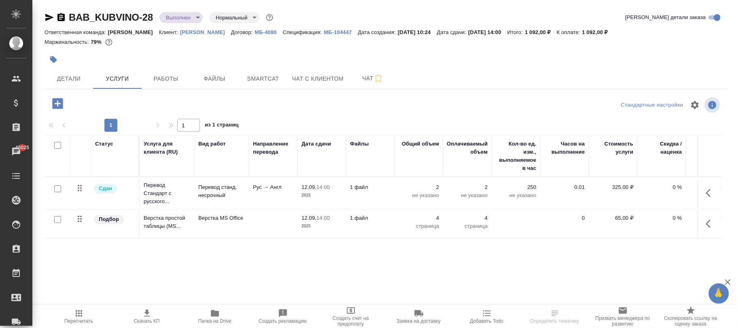
scroll to position [0, 85]
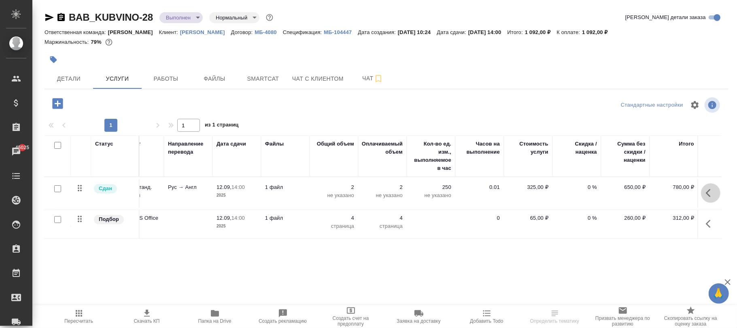
click at [714, 193] on icon "button" at bounding box center [711, 193] width 10 height 10
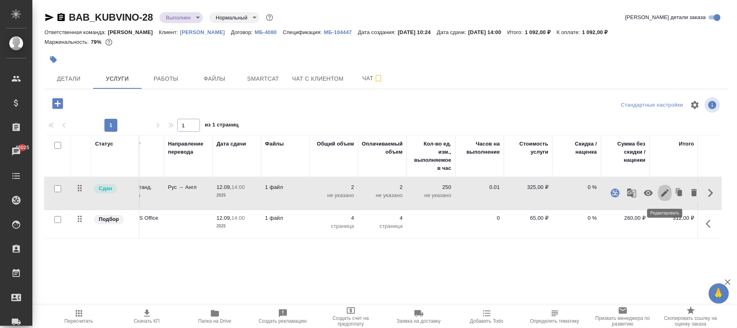
click at [665, 193] on icon "button" at bounding box center [665, 192] width 7 height 7
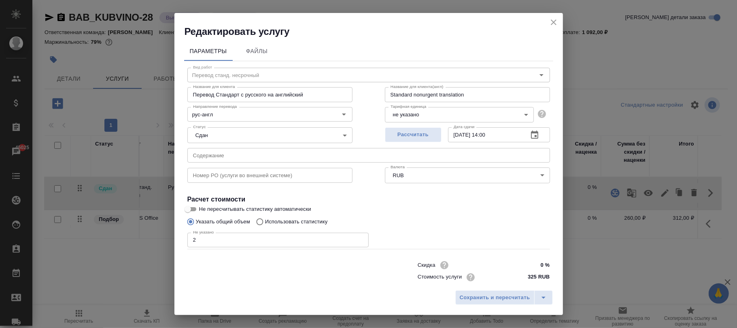
click at [437, 117] on body "🙏 .cls-1 fill:#fff; AWATERA [PERSON_NAME]fokina Клиенты Спецификации Заказы 450…" at bounding box center [368, 164] width 737 height 328
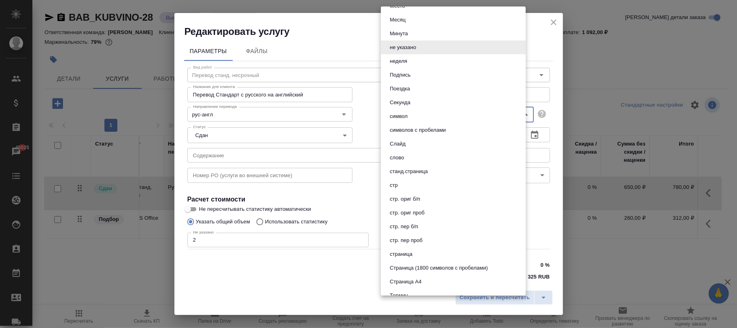
scroll to position [304, 0]
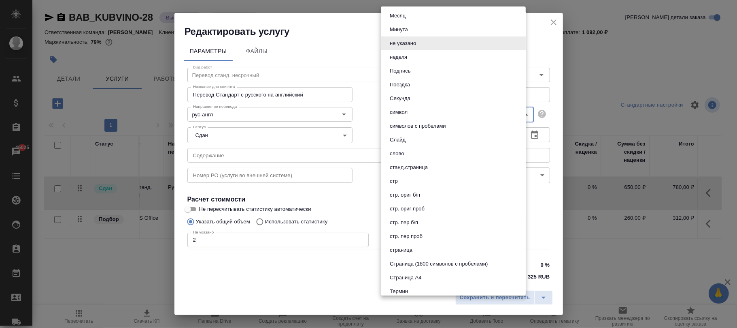
click at [421, 250] on li "страница" at bounding box center [453, 250] width 145 height 14
type input "5a8b1489cc6b4906c91bfdb2"
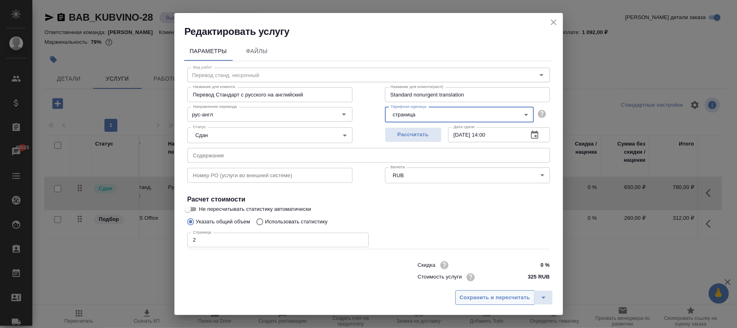
click at [503, 296] on span "Сохранить и пересчитать" at bounding box center [495, 297] width 70 height 9
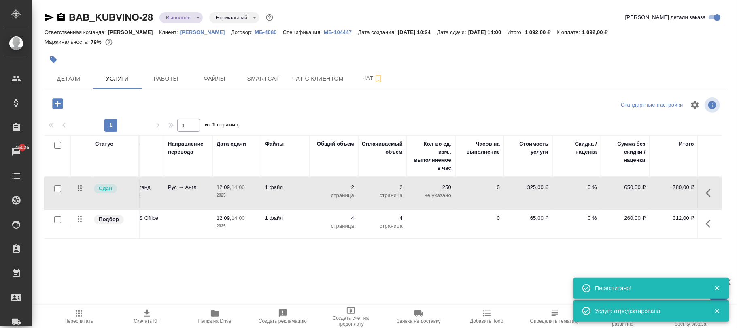
click at [83, 316] on span "Пересчитать" at bounding box center [79, 315] width 58 height 15
drag, startPoint x: 711, startPoint y: 194, endPoint x: 667, endPoint y: 215, distance: 49.6
click at [710, 194] on icon "button" at bounding box center [711, 193] width 10 height 10
click at [665, 194] on icon "button" at bounding box center [665, 192] width 7 height 7
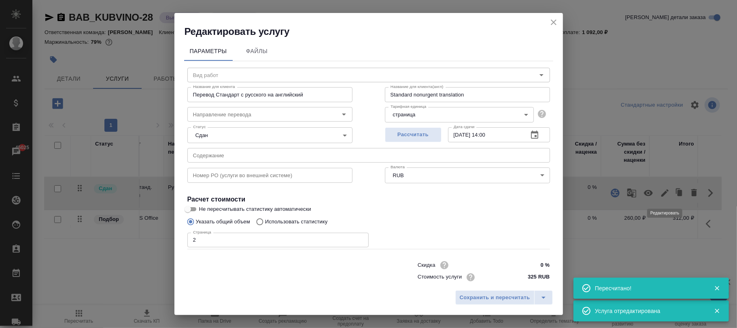
type input "Перевод станд. несрочный"
type input "рус-англ"
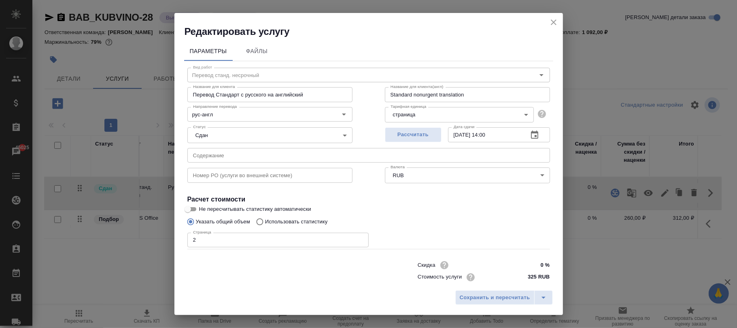
click at [405, 113] on body "🙏 .cls-1 fill:#fff; AWATERA [PERSON_NAME]fokina Клиенты Спецификации Заказы 450…" at bounding box center [368, 164] width 737 height 328
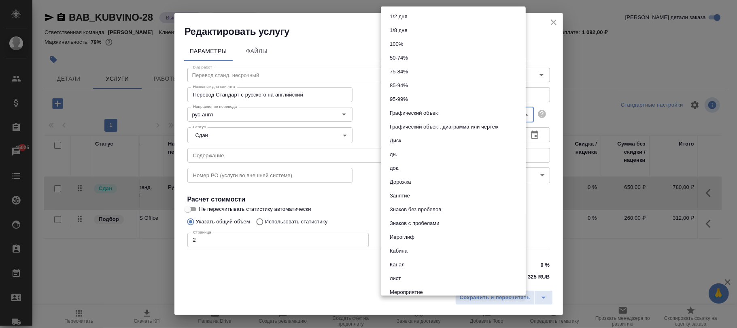
scroll to position [403, 0]
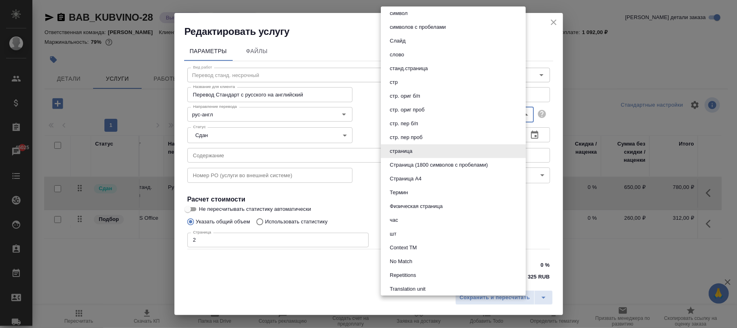
click at [409, 81] on li "стр" at bounding box center [453, 82] width 145 height 14
type input "66b0908298a61b6051bad906"
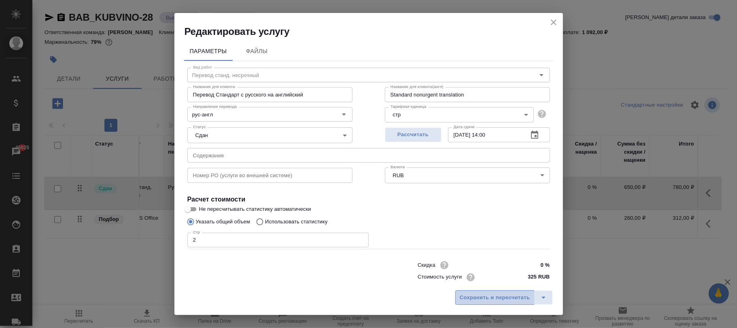
click at [477, 295] on span "Сохранить и пересчитать" at bounding box center [495, 297] width 70 height 9
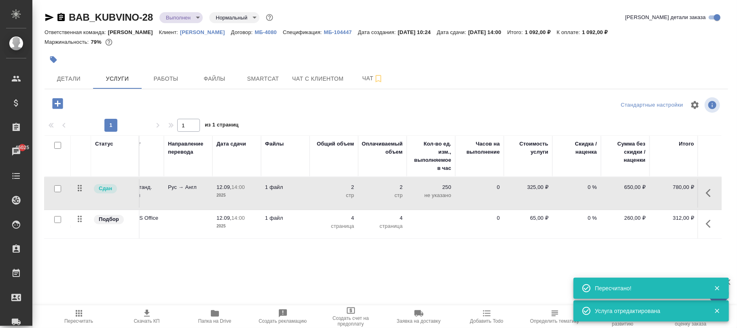
drag, startPoint x: 78, startPoint y: 318, endPoint x: 88, endPoint y: 316, distance: 10.7
click at [78, 318] on span "Пересчитать" at bounding box center [78, 321] width 29 height 6
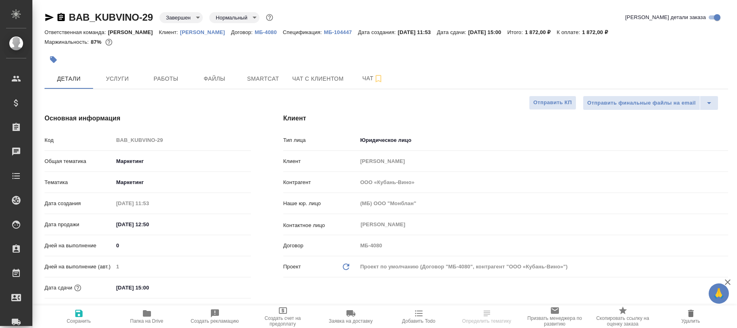
select select "RU"
click at [124, 89] on hr at bounding box center [387, 89] width 684 height 0
click at [121, 66] on div at bounding box center [273, 60] width 456 height 18
click at [120, 76] on span "Услуги" at bounding box center [117, 79] width 39 height 10
